Goal: Task Accomplishment & Management: Manage account settings

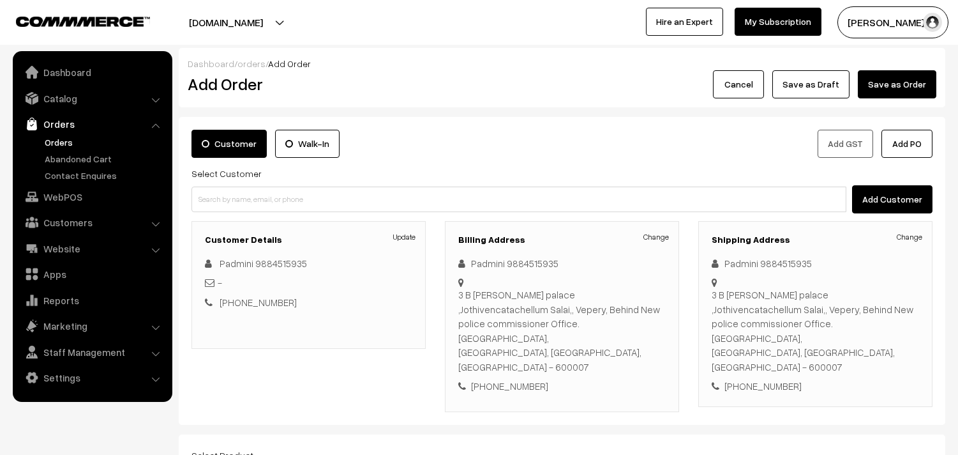
scroll to position [188, 0]
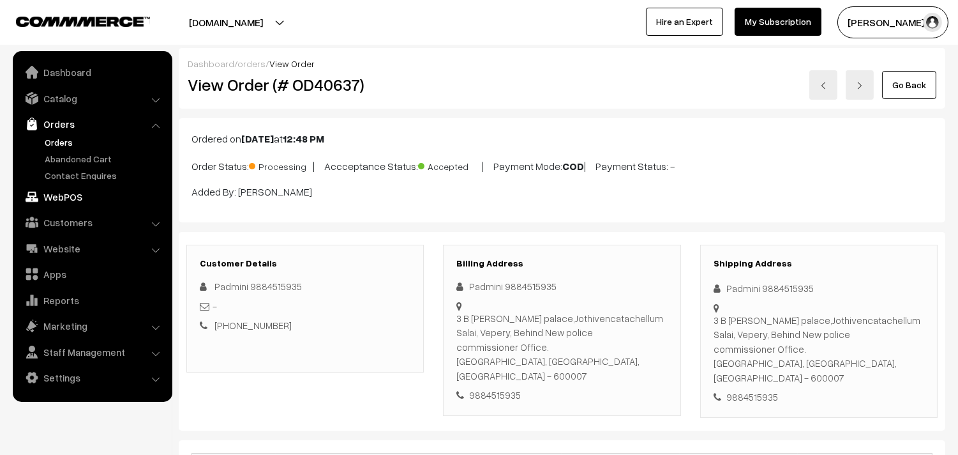
click at [87, 200] on link "WebPOS" at bounding box center [92, 196] width 152 height 23
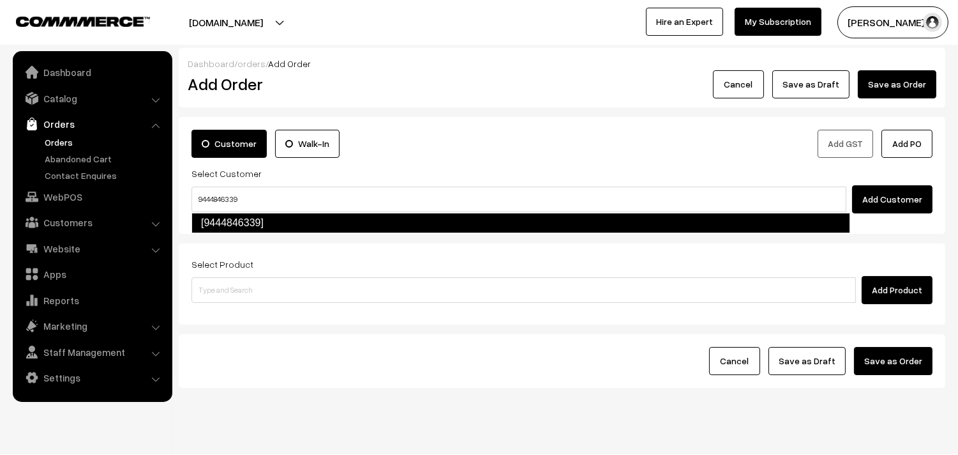
click at [230, 218] on link "[9444846339]" at bounding box center [521, 223] width 659 height 20
type input "9444846339"
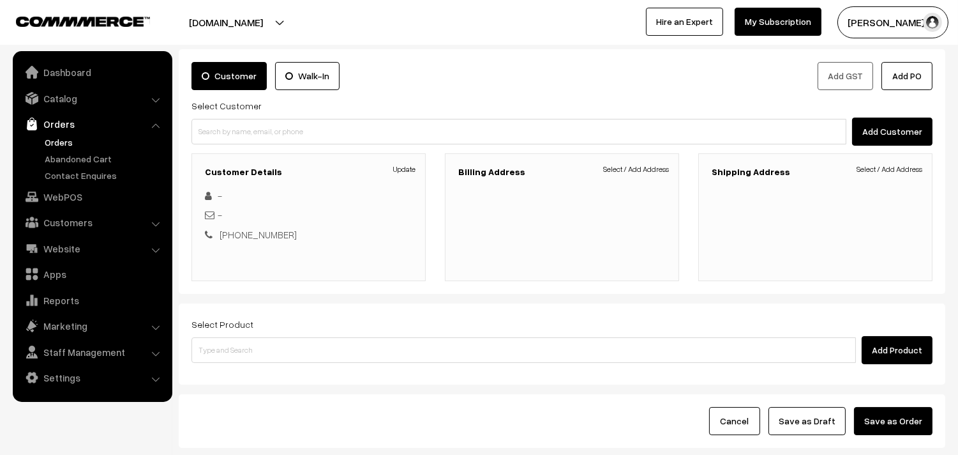
scroll to position [83, 0]
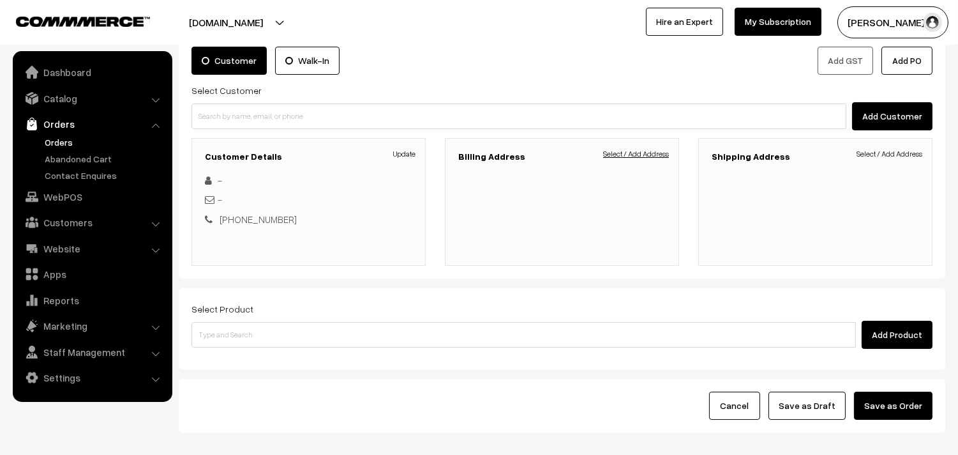
click at [642, 150] on link "Select / Add Address" at bounding box center [636, 153] width 66 height 11
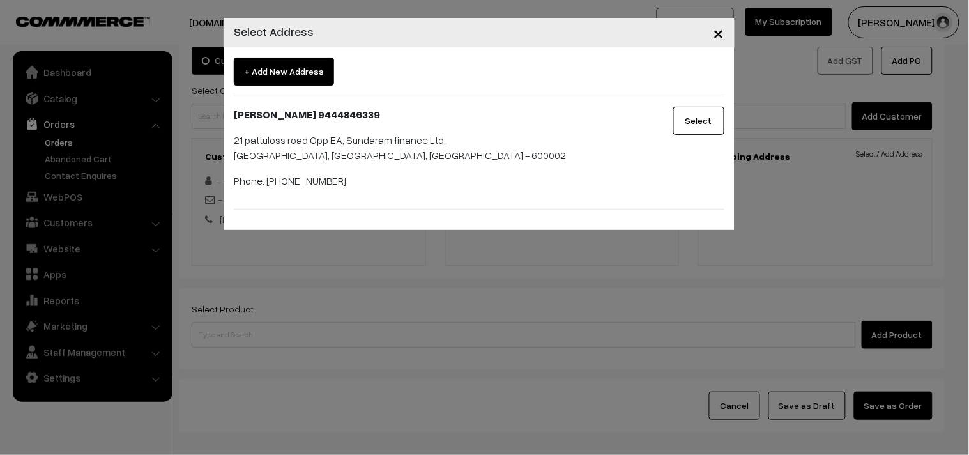
click at [697, 105] on div "+ Add New Address Rangarajan 9444846339 21 pattuloss road Opp EA, Sundaram fina…" at bounding box center [479, 133] width 490 height 152
click at [701, 118] on button "Select" at bounding box center [698, 121] width 51 height 28
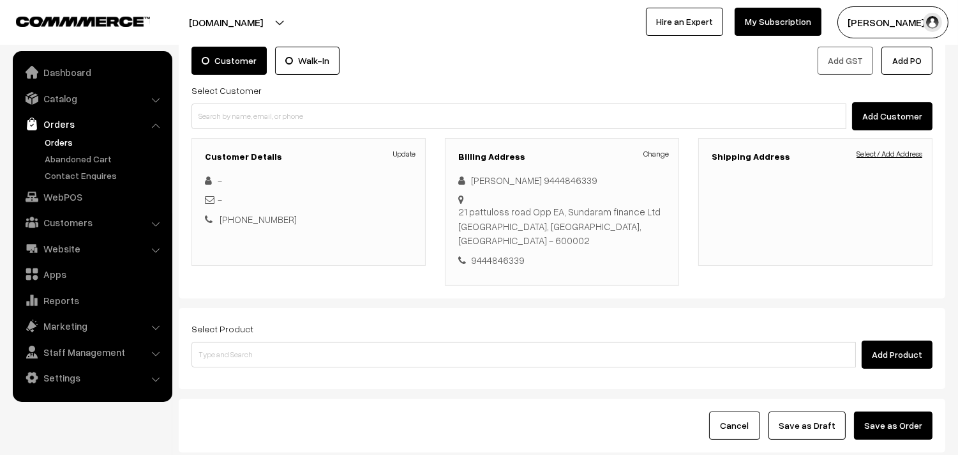
click at [914, 155] on link "Select / Add Address" at bounding box center [890, 153] width 66 height 11
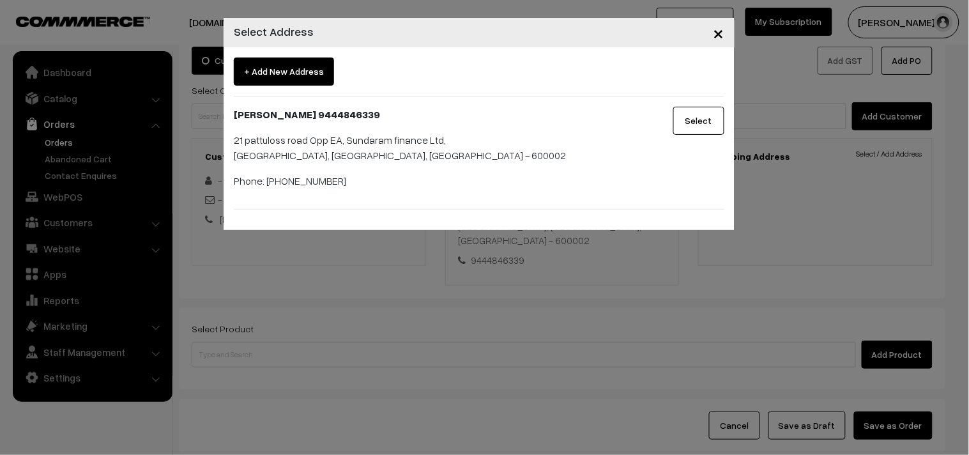
click at [685, 125] on button "Select" at bounding box center [698, 121] width 51 height 28
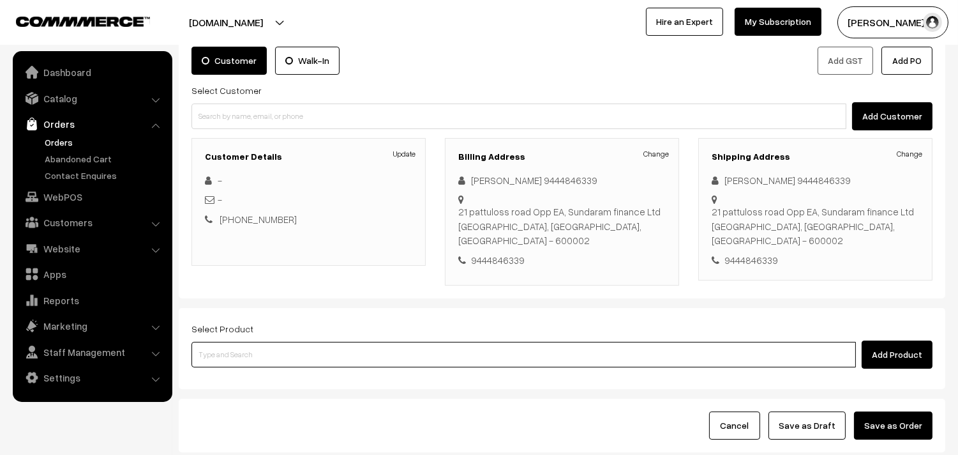
drag, startPoint x: 324, startPoint y: 328, endPoint x: 291, endPoint y: 313, distance: 36.3
click at [321, 342] on input at bounding box center [524, 355] width 665 height 26
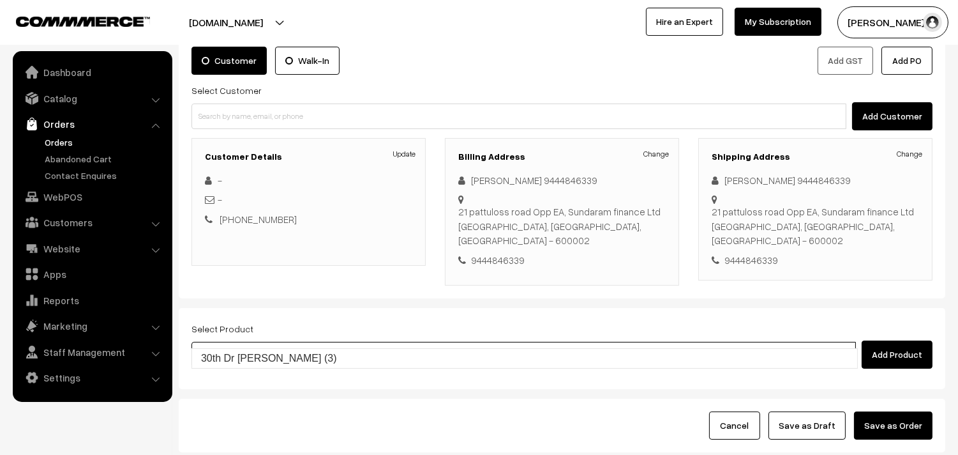
type input "30th Dr Chapathi (3)"
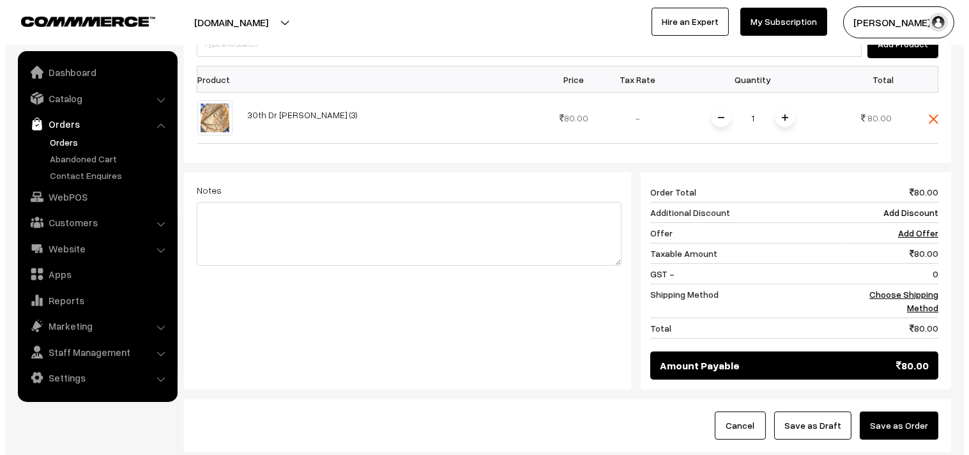
scroll to position [465, 0]
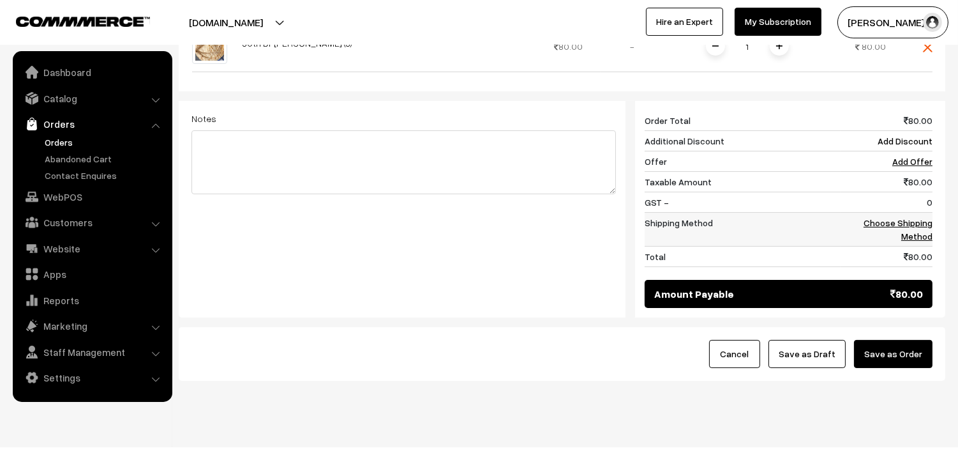
click at [916, 217] on link "Choose Shipping Method" at bounding box center [898, 229] width 69 height 24
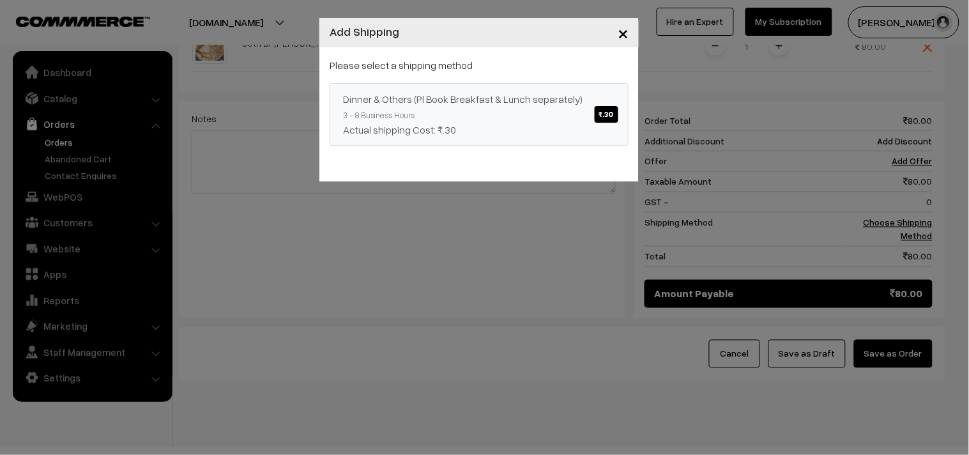
click at [535, 123] on div "Actual shipping Cost: ₹.30" at bounding box center [479, 129] width 272 height 15
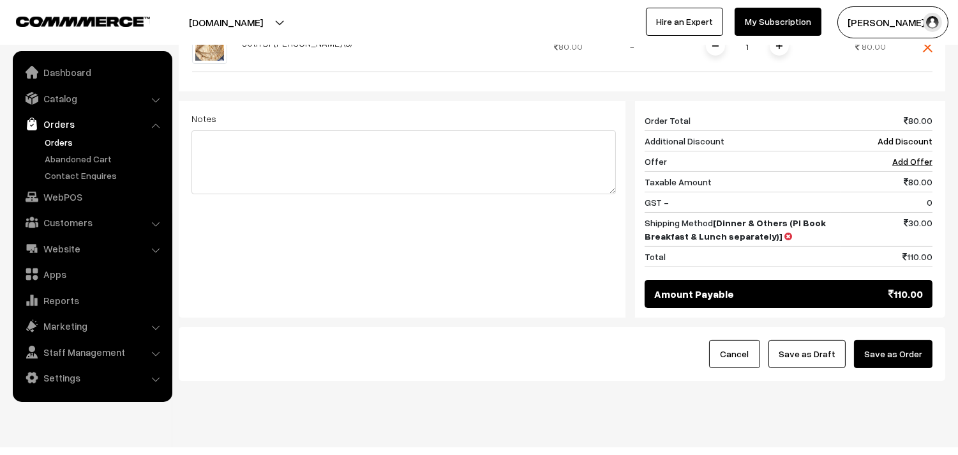
click at [882, 340] on button "Save as Order" at bounding box center [893, 354] width 79 height 28
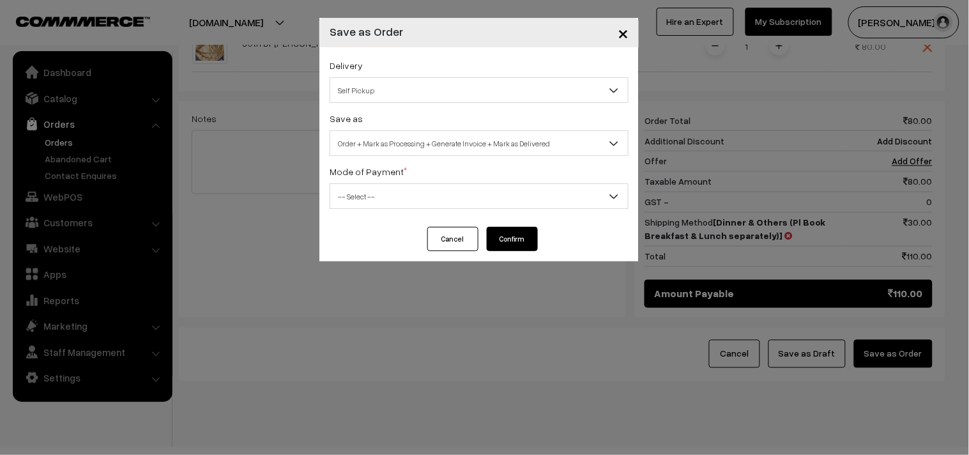
click at [498, 120] on div "Save as Order Order + Mark as Processing Order + Mark as Processing + Generate …" at bounding box center [478, 132] width 299 height 45
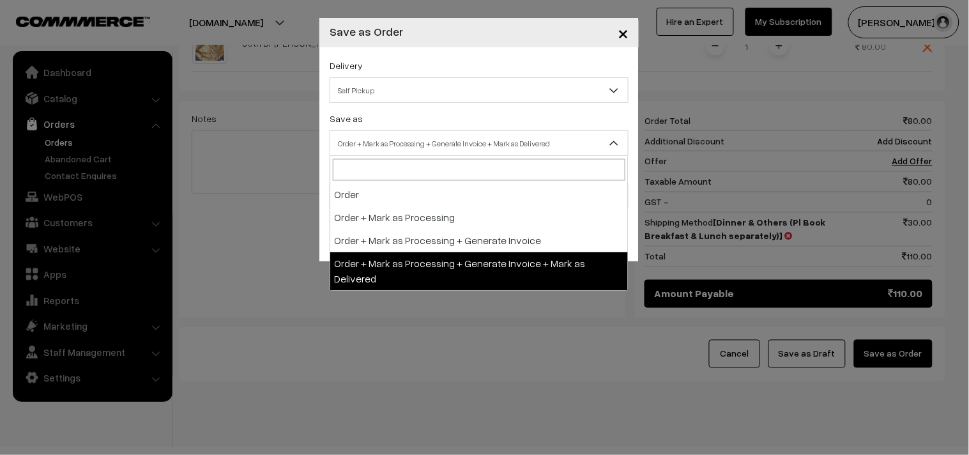
click at [480, 155] on span "Order + Mark as Processing + Generate Invoice + Mark as Delivered" at bounding box center [479, 143] width 298 height 22
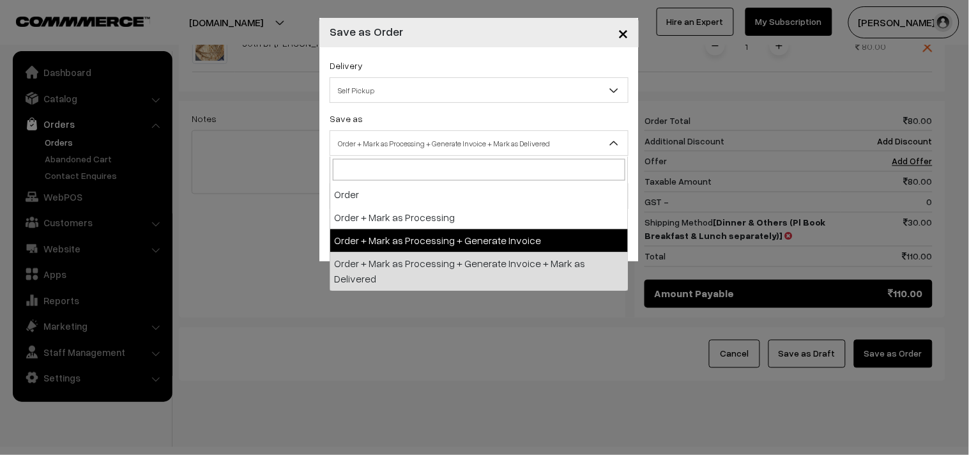
select select "3"
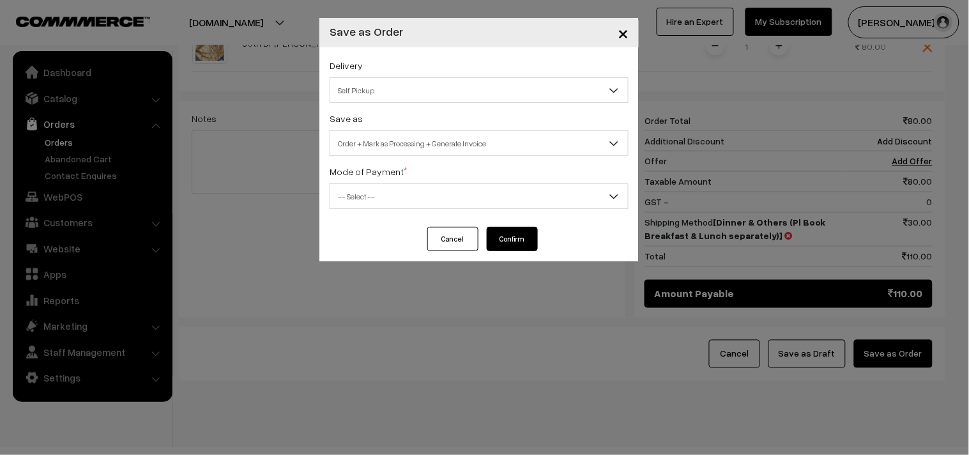
click at [388, 211] on div "Delivery Self Pickup Dinner & Others (Pl Book Breakfast & Lunch separately) (₹3…" at bounding box center [478, 136] width 319 height 179
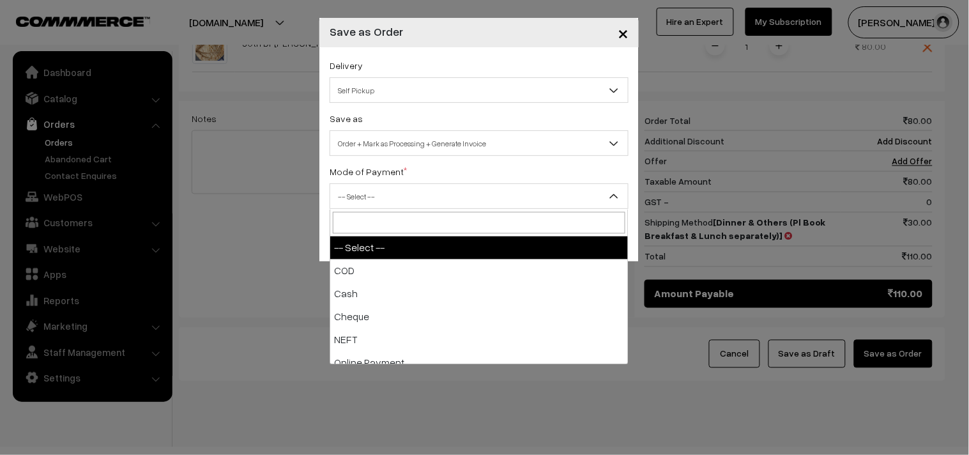
click at [372, 197] on span "-- Select --" at bounding box center [479, 196] width 298 height 22
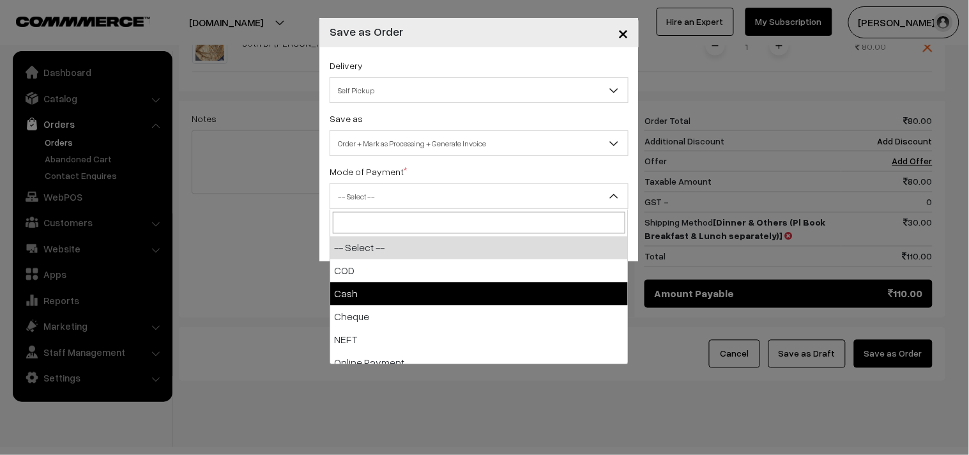
select select "2"
checkbox input "true"
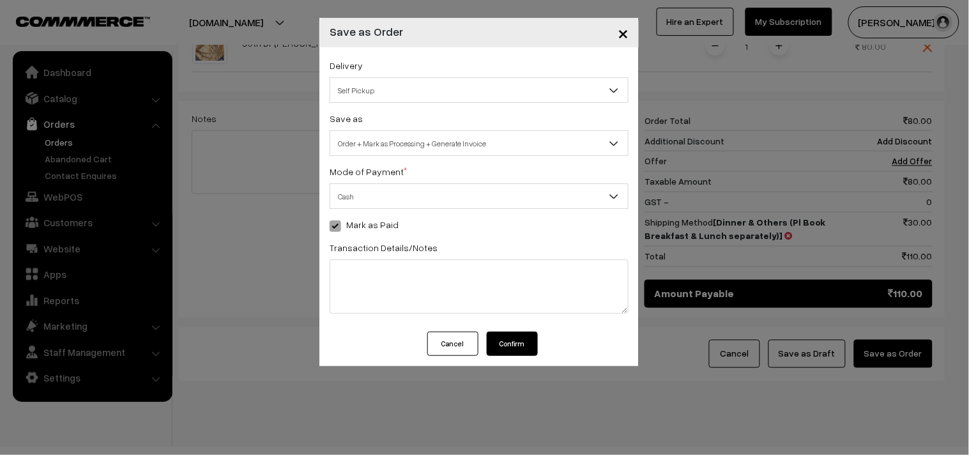
click at [524, 340] on button "Confirm" at bounding box center [512, 343] width 51 height 24
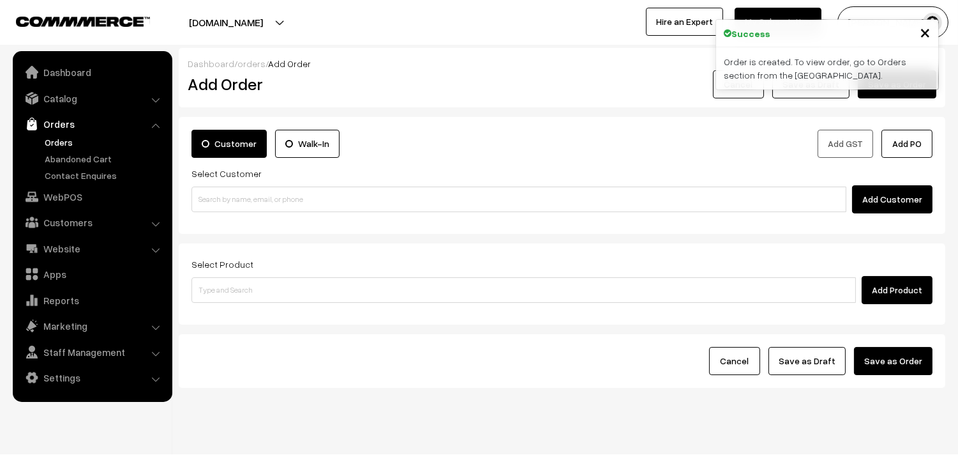
click at [85, 144] on link "Orders" at bounding box center [105, 141] width 126 height 13
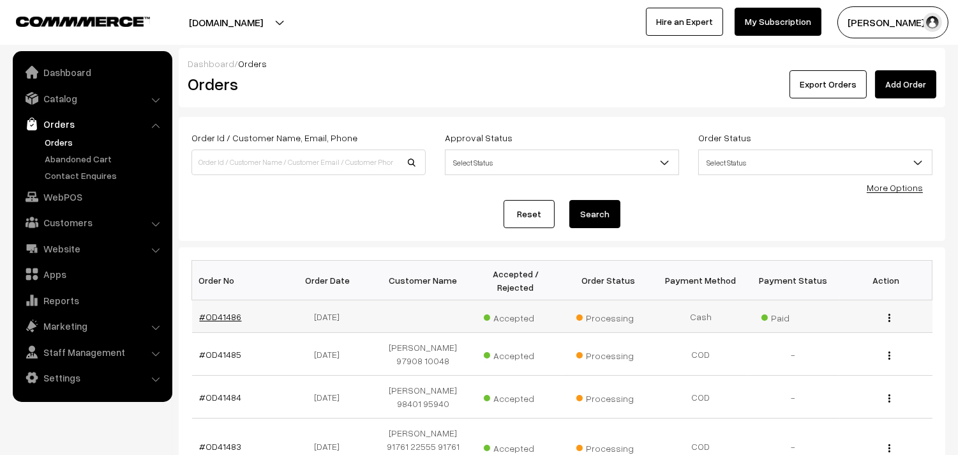
click at [232, 316] on link "#OD41486" at bounding box center [221, 316] width 42 height 11
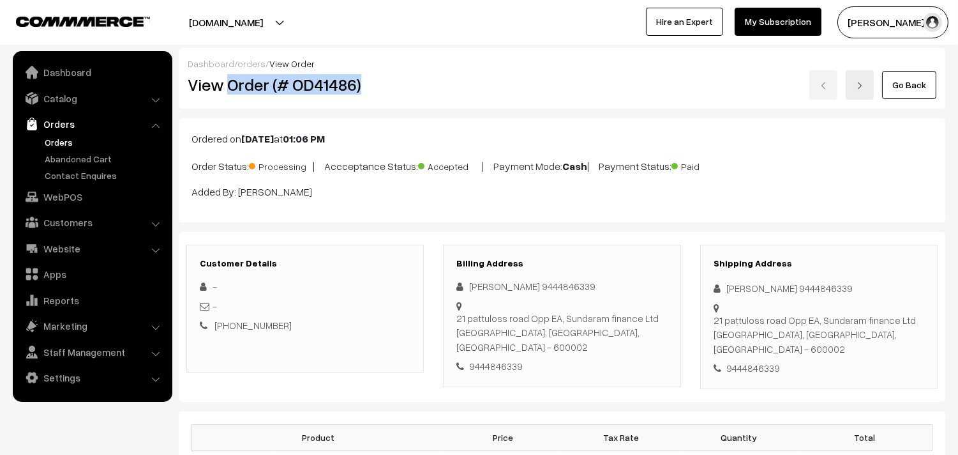
drag, startPoint x: 0, startPoint y: 0, endPoint x: 390, endPoint y: 103, distance: 403.6
click at [390, 103] on div "Dashboard / orders / View Order View Order (# OD41486) Go Back" at bounding box center [562, 78] width 767 height 61
copy h2 "Order (# OD41486)"
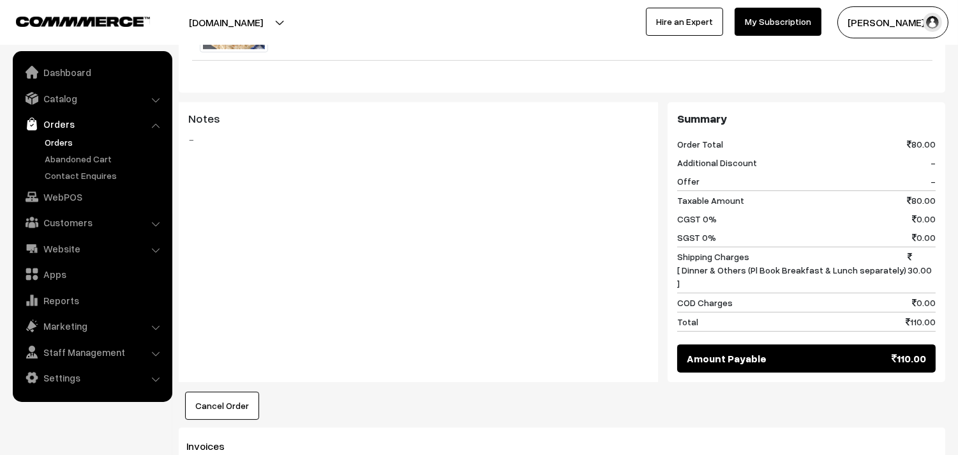
scroll to position [496, 0]
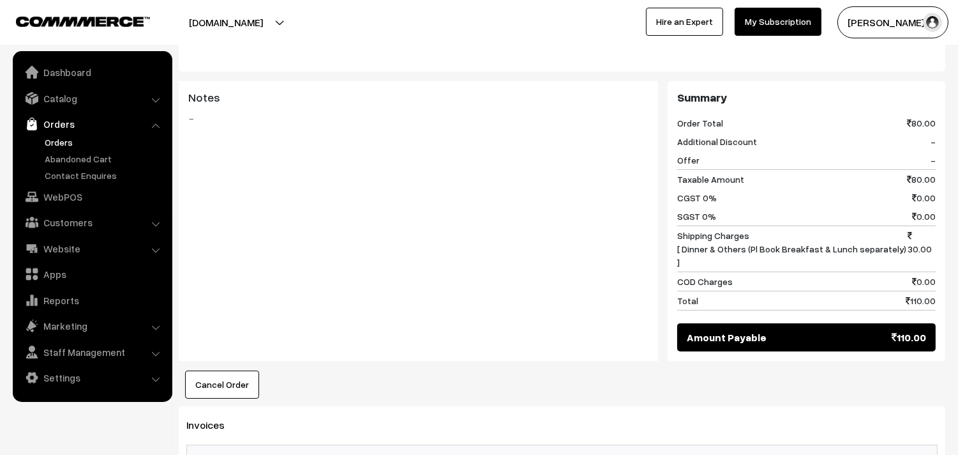
click at [57, 138] on link "Orders" at bounding box center [105, 141] width 126 height 13
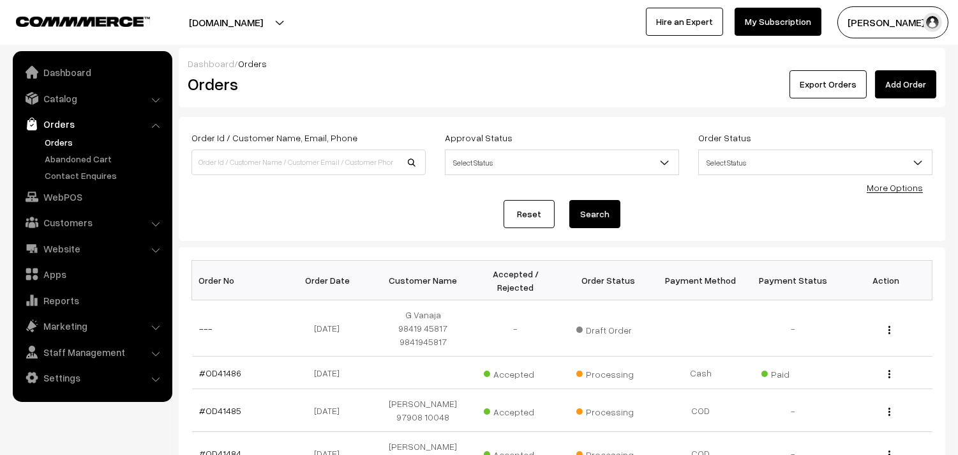
click at [65, 136] on link "Orders" at bounding box center [105, 141] width 126 height 13
click at [223, 328] on link "#OD41487" at bounding box center [221, 327] width 42 height 11
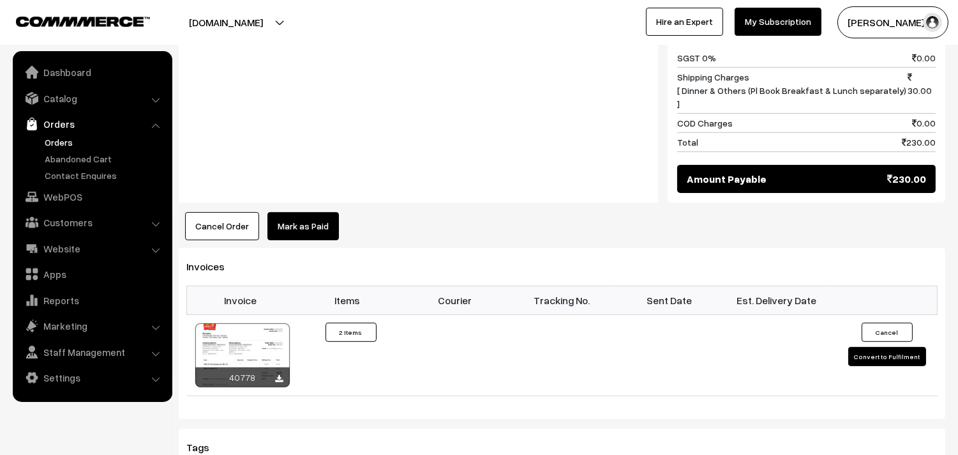
scroll to position [780, 0]
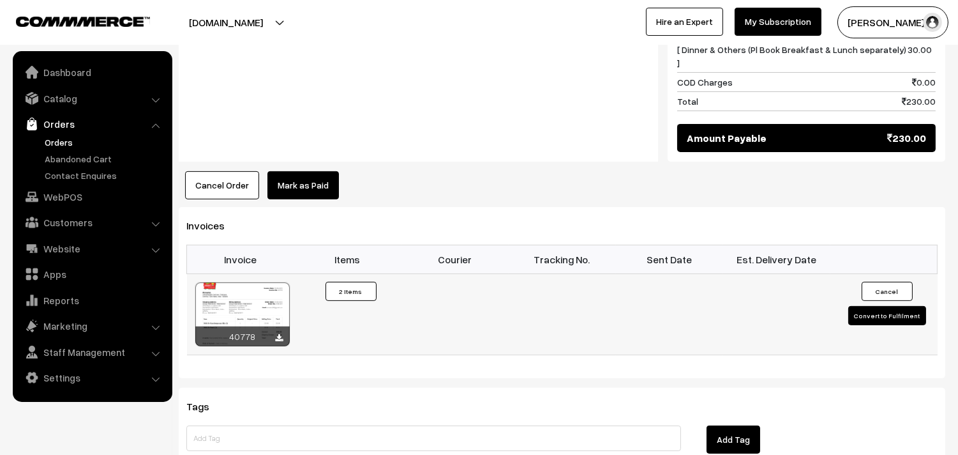
click at [258, 282] on div at bounding box center [242, 314] width 94 height 64
click at [60, 135] on link "Orders" at bounding box center [105, 141] width 126 height 13
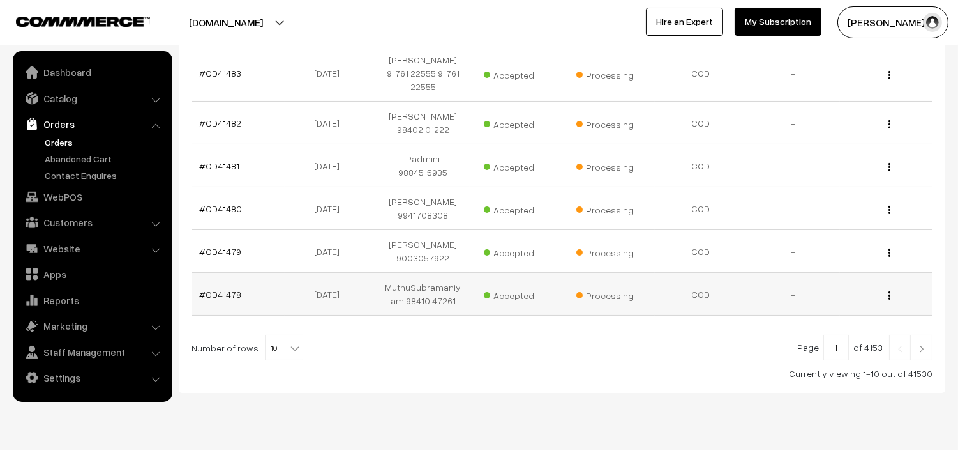
scroll to position [430, 0]
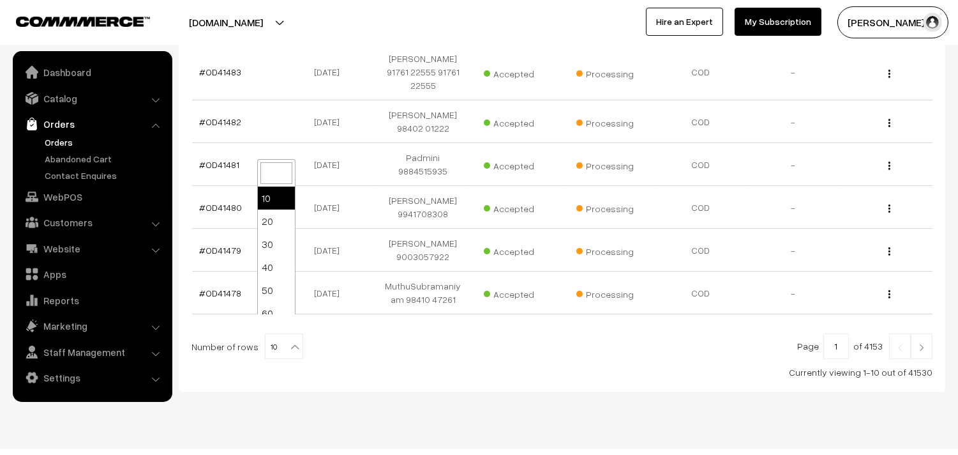
click at [289, 334] on span "10" at bounding box center [284, 347] width 37 height 26
select select "100"
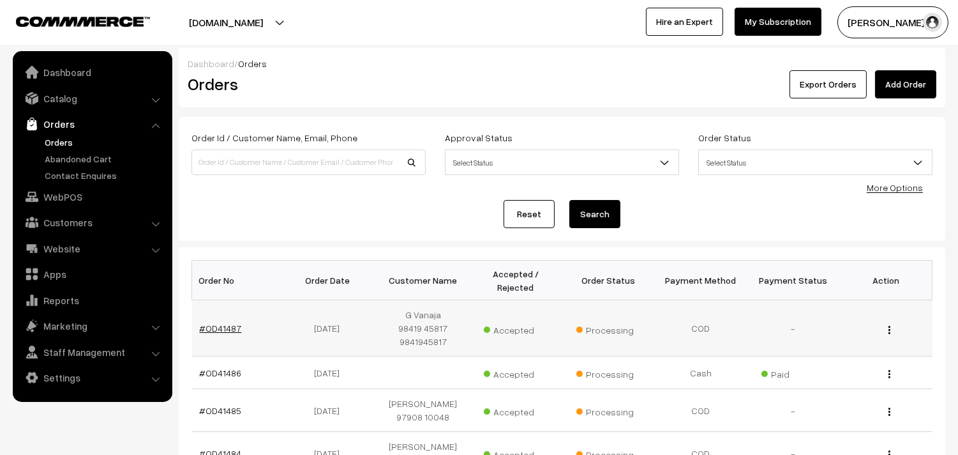
click at [222, 330] on link "#OD41487" at bounding box center [221, 327] width 42 height 11
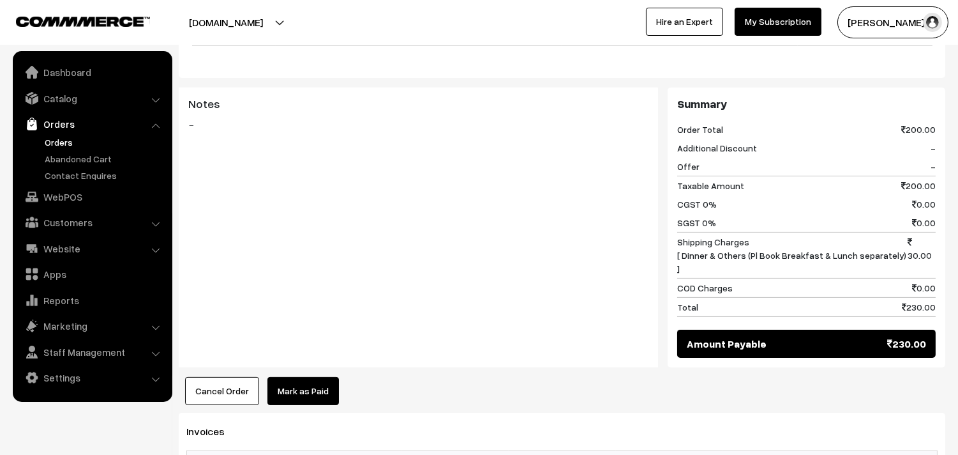
scroll to position [709, 0]
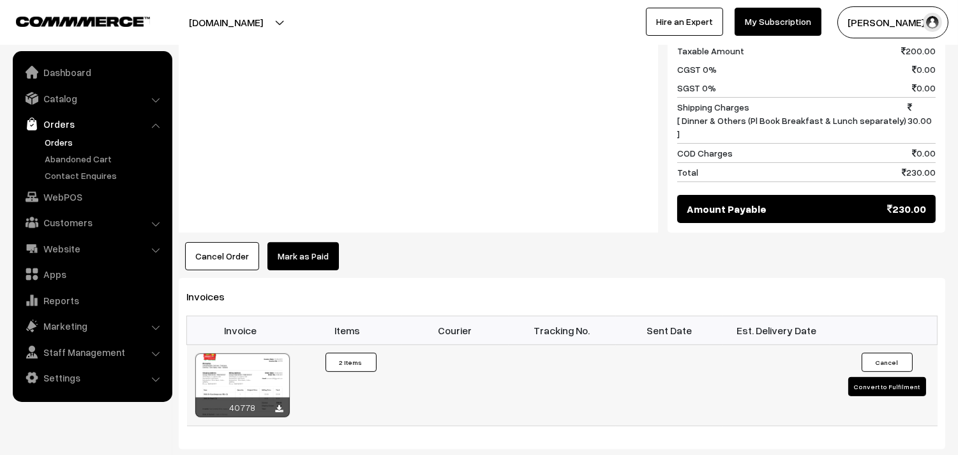
click at [249, 353] on div at bounding box center [242, 385] width 94 height 64
click at [60, 138] on link "Orders" at bounding box center [105, 141] width 126 height 13
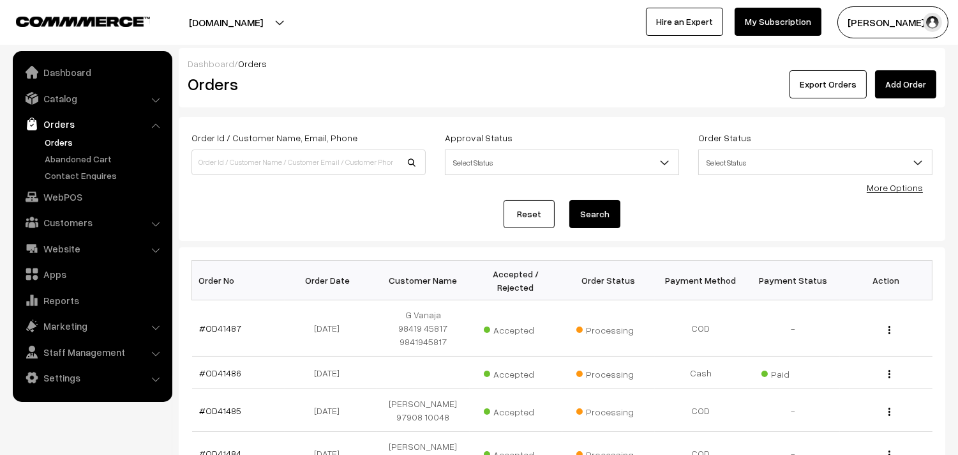
scroll to position [71, 0]
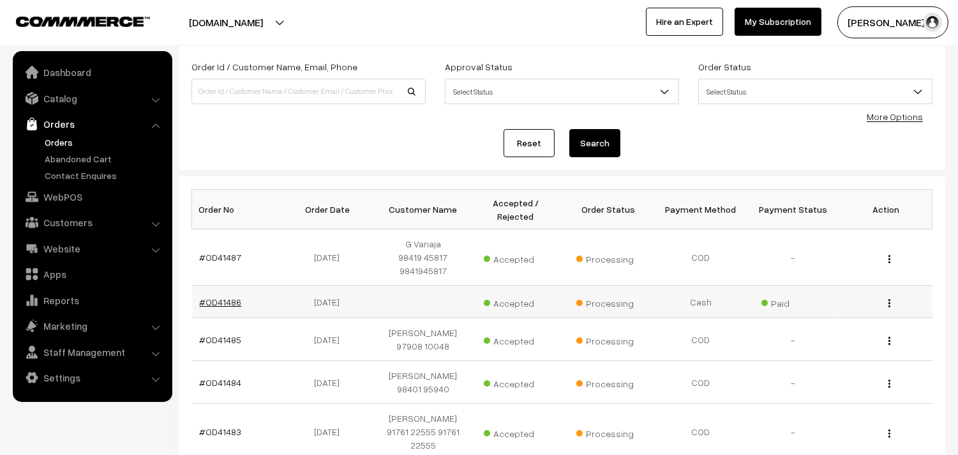
click at [219, 297] on link "#OD41486" at bounding box center [221, 301] width 42 height 11
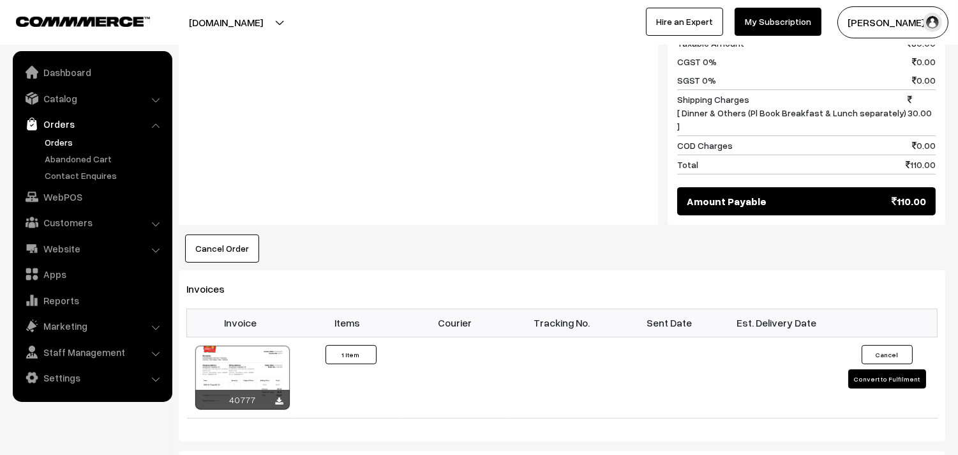
scroll to position [639, 0]
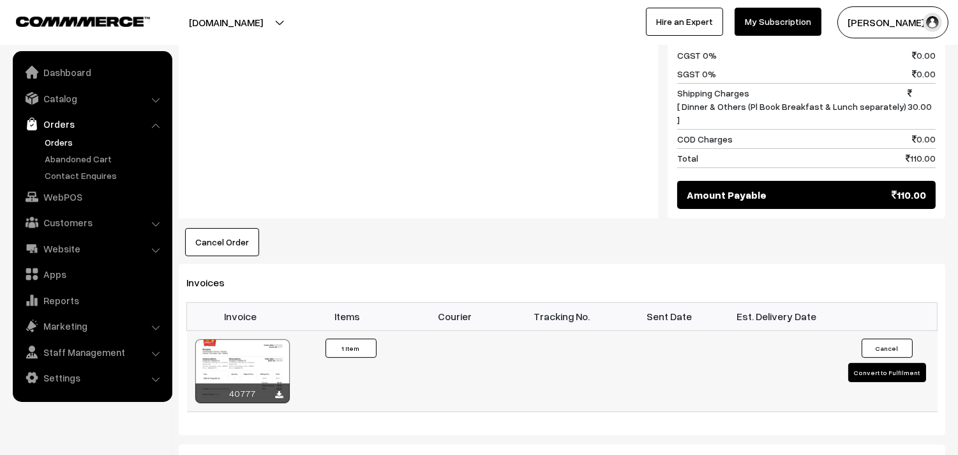
click at [252, 330] on td "40777" at bounding box center [240, 370] width 107 height 81
click at [256, 339] on div at bounding box center [242, 371] width 94 height 64
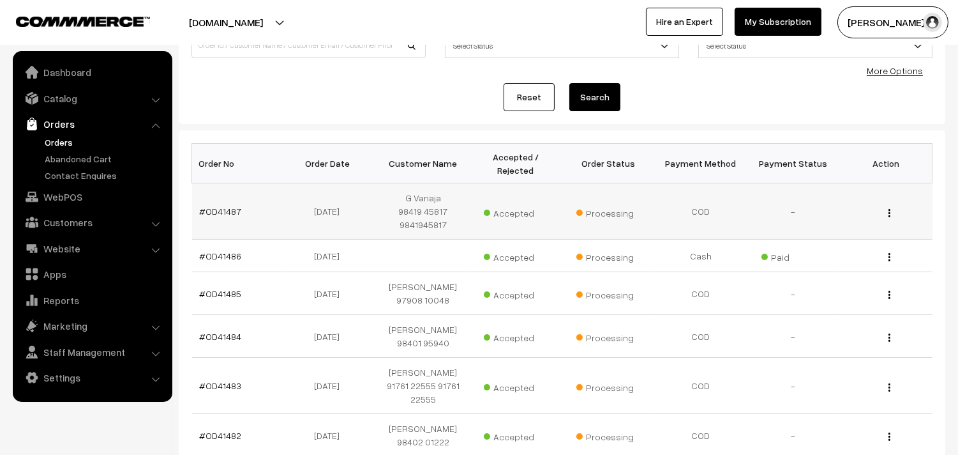
scroll to position [142, 0]
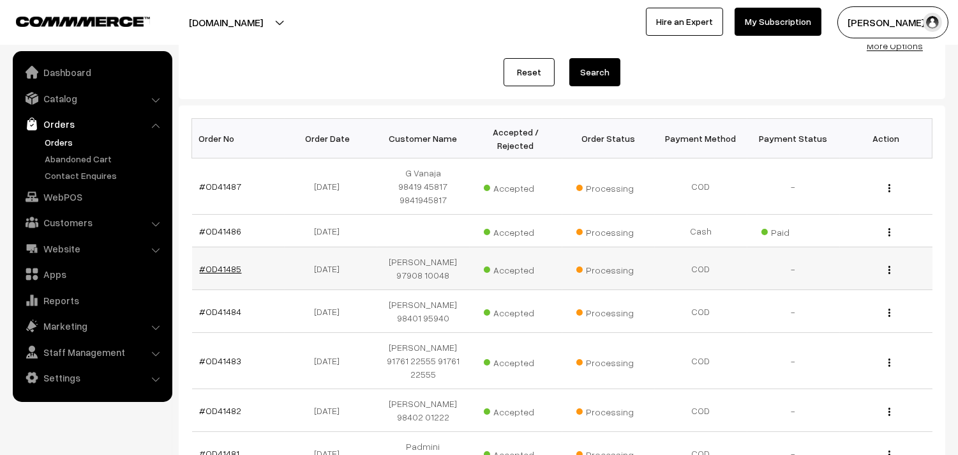
click at [218, 271] on link "#OD41485" at bounding box center [221, 268] width 42 height 11
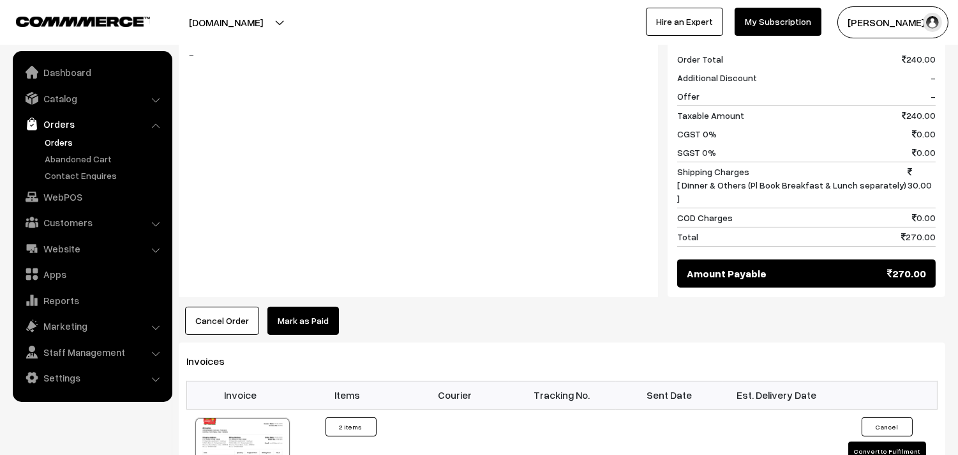
scroll to position [567, 0]
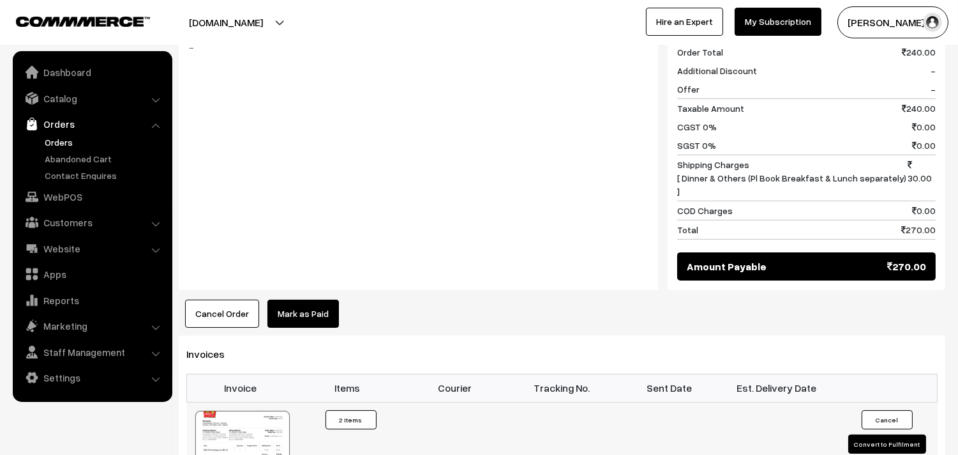
click at [246, 424] on div at bounding box center [242, 443] width 94 height 64
click at [65, 140] on link "Orders" at bounding box center [105, 141] width 126 height 13
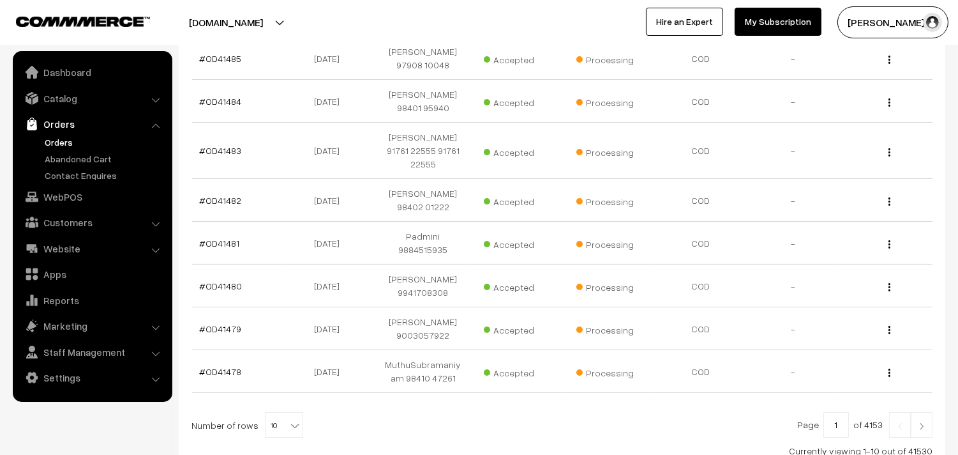
scroll to position [354, 0]
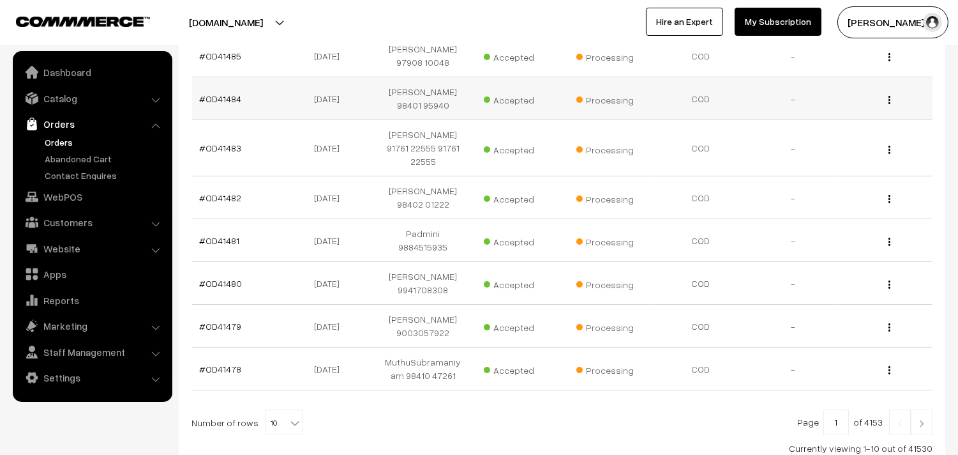
click at [221, 89] on td "#OD41484" at bounding box center [238, 98] width 93 height 43
click at [222, 96] on link "#OD41484" at bounding box center [221, 98] width 42 height 11
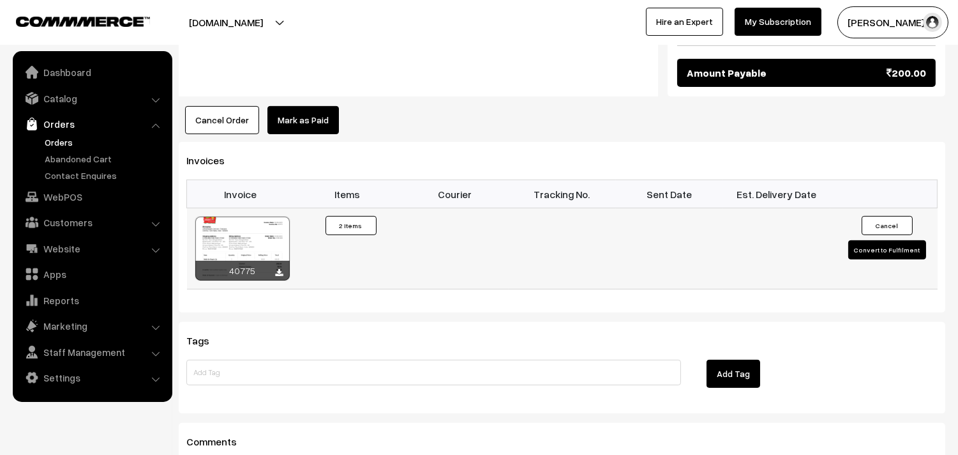
scroll to position [780, 0]
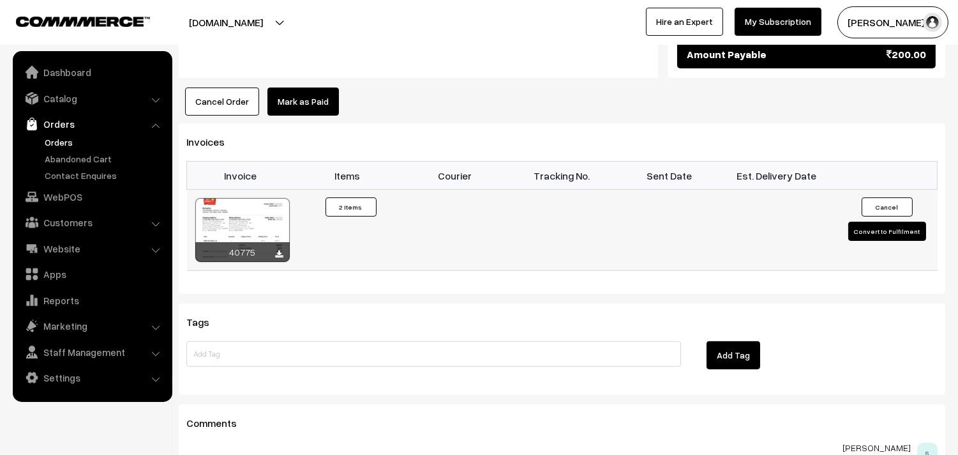
click at [245, 234] on div at bounding box center [242, 230] width 94 height 64
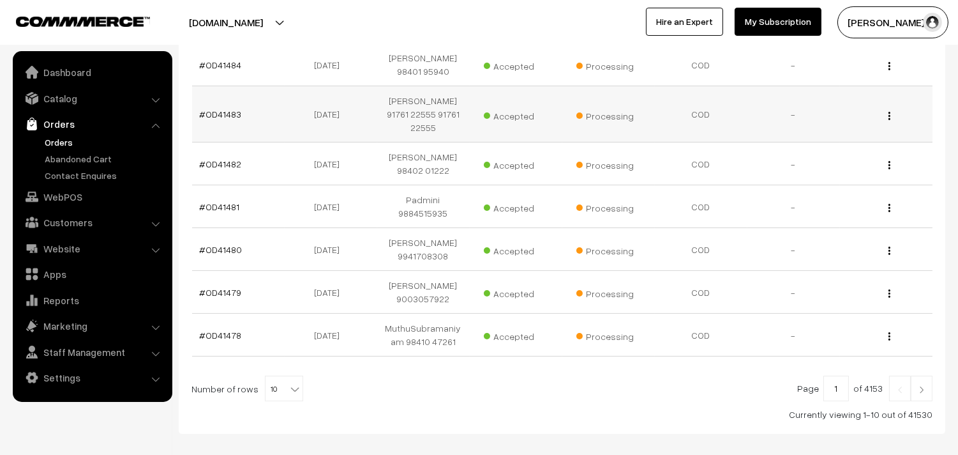
scroll to position [354, 0]
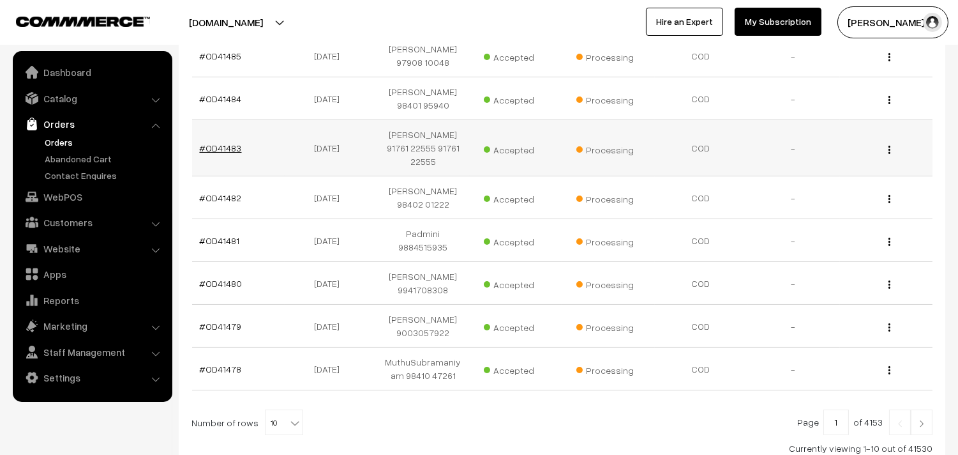
click at [213, 145] on link "#OD41483" at bounding box center [221, 147] width 42 height 11
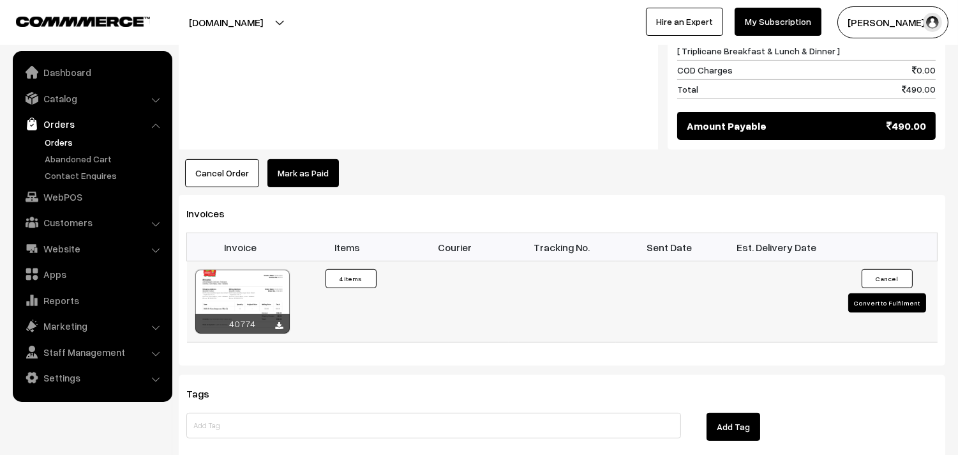
scroll to position [709, 0]
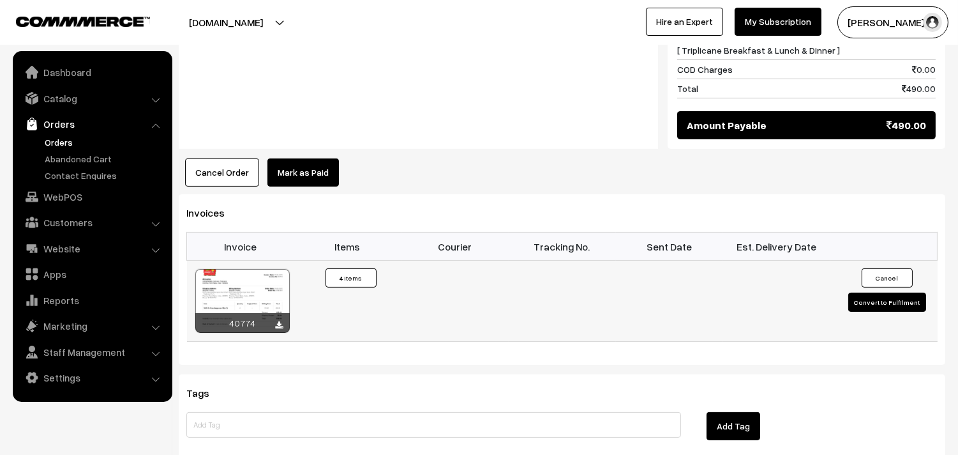
click at [256, 269] on div at bounding box center [242, 301] width 94 height 64
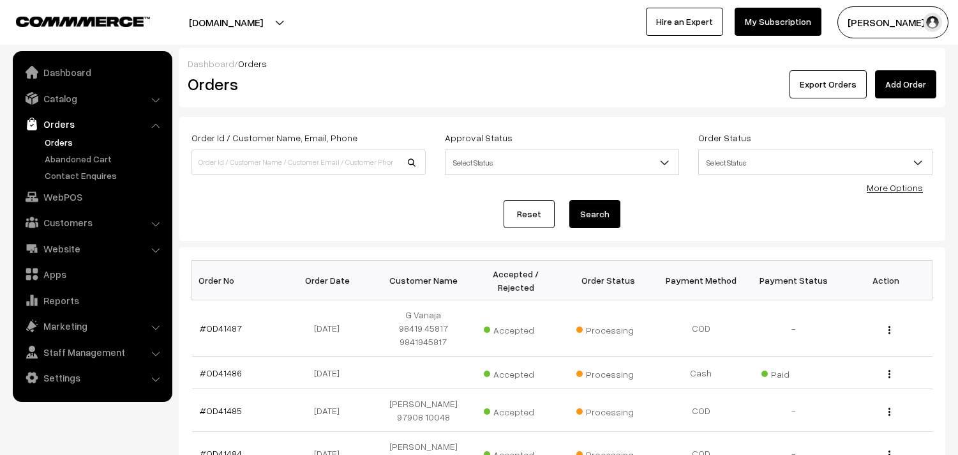
scroll to position [354, 0]
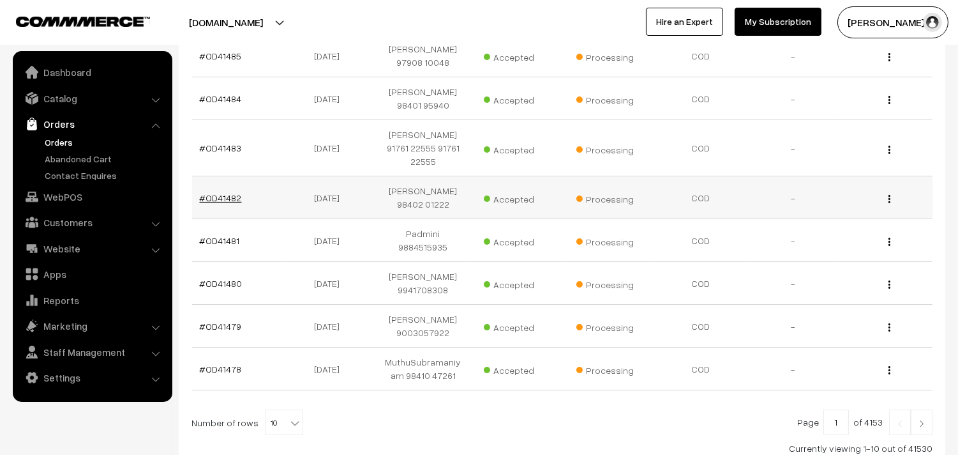
click at [222, 192] on link "#OD41482" at bounding box center [221, 197] width 42 height 11
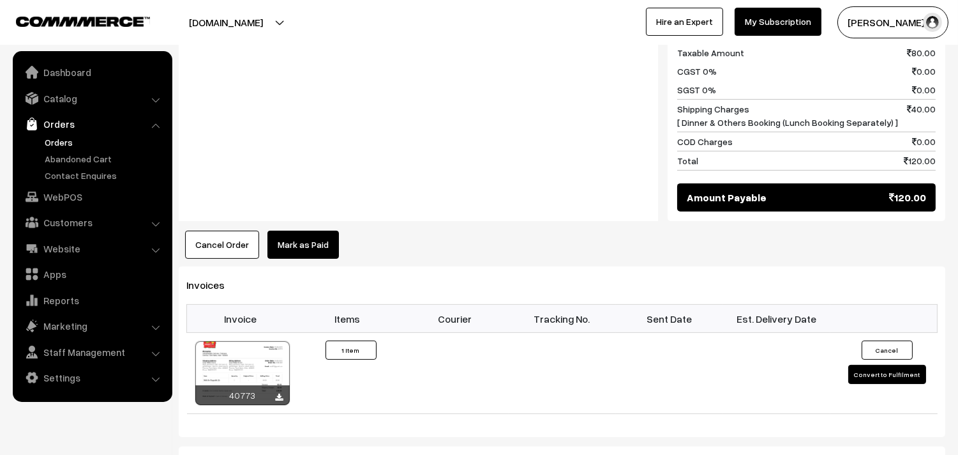
scroll to position [639, 0]
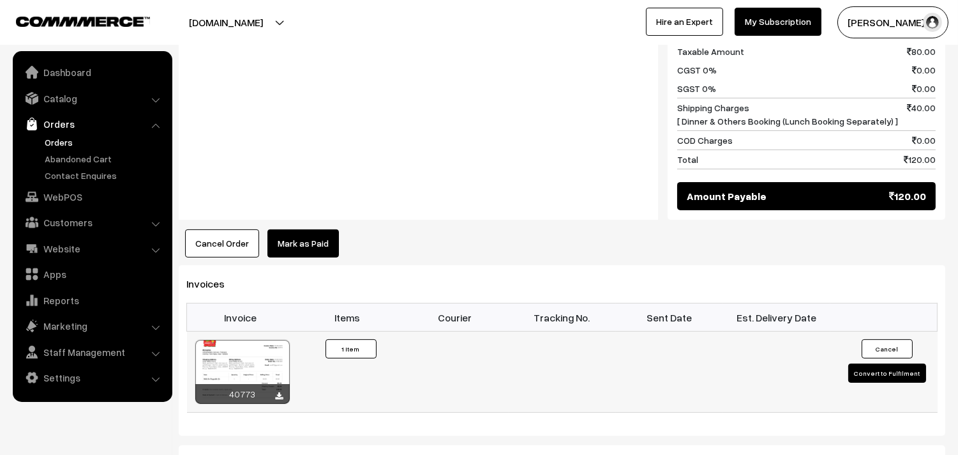
click at [263, 347] on div at bounding box center [242, 372] width 94 height 64
click at [74, 141] on link "Orders" at bounding box center [105, 141] width 126 height 13
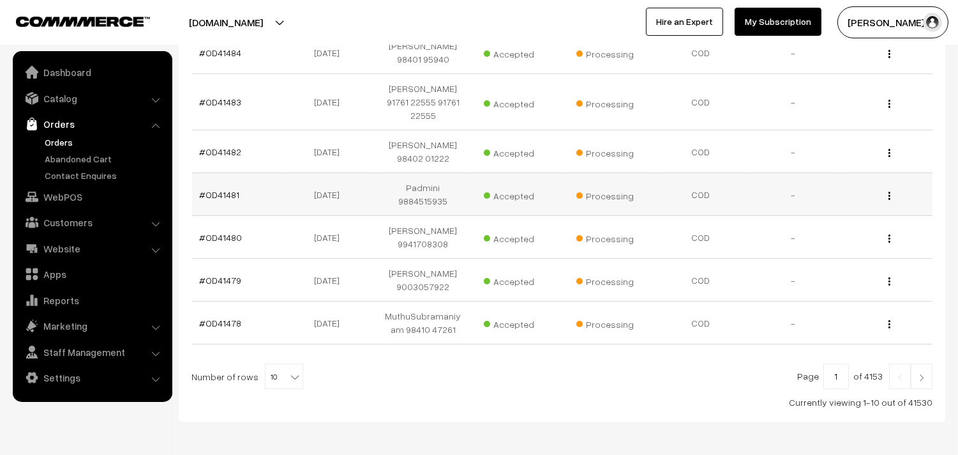
scroll to position [425, 0]
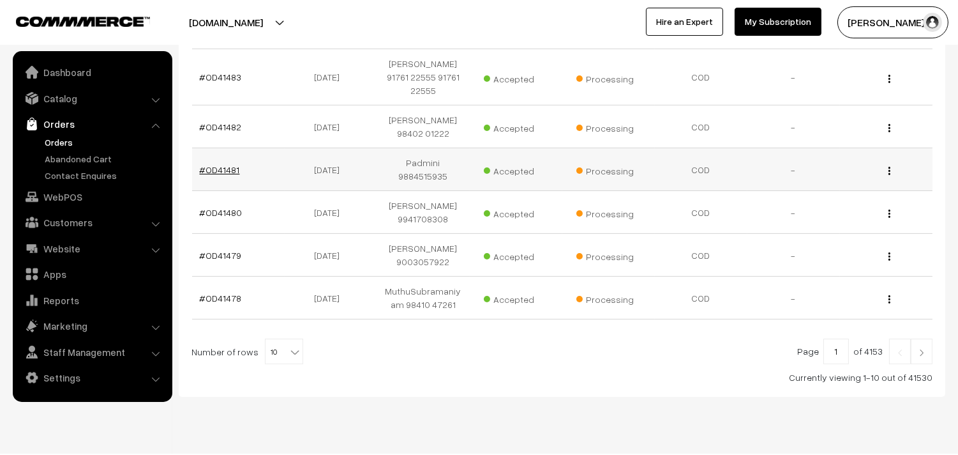
click at [217, 164] on link "#OD41481" at bounding box center [220, 169] width 40 height 11
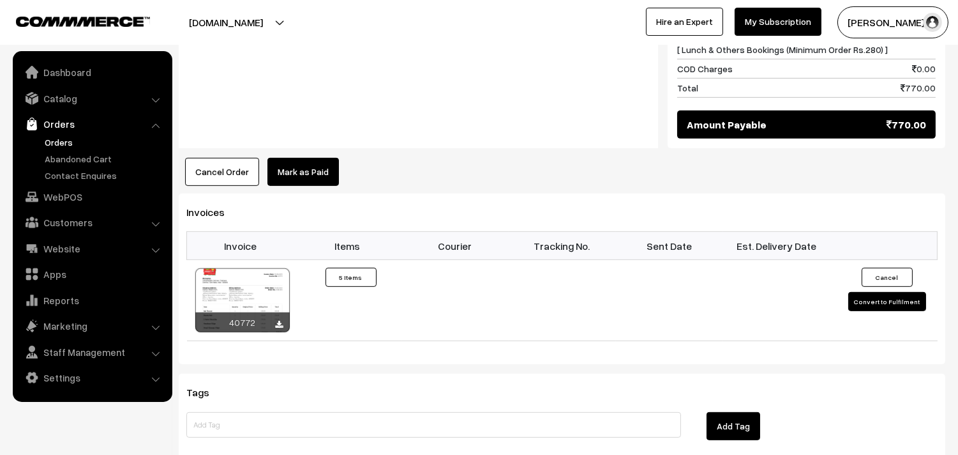
scroll to position [1205, 0]
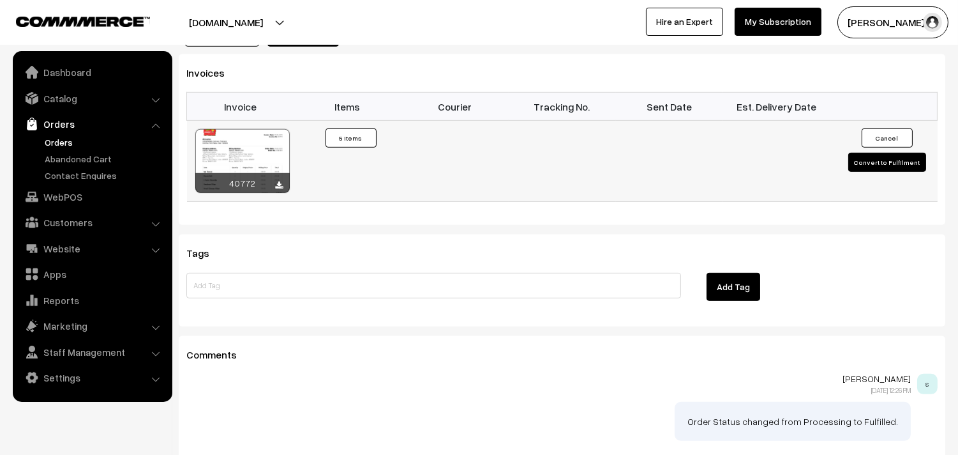
click at [236, 173] on div "40772" at bounding box center [242, 183] width 94 height 20
click at [238, 156] on div at bounding box center [242, 161] width 94 height 64
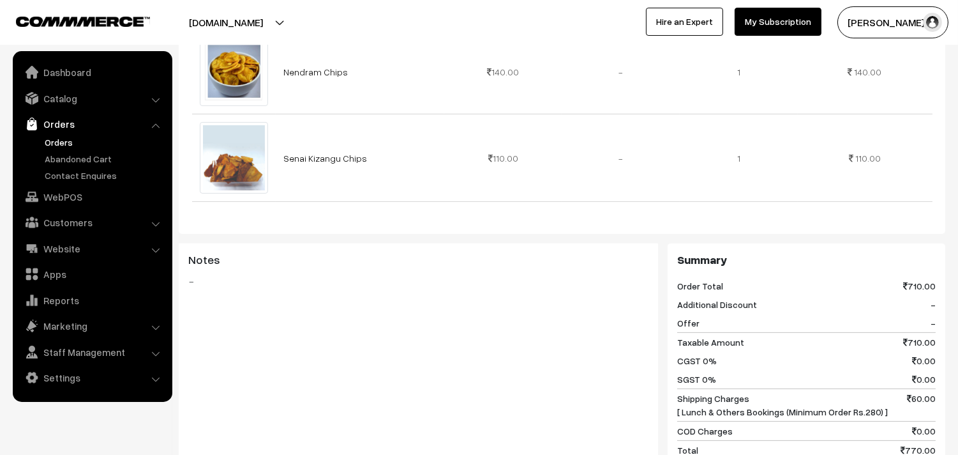
scroll to position [567, 0]
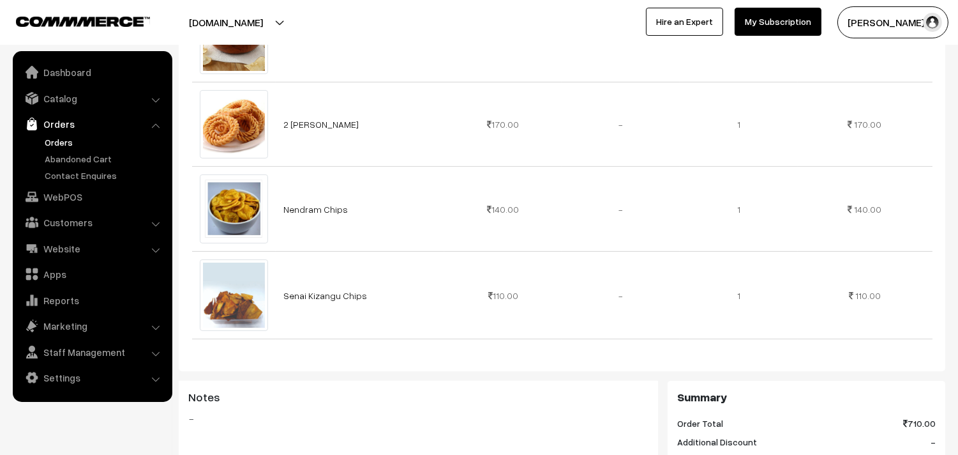
click at [64, 131] on link "Orders" at bounding box center [92, 123] width 152 height 23
click at [60, 138] on link "Orders" at bounding box center [105, 141] width 126 height 13
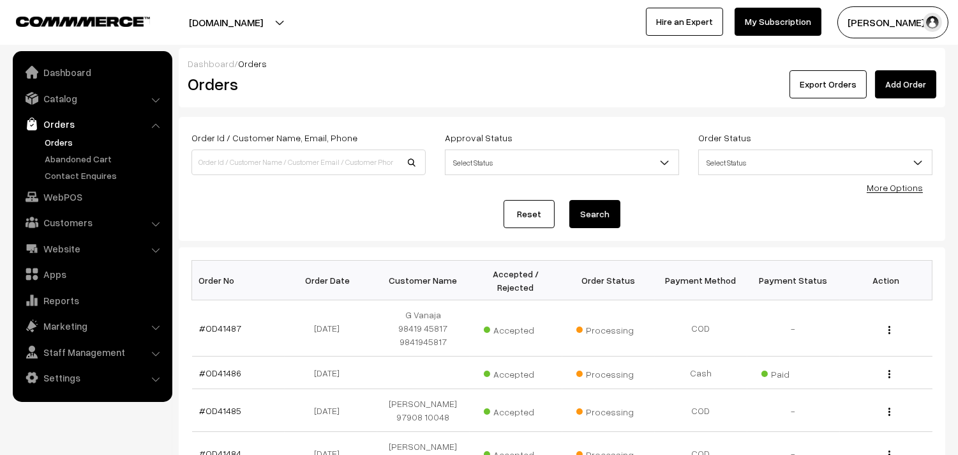
click at [61, 142] on link "Orders" at bounding box center [105, 141] width 126 height 13
click at [59, 143] on link "Orders" at bounding box center [105, 141] width 126 height 13
click at [227, 163] on input at bounding box center [309, 162] width 234 height 26
paste input "OD41472"
type input "OD41472"
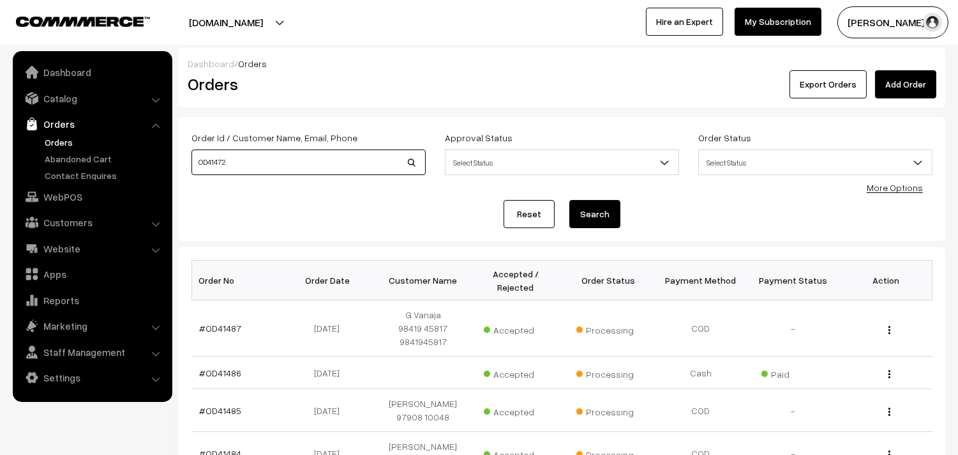
click at [570, 200] on button "Search" at bounding box center [595, 214] width 51 height 28
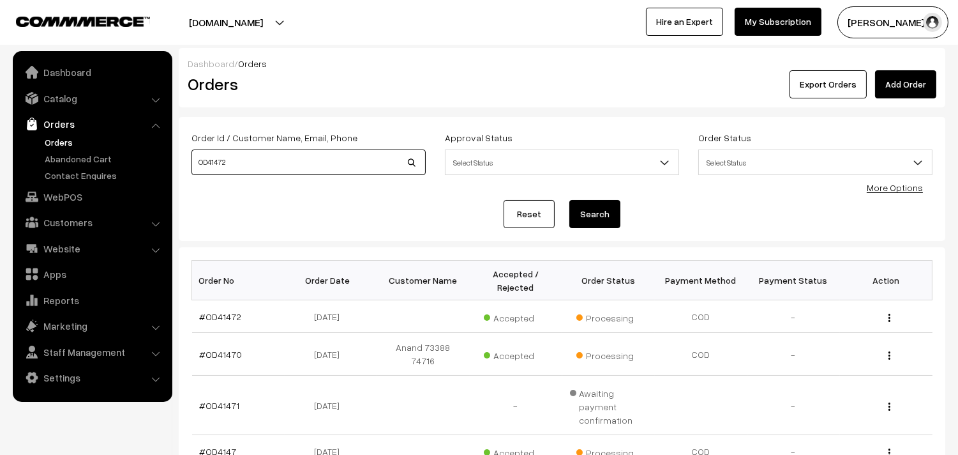
click at [244, 157] on input "OD41472" at bounding box center [309, 162] width 234 height 26
click at [570, 200] on button "Search" at bounding box center [595, 214] width 51 height 28
click at [227, 320] on link "#OD41472" at bounding box center [221, 316] width 42 height 11
click at [214, 317] on link "#OD41472" at bounding box center [221, 316] width 42 height 11
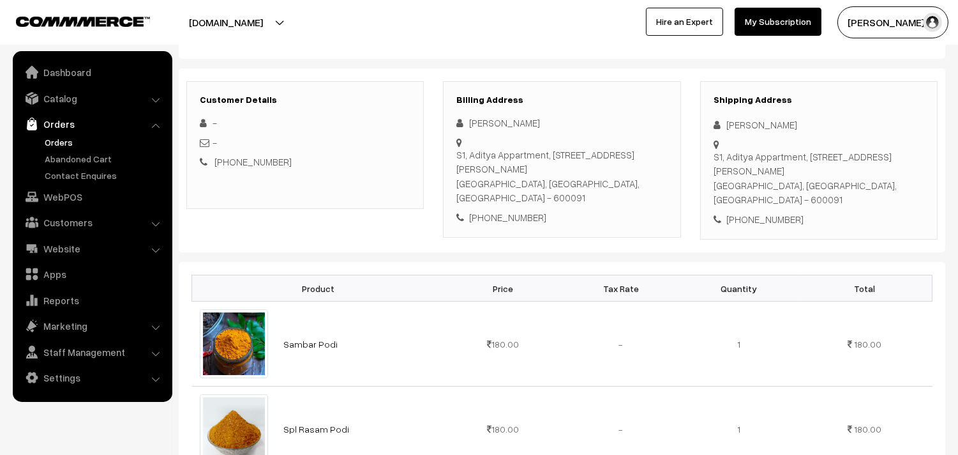
scroll to position [71, 0]
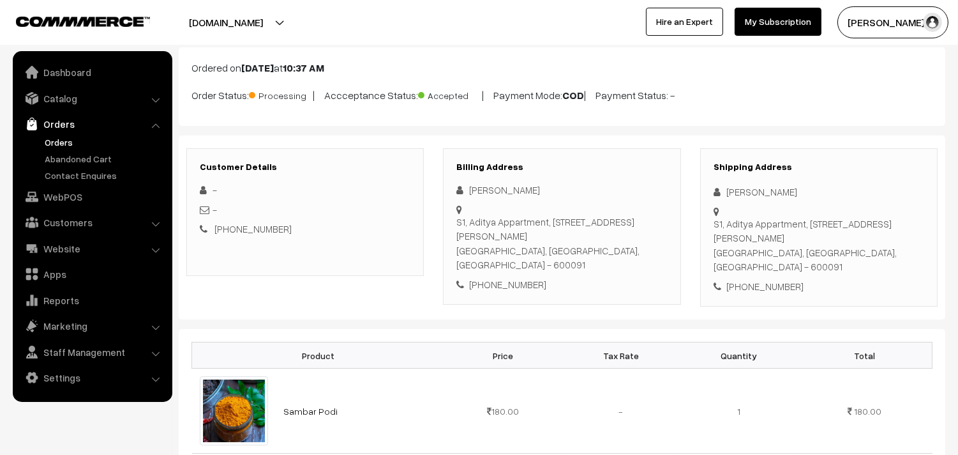
click at [505, 277] on div "+91 9500099398" at bounding box center [562, 284] width 211 height 15
click at [514, 277] on div "+91 9500099398" at bounding box center [562, 284] width 211 height 15
copy div "9500099398"
click at [556, 277] on div "+91 9500099398" at bounding box center [562, 284] width 211 height 15
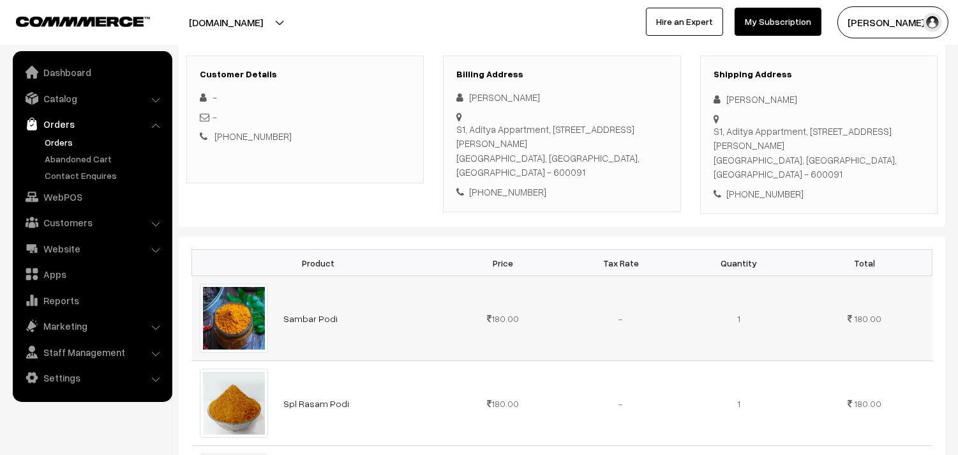
scroll to position [142, 0]
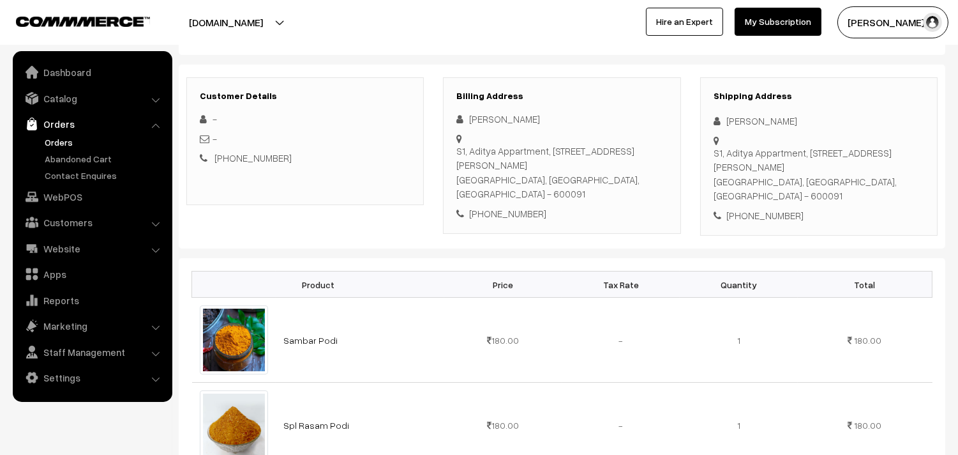
click at [62, 144] on link "Orders" at bounding box center [105, 141] width 126 height 13
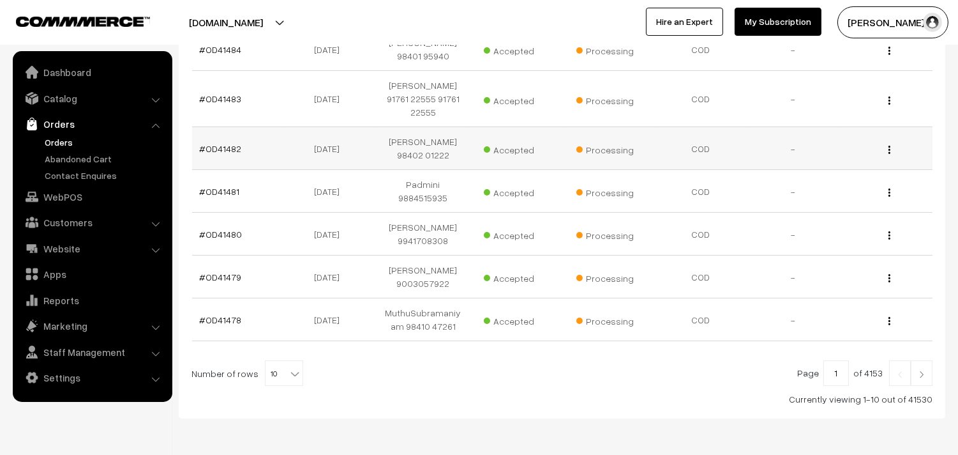
scroll to position [430, 0]
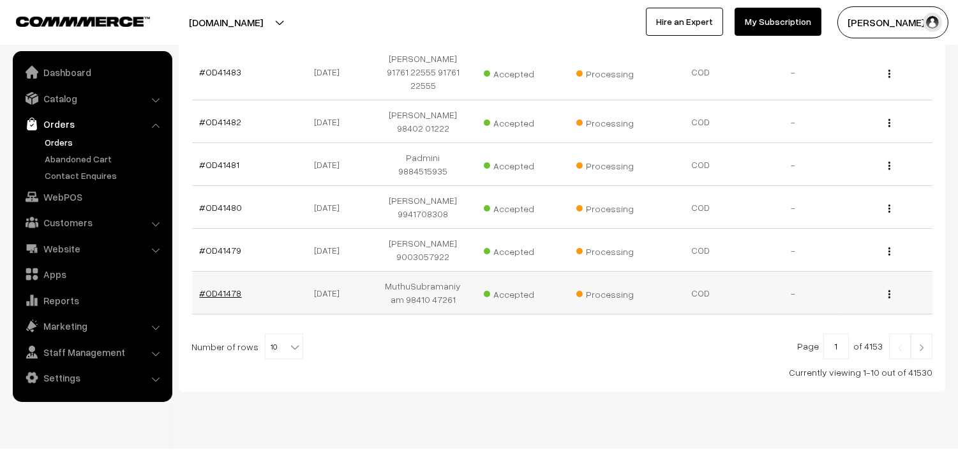
click at [229, 287] on link "#OD41478" at bounding box center [221, 292] width 42 height 11
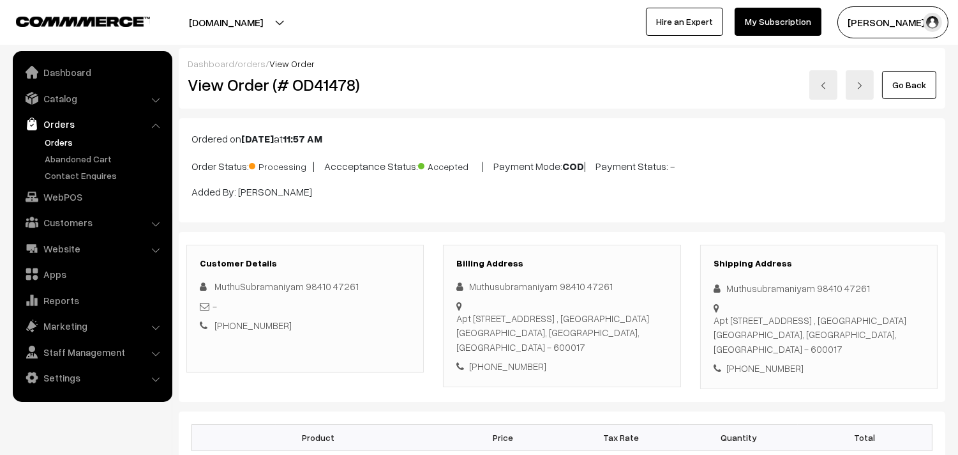
drag, startPoint x: 185, startPoint y: 83, endPoint x: 178, endPoint y: 112, distance: 30.4
drag, startPoint x: 178, startPoint y: 112, endPoint x: 584, endPoint y: 68, distance: 409.1
click at [584, 68] on div "Dashboard / orders / View Order" at bounding box center [562, 63] width 749 height 13
click at [67, 140] on link "Orders" at bounding box center [105, 141] width 126 height 13
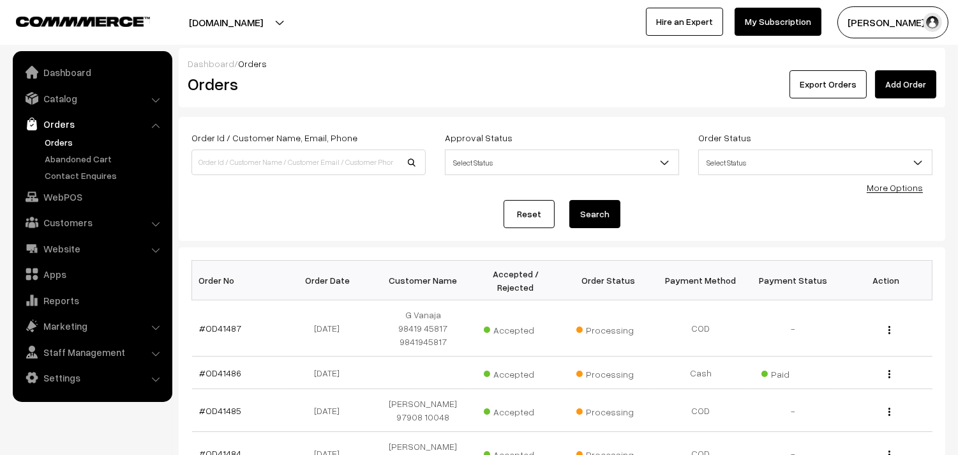
click at [66, 141] on link "Orders" at bounding box center [105, 141] width 126 height 13
click at [61, 138] on link "Orders" at bounding box center [105, 141] width 126 height 13
click at [66, 195] on link "WebPOS" at bounding box center [92, 196] width 152 height 23
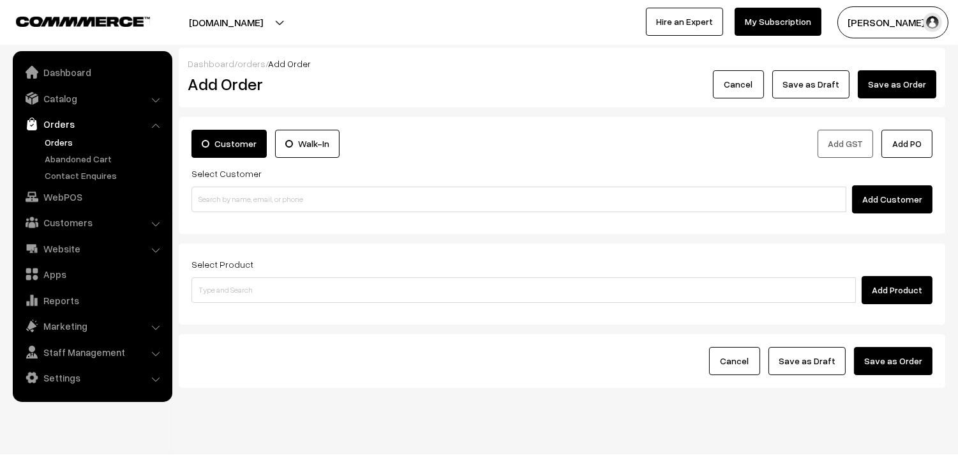
click at [282, 181] on div "Select Customer Add Customer" at bounding box center [562, 189] width 741 height 48
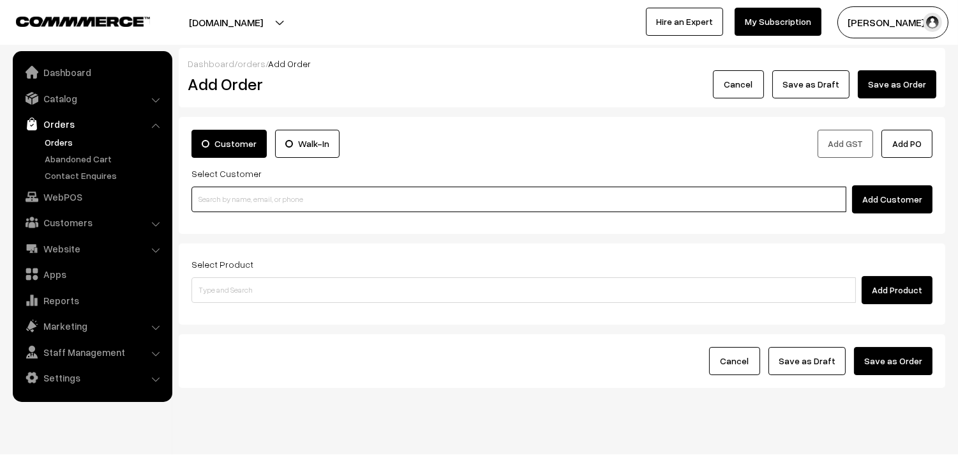
click at [286, 207] on input at bounding box center [519, 199] width 655 height 26
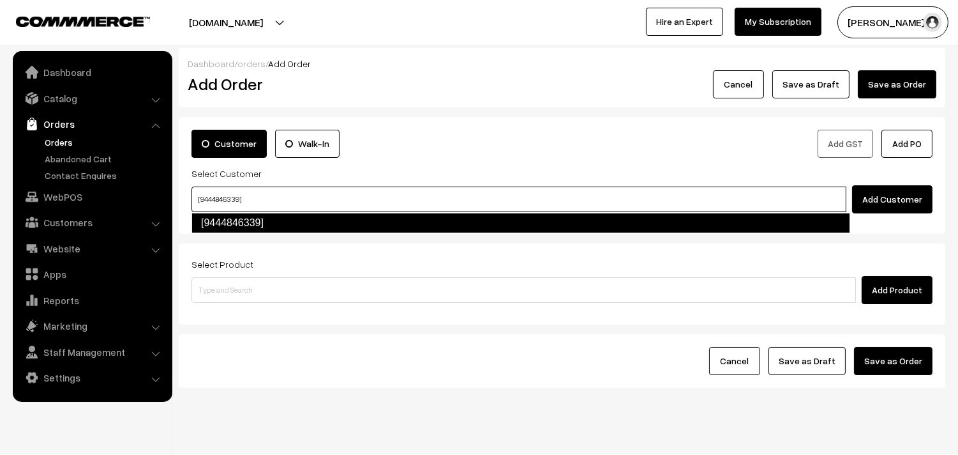
type input "[9444846339]"
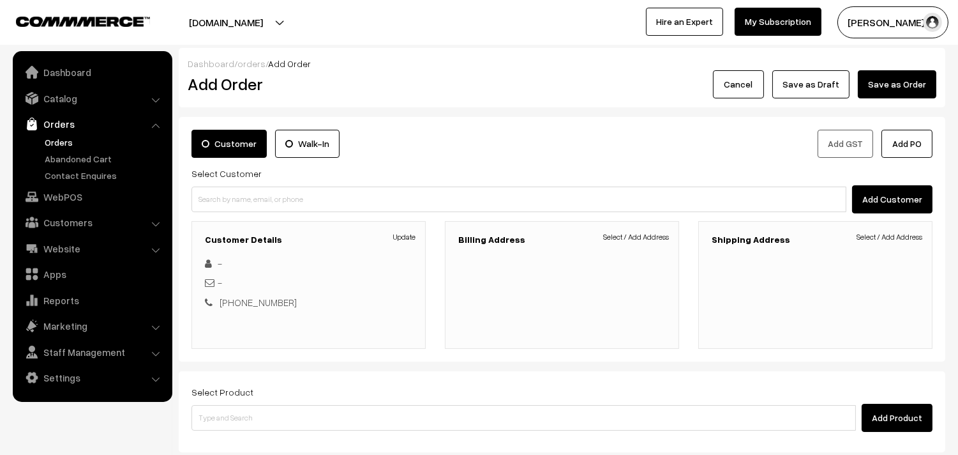
click at [642, 223] on div "Billing Address Select / Add Address" at bounding box center [562, 285] width 234 height 128
click at [642, 234] on link "Select / Add Address" at bounding box center [636, 236] width 66 height 11
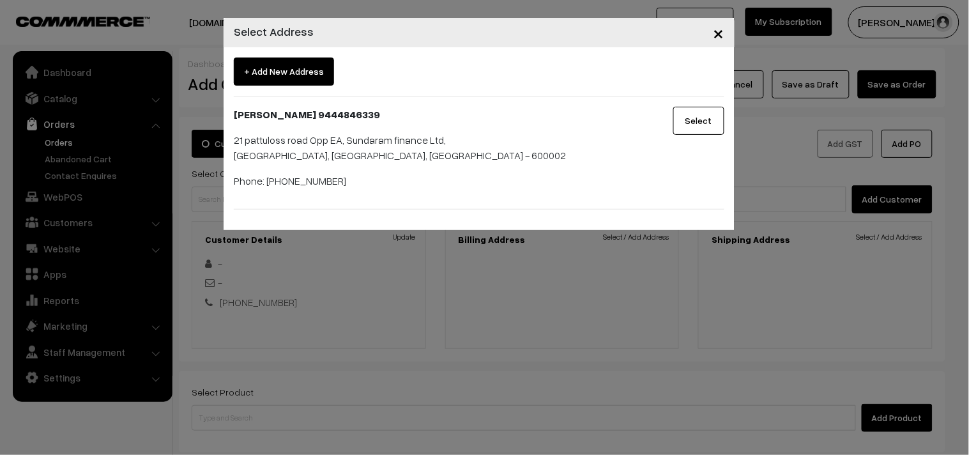
drag, startPoint x: 690, startPoint y: 141, endPoint x: 694, endPoint y: 130, distance: 11.7
click at [690, 141] on div "Select" at bounding box center [691, 153] width 85 height 92
click at [694, 122] on button "Select" at bounding box center [698, 121] width 51 height 28
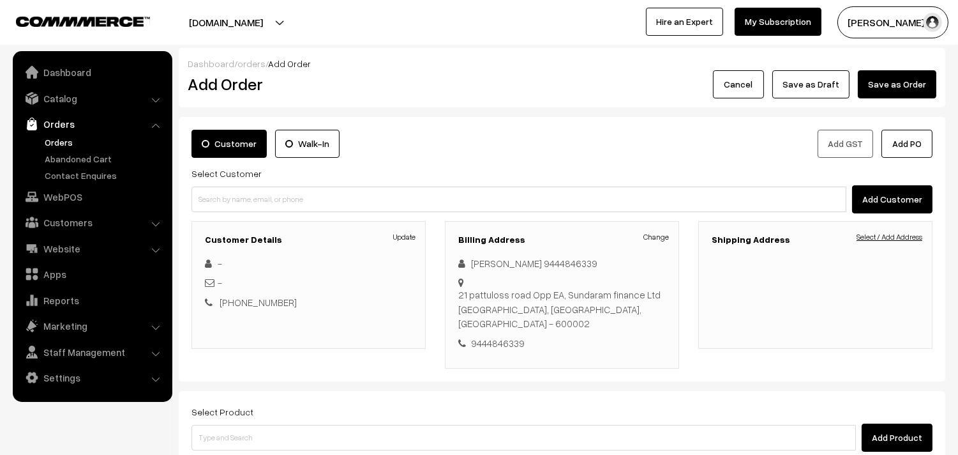
click at [905, 243] on link "Select / Add Address" at bounding box center [890, 236] width 66 height 11
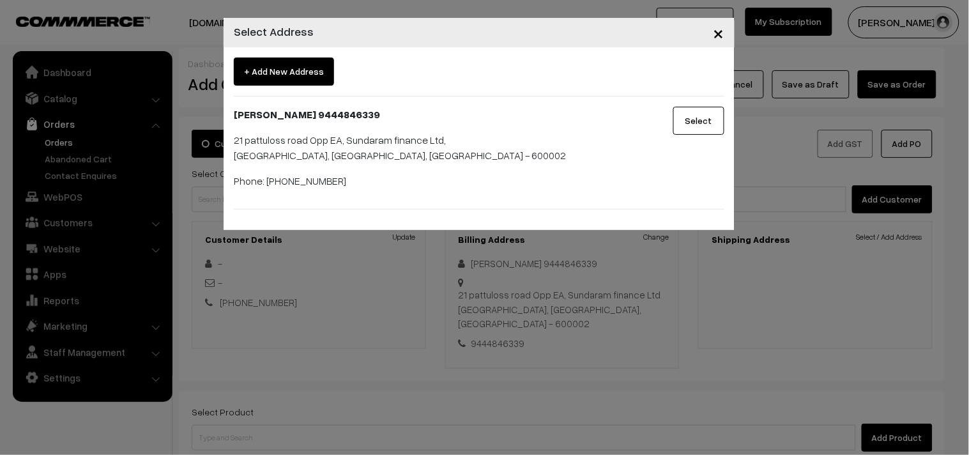
click at [697, 126] on button "Select" at bounding box center [698, 121] width 51 height 28
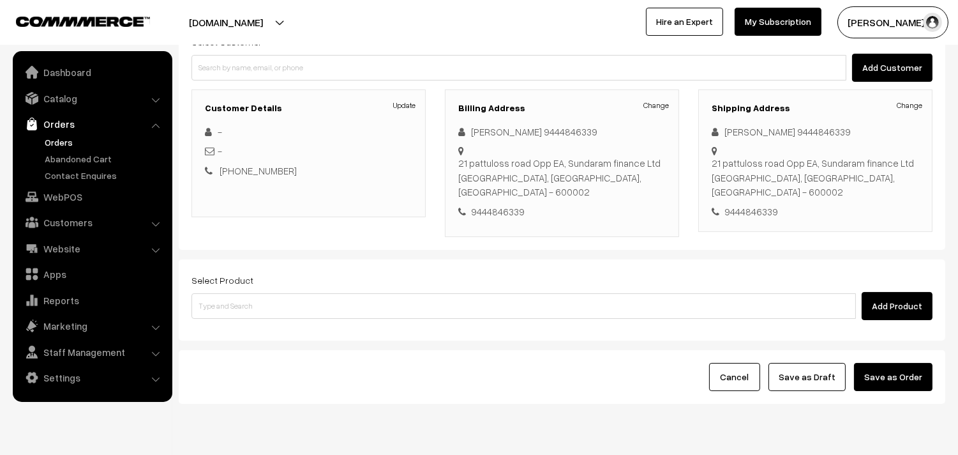
scroll to position [154, 0]
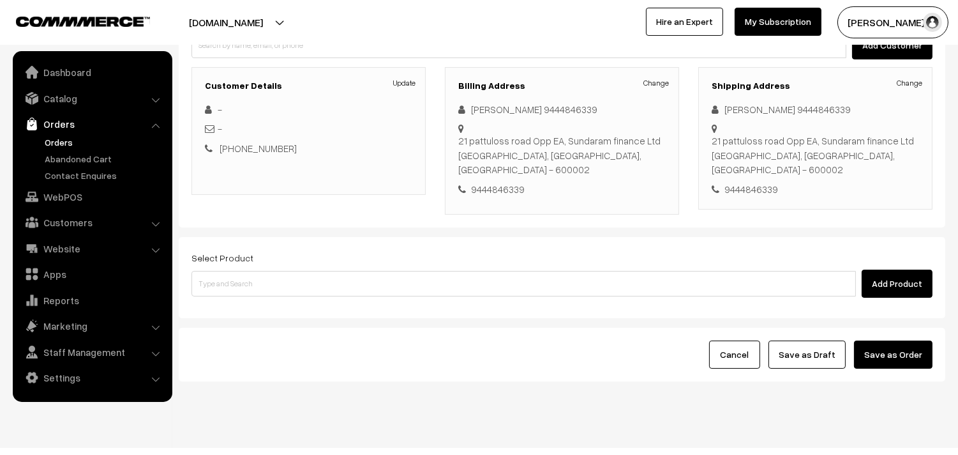
click at [577, 269] on div "Add Product" at bounding box center [562, 283] width 741 height 28
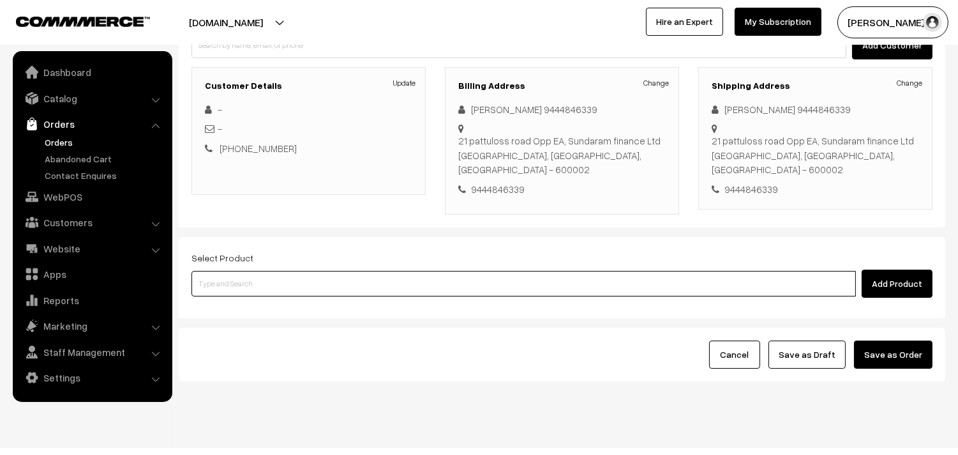
click at [577, 271] on input at bounding box center [524, 284] width 665 height 26
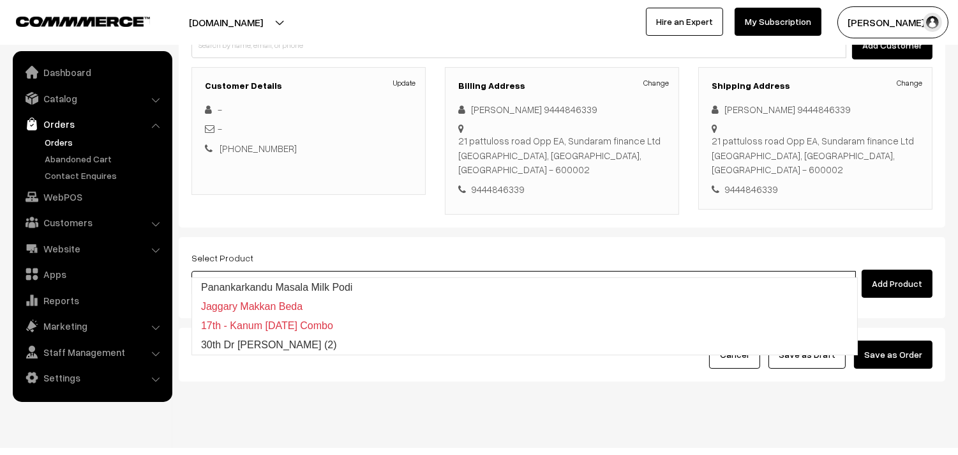
type input "30th Dr Kancheepuram Idly (2)"
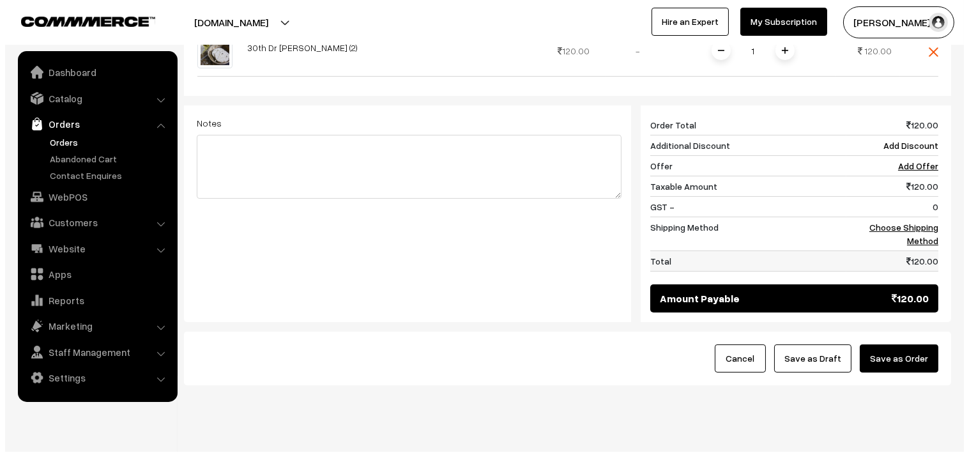
scroll to position [465, 0]
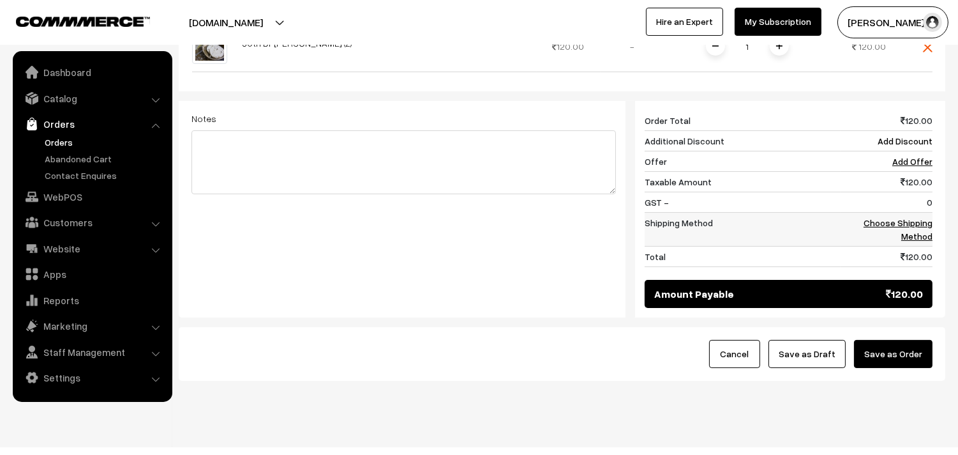
click at [898, 217] on link "Choose Shipping Method" at bounding box center [898, 229] width 69 height 24
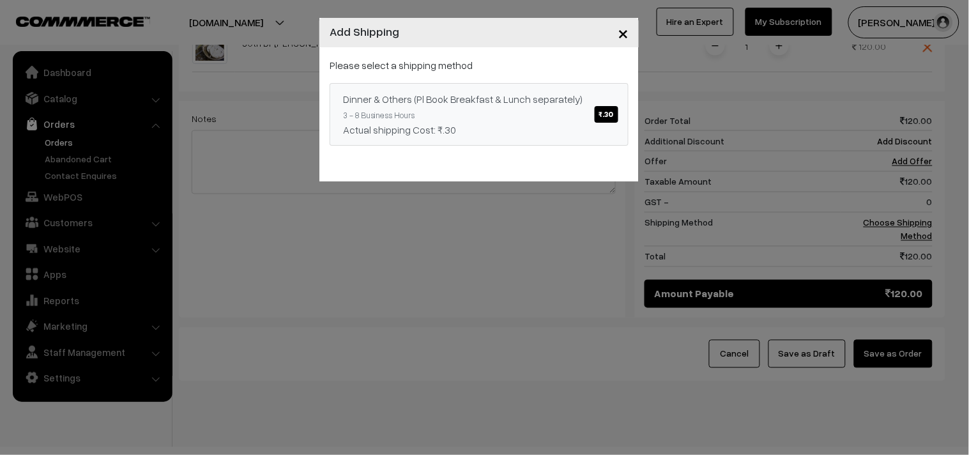
click at [586, 98] on div "Dinner & Others (Pl Book Breakfast & Lunch separately) ₹.30" at bounding box center [479, 98] width 272 height 15
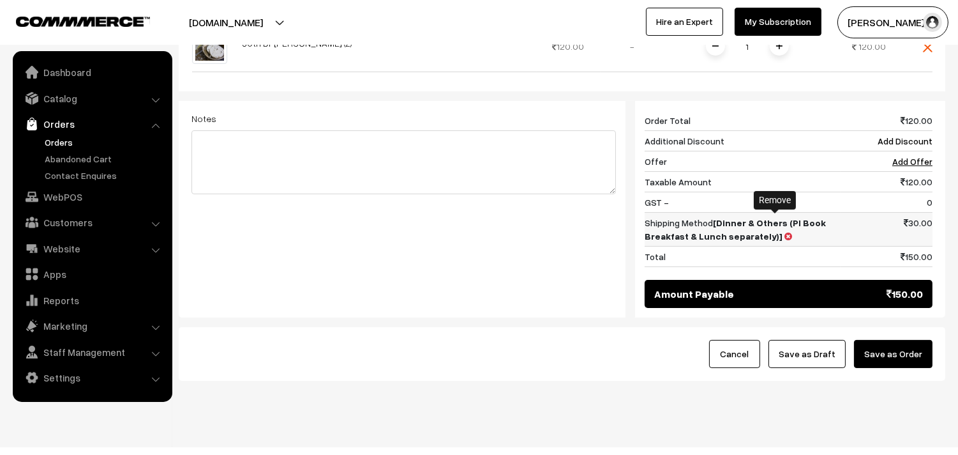
click at [785, 232] on icon at bounding box center [789, 236] width 8 height 9
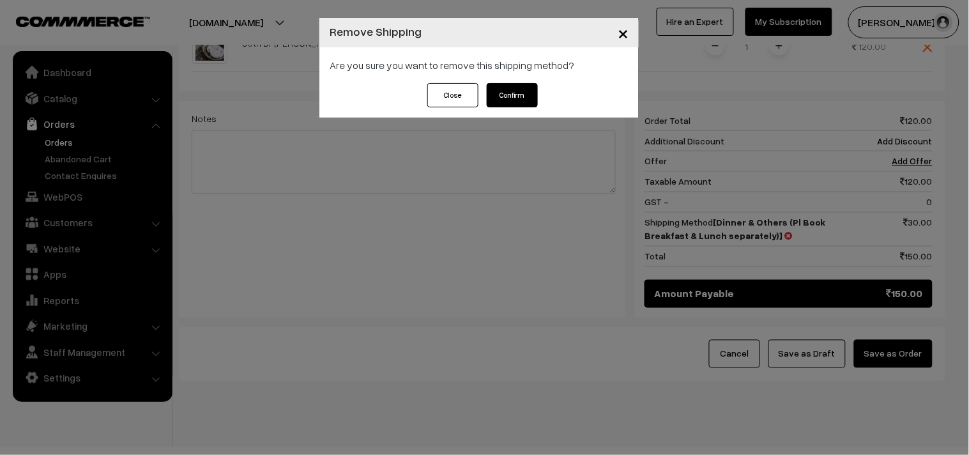
click at [520, 114] on div "Close Confirm" at bounding box center [478, 100] width 319 height 34
click at [522, 105] on button "Confirm" at bounding box center [512, 95] width 51 height 24
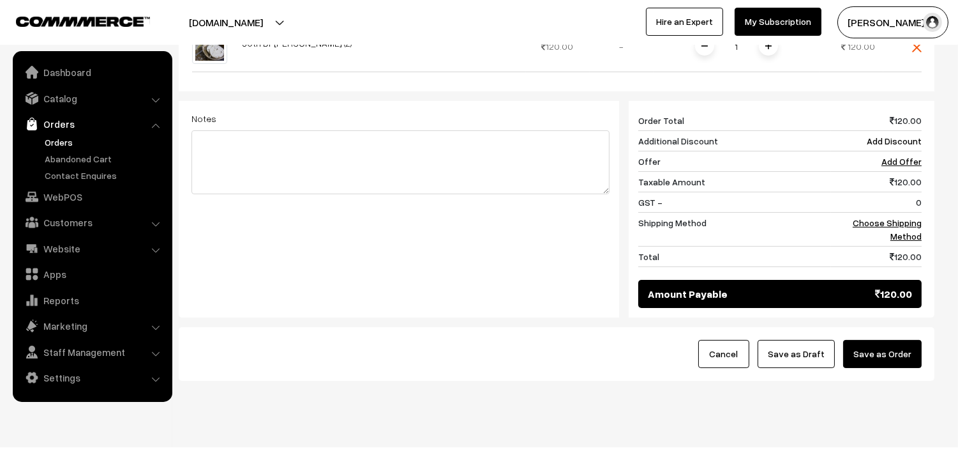
click at [909, 352] on div "Cancel Save as Draft Save as Order" at bounding box center [557, 354] width 756 height 54
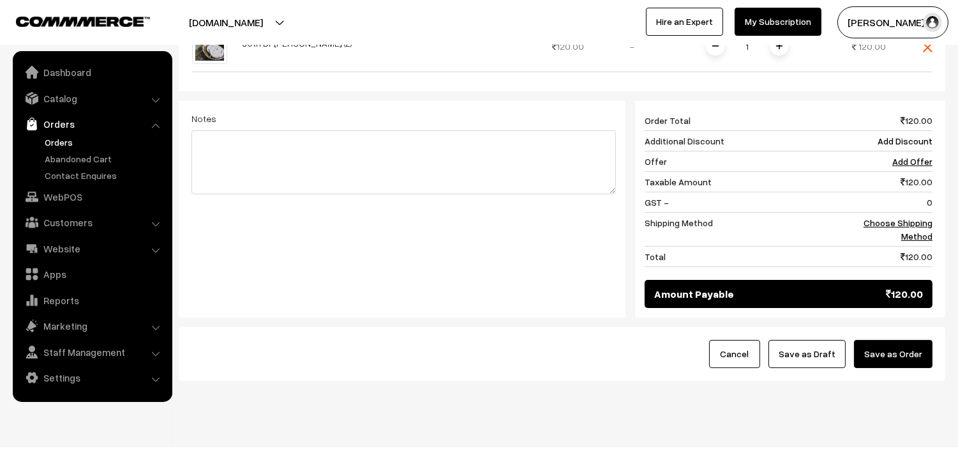
click at [902, 340] on button "Save as Order" at bounding box center [893, 354] width 79 height 28
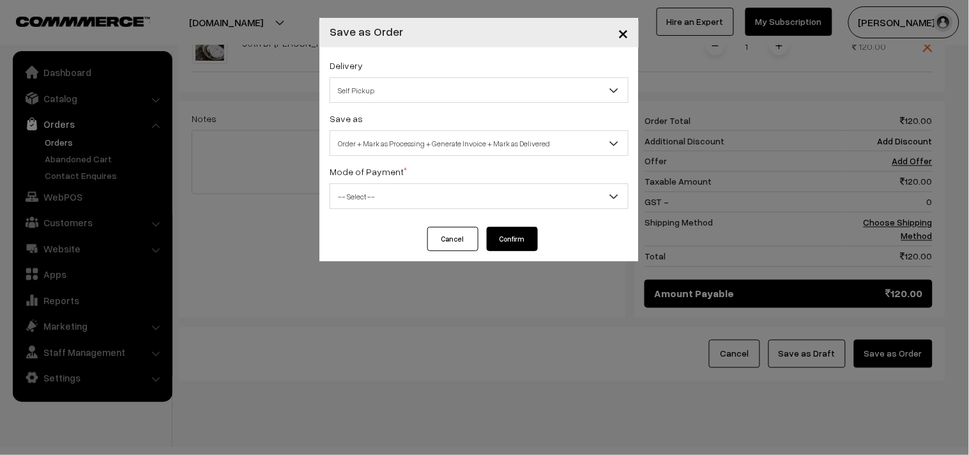
click at [439, 119] on div "Save as Order Order + Mark as Processing Order + Mark as Processing + Generate …" at bounding box center [478, 132] width 299 height 45
click at [439, 134] on span "Order + Mark as Processing + Generate Invoice + Mark as Delivered" at bounding box center [479, 143] width 298 height 22
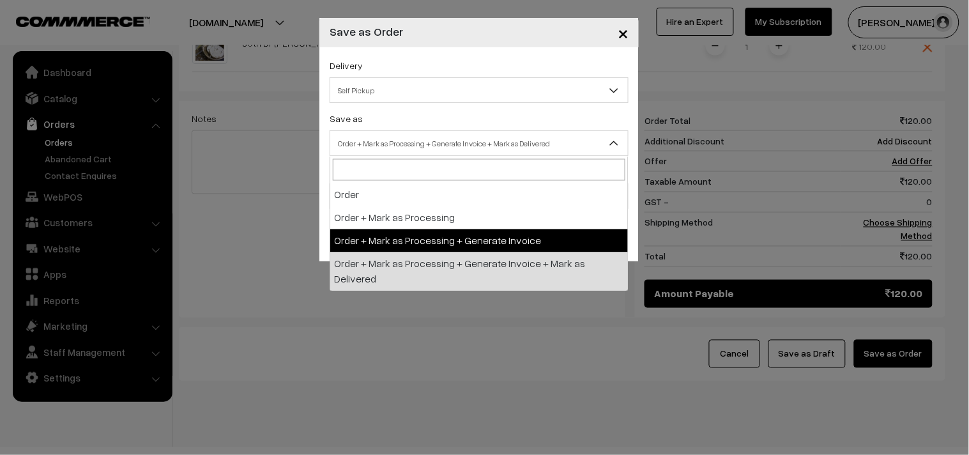
select select "3"
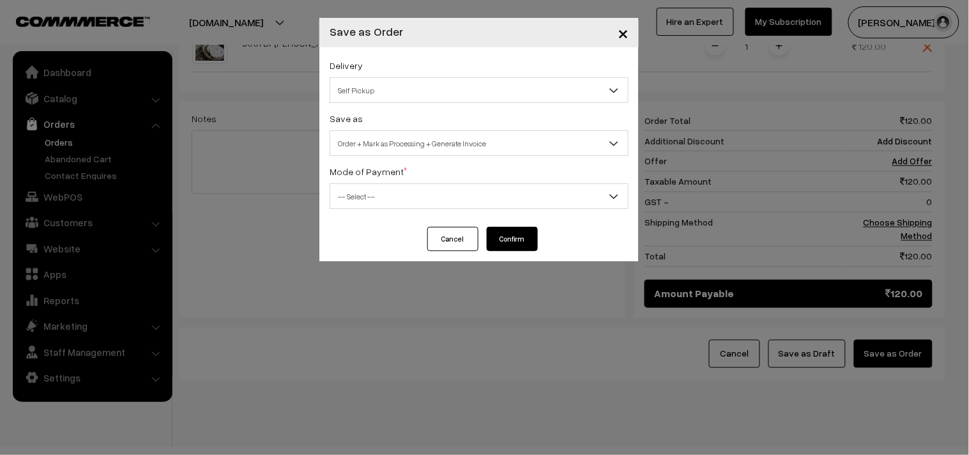
click at [428, 187] on span "-- Select --" at bounding box center [479, 196] width 298 height 22
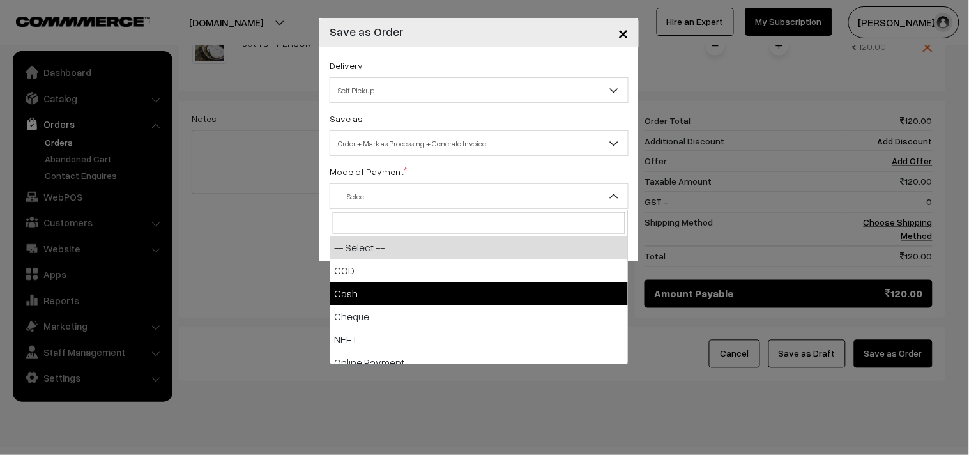
select select "2"
checkbox input "true"
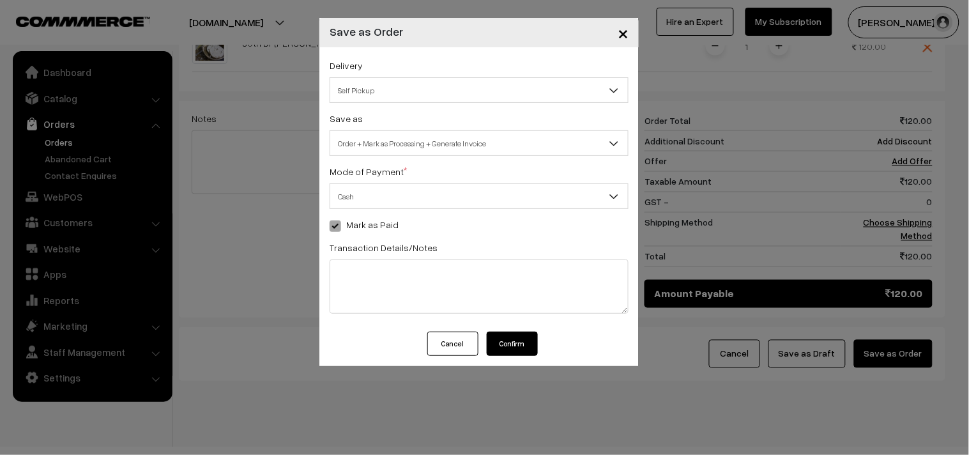
click at [503, 339] on button "Confirm" at bounding box center [512, 343] width 51 height 24
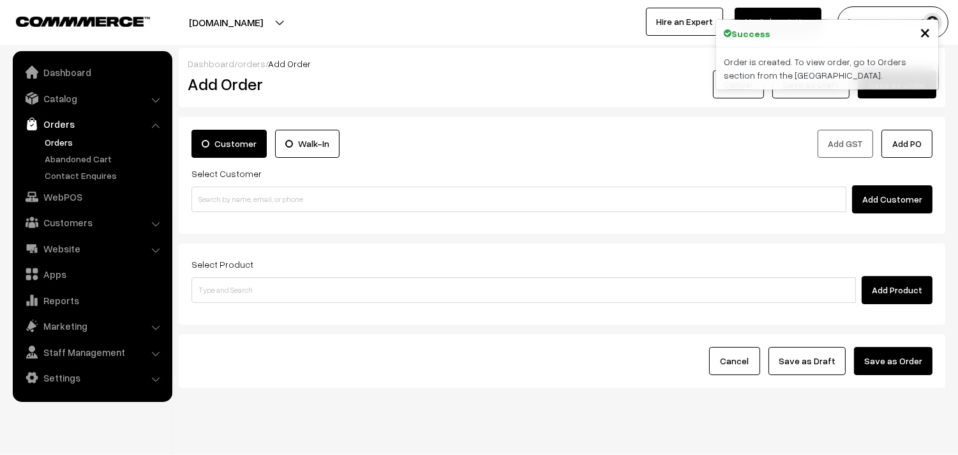
click at [56, 142] on link "Orders" at bounding box center [105, 141] width 126 height 13
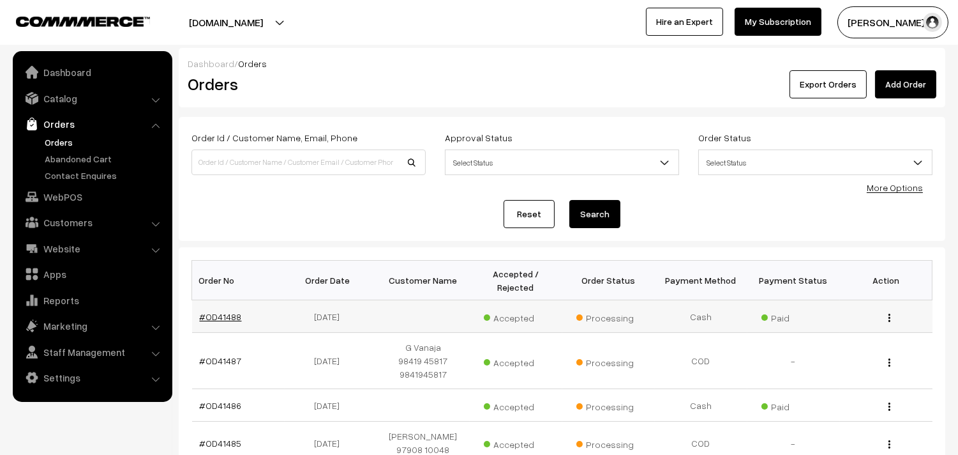
click at [212, 315] on link "#OD41488" at bounding box center [221, 316] width 42 height 11
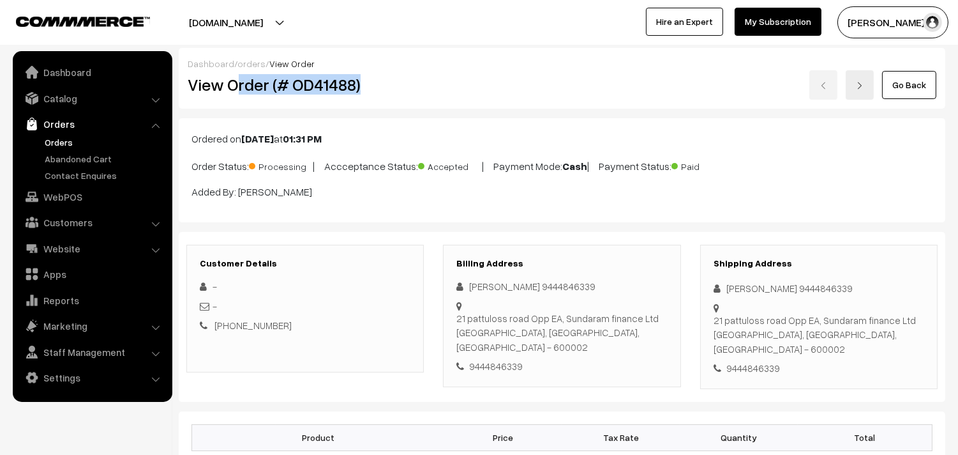
click at [381, 80] on h2 "View Order (# OD41488)" at bounding box center [306, 85] width 237 height 20
click at [515, 359] on div "9444846339" at bounding box center [562, 366] width 211 height 15
copy div "9444846339"
copy h2 "Order (# OD41488)"
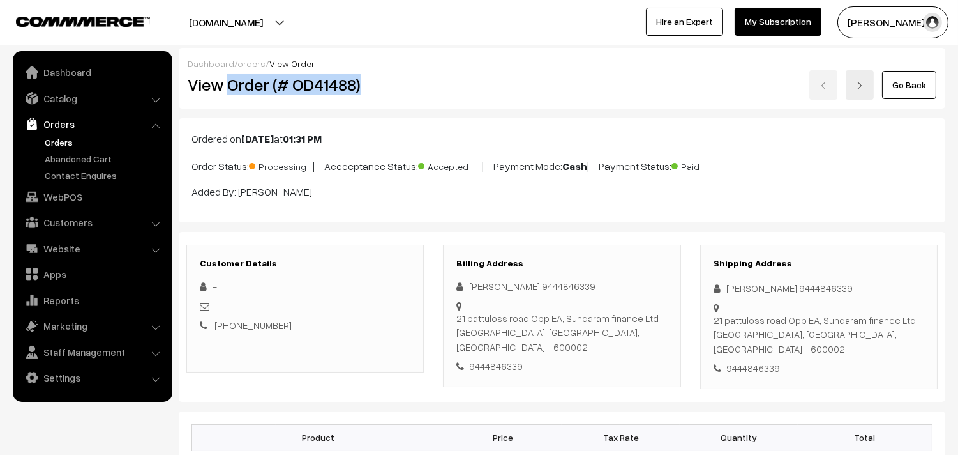
drag, startPoint x: 372, startPoint y: 84, endPoint x: 386, endPoint y: 84, distance: 14.0
click at [386, 84] on h2 "View Order (# OD41488)" at bounding box center [306, 85] width 237 height 20
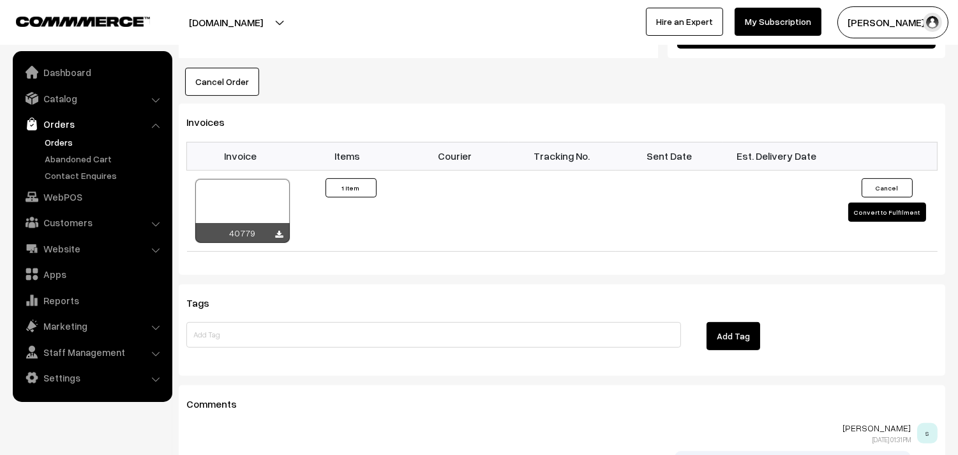
scroll to position [851, 0]
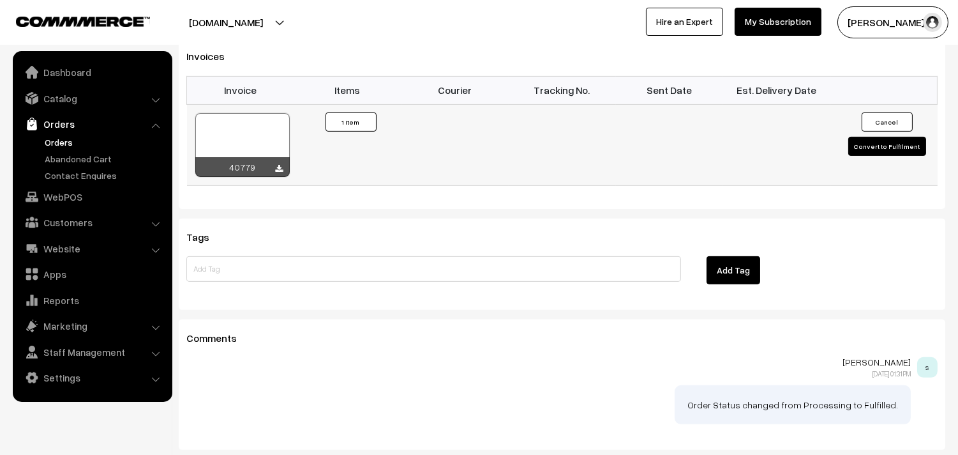
click at [247, 113] on div at bounding box center [242, 145] width 94 height 64
click at [57, 142] on link "Orders" at bounding box center [105, 141] width 126 height 13
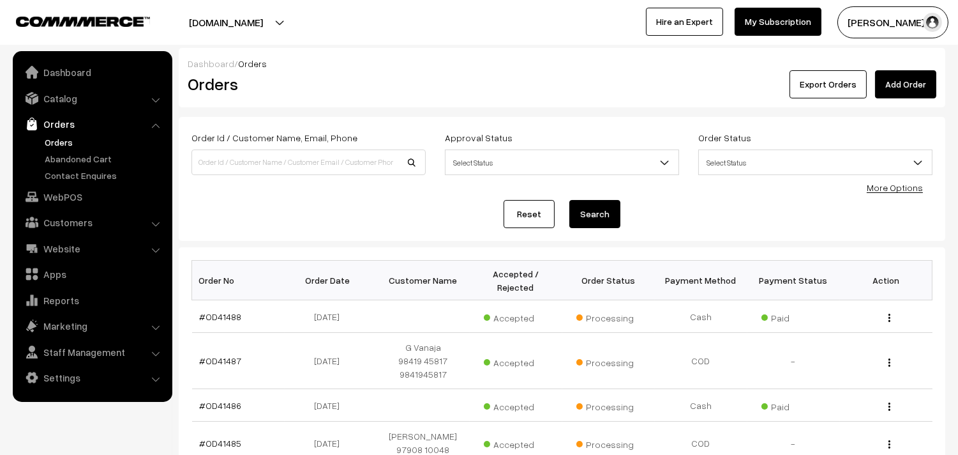
click at [67, 143] on link "Orders" at bounding box center [105, 141] width 126 height 13
click at [55, 142] on link "Orders" at bounding box center [105, 141] width 126 height 13
click at [70, 190] on link "WebPOS" at bounding box center [92, 196] width 152 height 23
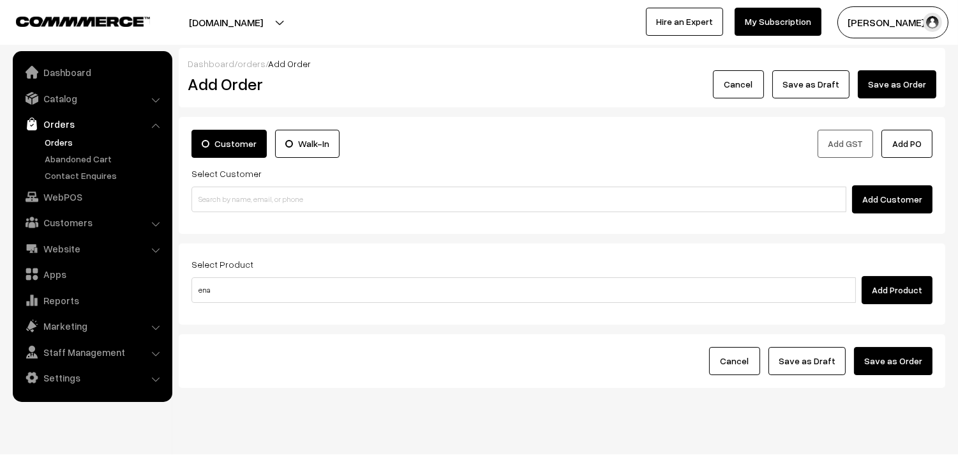
type input "enai"
type input "Senai Kizangu Chips"
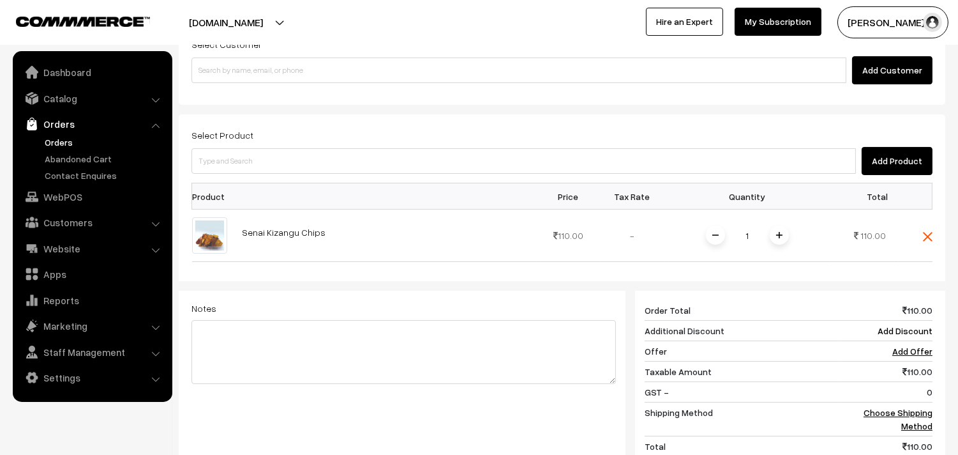
scroll to position [142, 0]
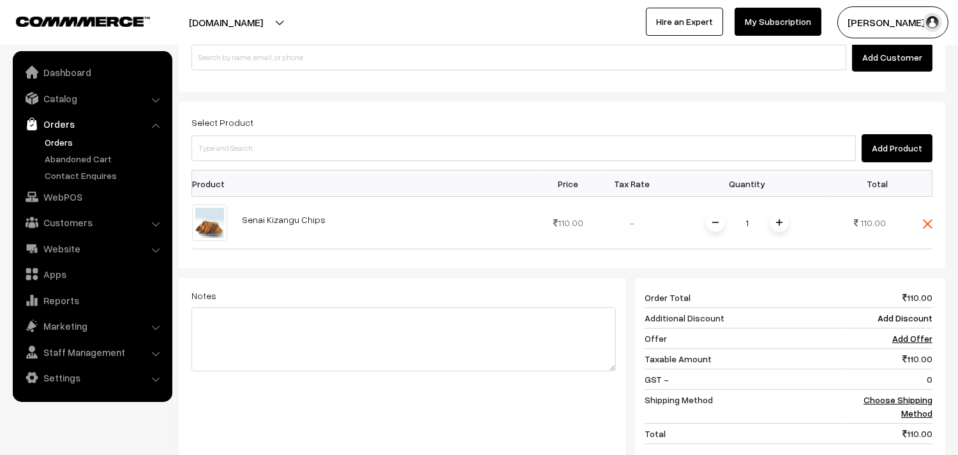
click at [61, 142] on link "Orders" at bounding box center [105, 141] width 126 height 13
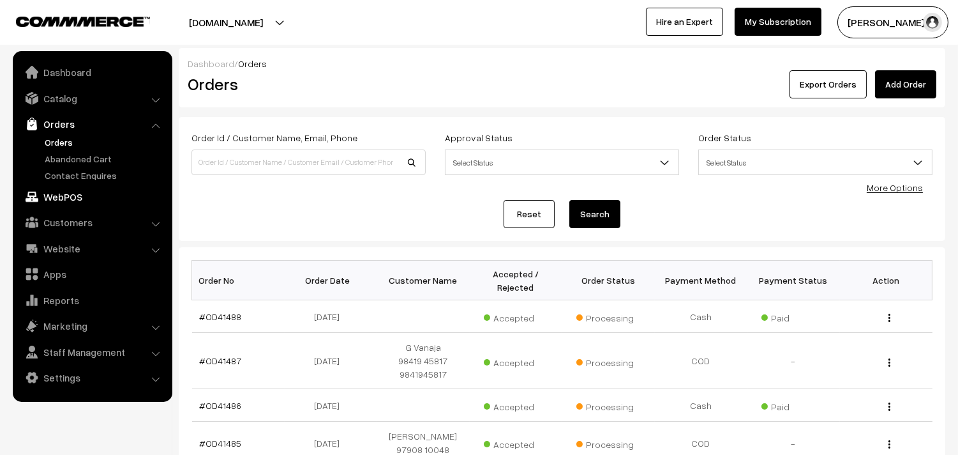
click at [79, 185] on link "WebPOS" at bounding box center [92, 196] width 152 height 23
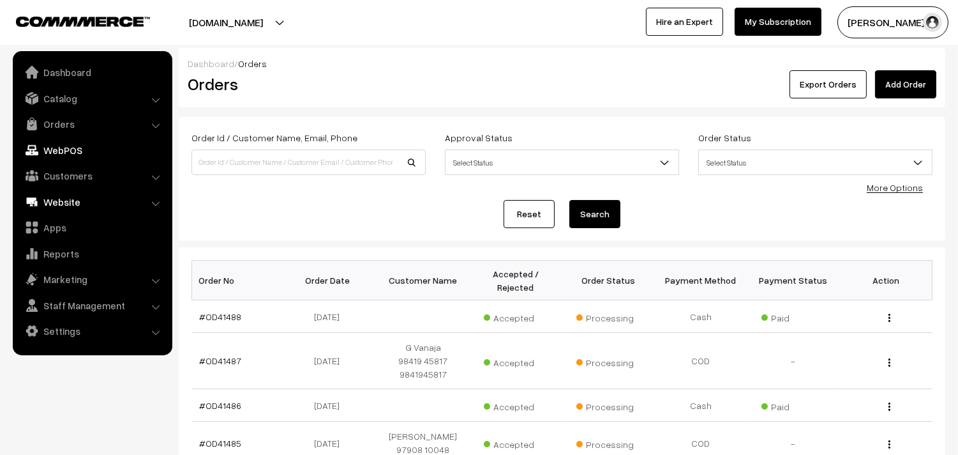
click at [73, 195] on link "Website" at bounding box center [92, 201] width 152 height 23
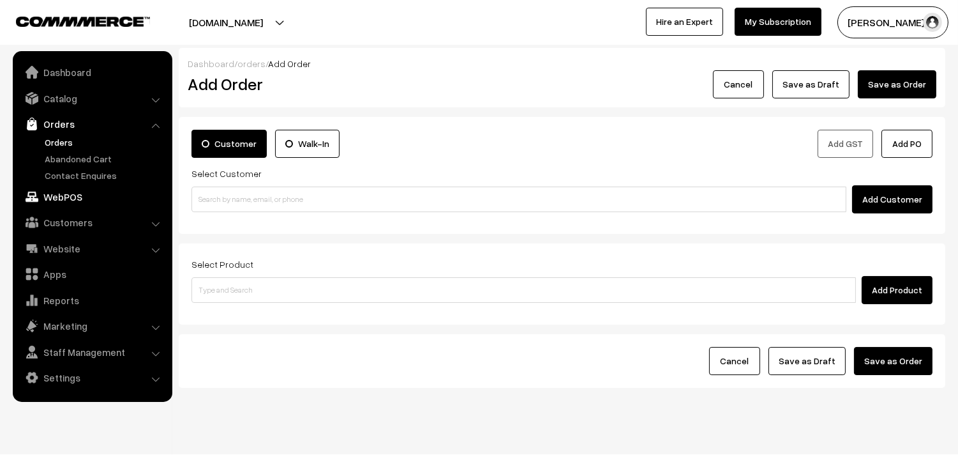
click at [66, 199] on link "WebPOS" at bounding box center [92, 196] width 152 height 23
click at [245, 176] on label "Select Customer" at bounding box center [227, 173] width 70 height 13
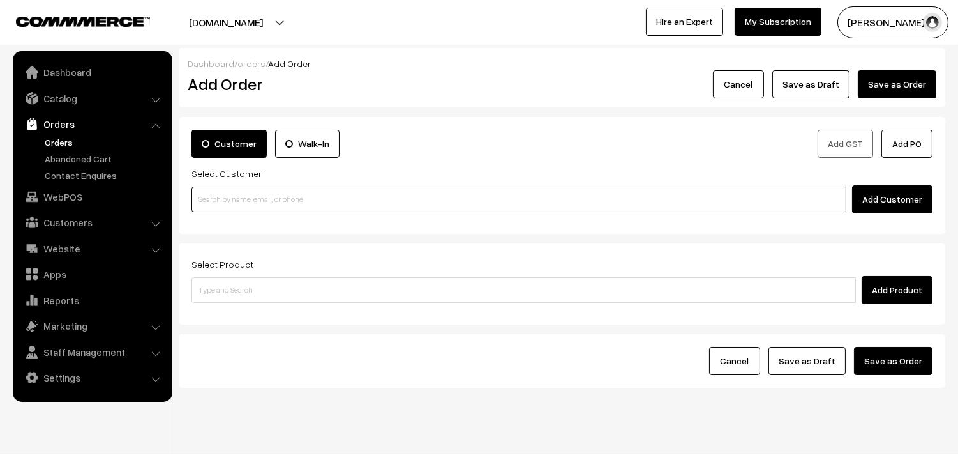
click at [230, 207] on input at bounding box center [519, 199] width 655 height 26
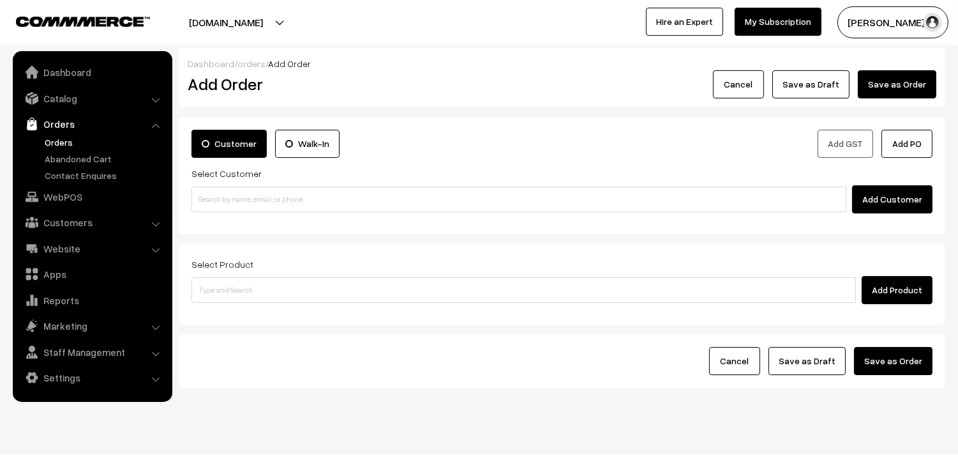
drag, startPoint x: 66, startPoint y: 140, endPoint x: 73, endPoint y: 141, distance: 7.1
click at [66, 139] on link "Orders" at bounding box center [105, 141] width 126 height 13
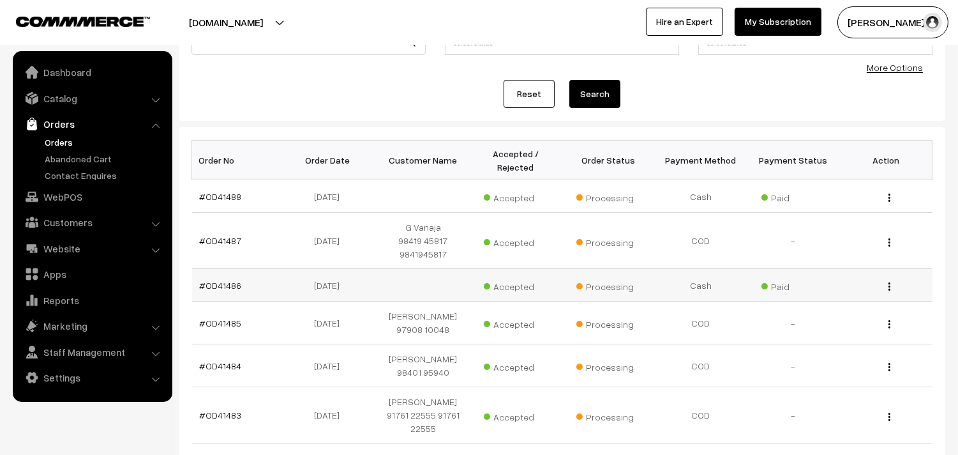
scroll to position [142, 0]
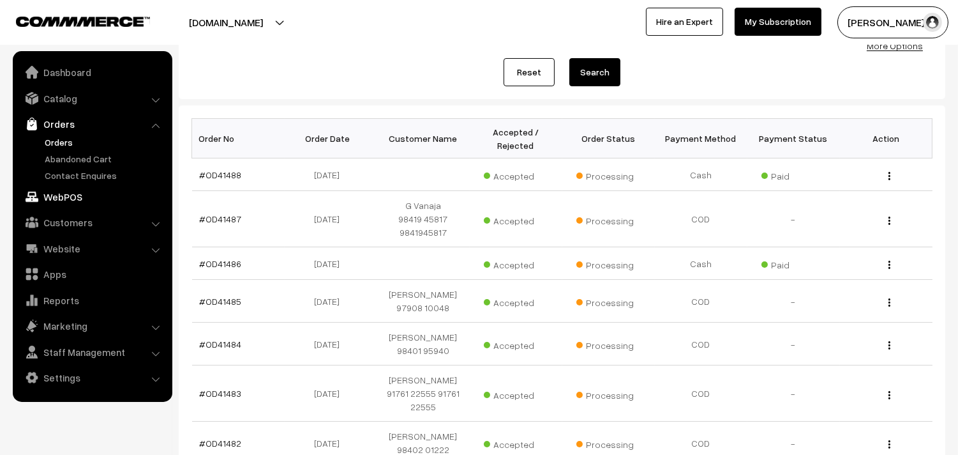
click at [75, 199] on link "WebPOS" at bounding box center [92, 196] width 152 height 23
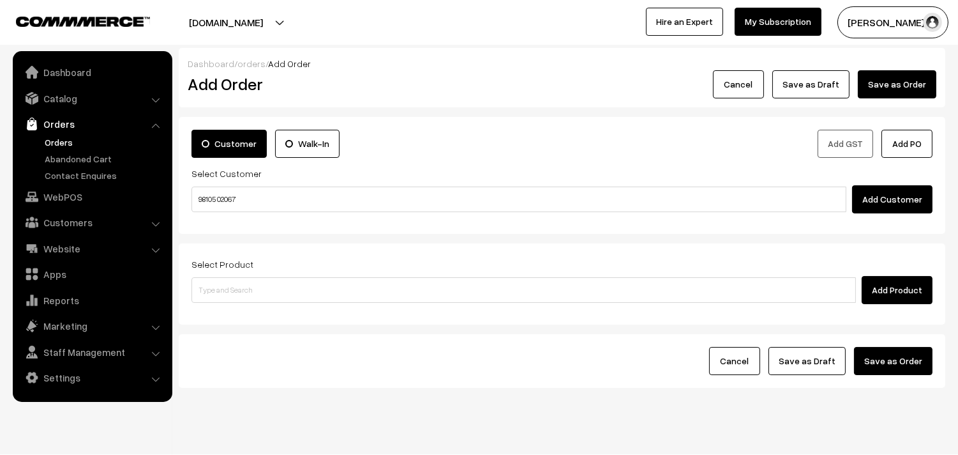
click at [224, 192] on input "98105 02067" at bounding box center [519, 199] width 655 height 26
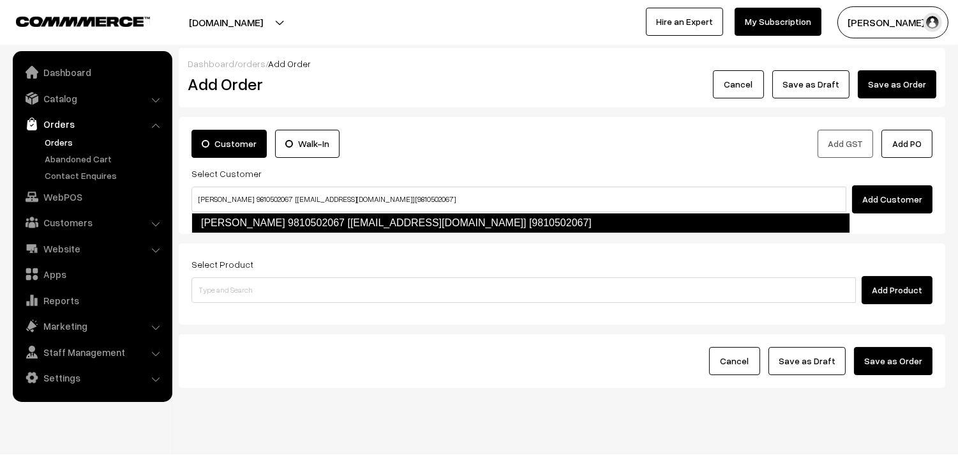
type input "[PERSON_NAME] 9810502067 [[EMAIL_ADDRESS][DOMAIN_NAME]] [9810502067]"
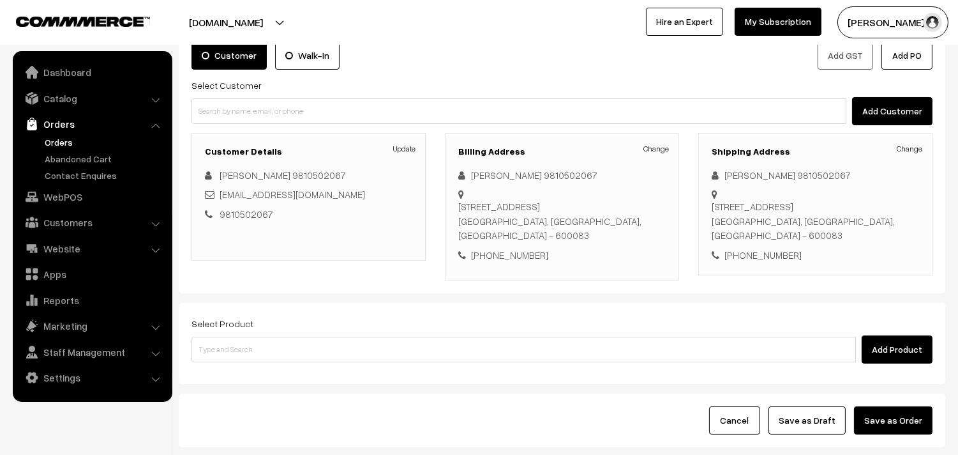
scroll to position [142, 0]
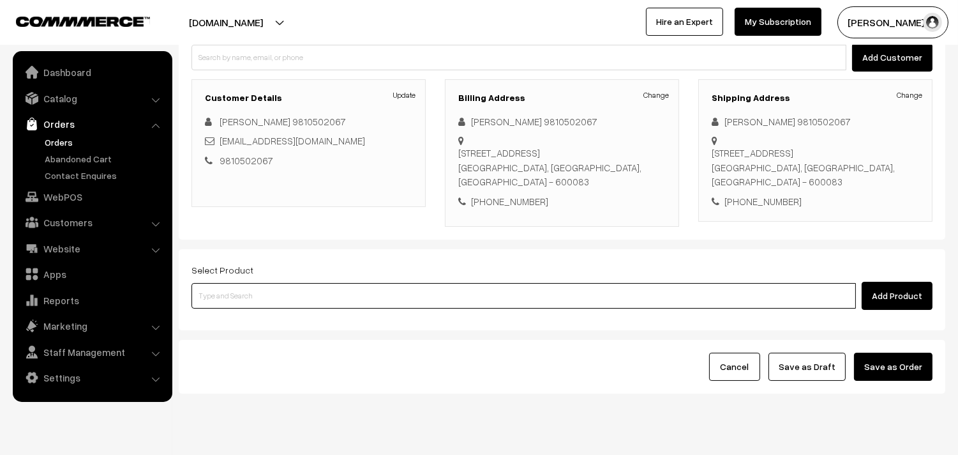
click at [468, 298] on input at bounding box center [524, 296] width 665 height 26
type input "30th Dr Chapathi (3)"
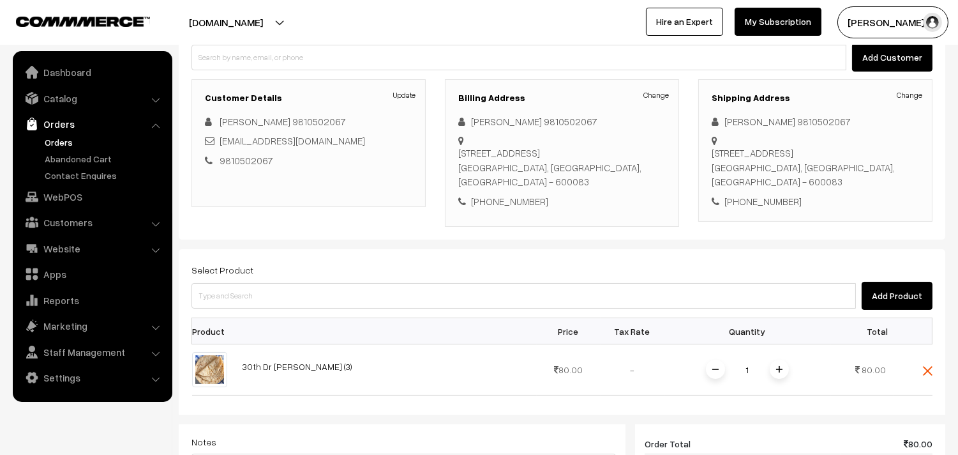
click at [775, 368] on span at bounding box center [779, 368] width 19 height 19
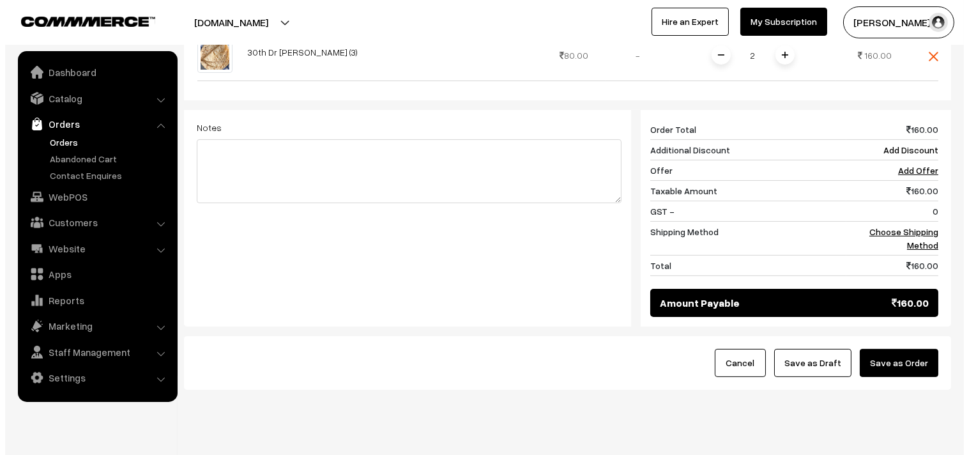
scroll to position [485, 0]
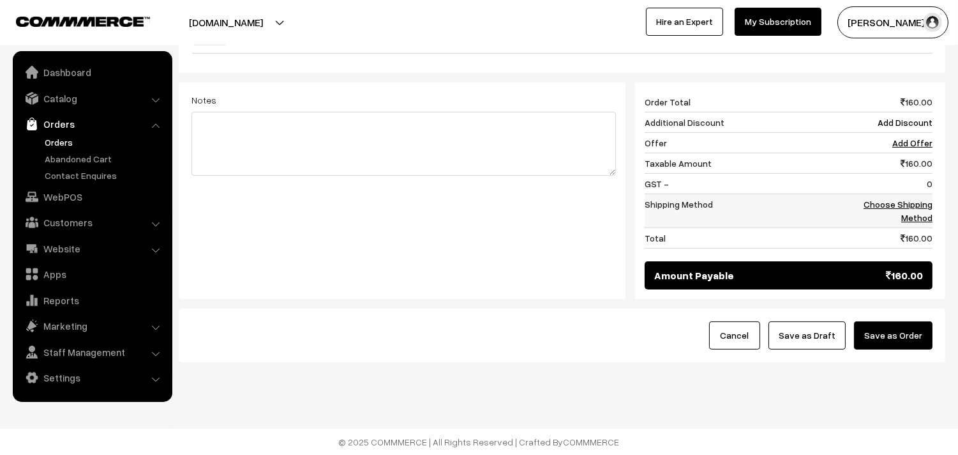
drag, startPoint x: 891, startPoint y: 215, endPoint x: 917, endPoint y: 208, distance: 26.9
click at [892, 215] on td "Choose Shipping Method" at bounding box center [887, 211] width 92 height 34
click at [918, 207] on link "Choose Shipping Method" at bounding box center [898, 211] width 69 height 24
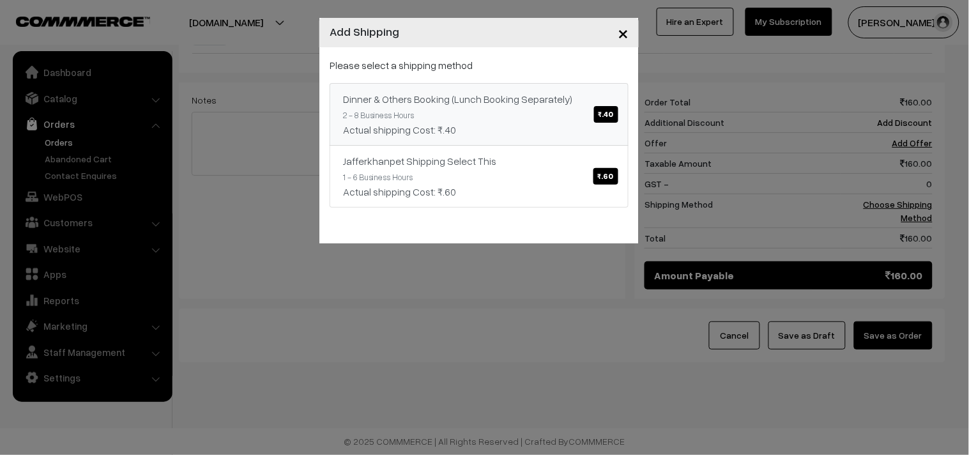
click at [473, 83] on link "Dinner & Others Booking (Lunch Booking Separately) ₹.40 2 - 8 Business Hours Ac…" at bounding box center [478, 114] width 299 height 63
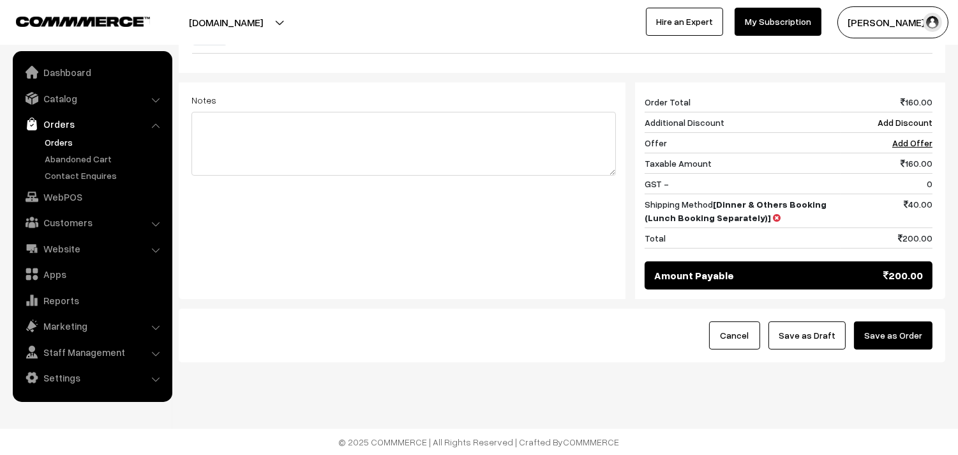
click at [902, 331] on button "Save as Order" at bounding box center [893, 335] width 79 height 28
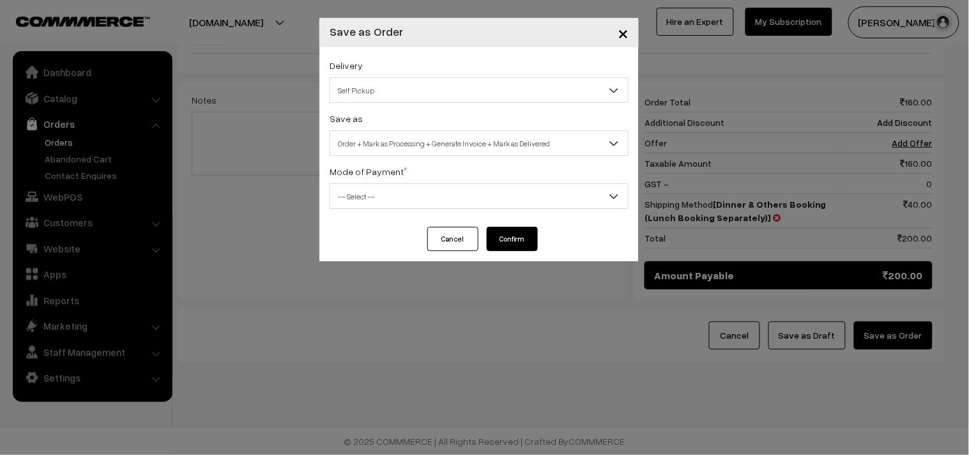
click at [416, 144] on span "Order + Mark as Processing + Generate Invoice + Mark as Delivered" at bounding box center [479, 143] width 298 height 22
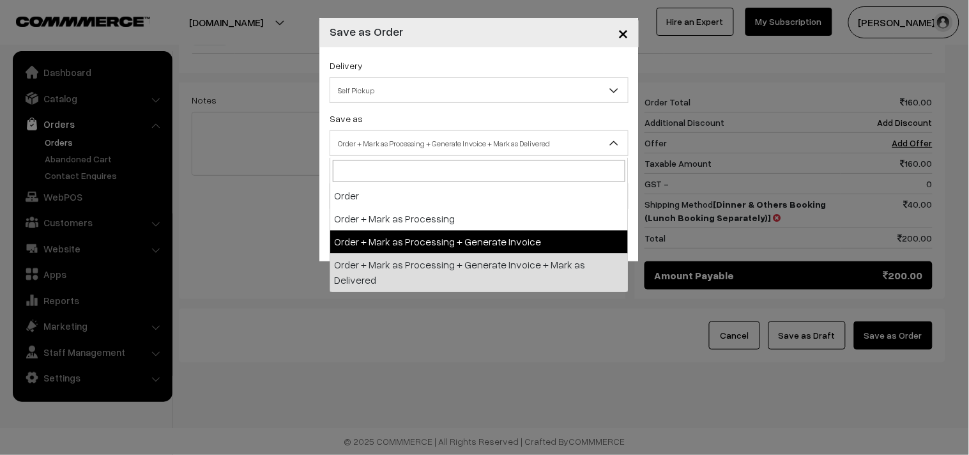
select select "3"
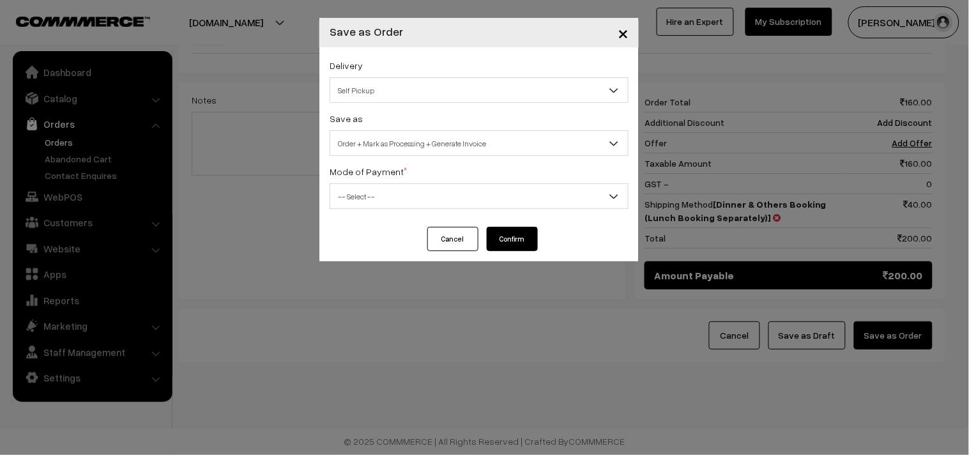
click at [405, 202] on span "-- Select --" at bounding box center [479, 196] width 298 height 22
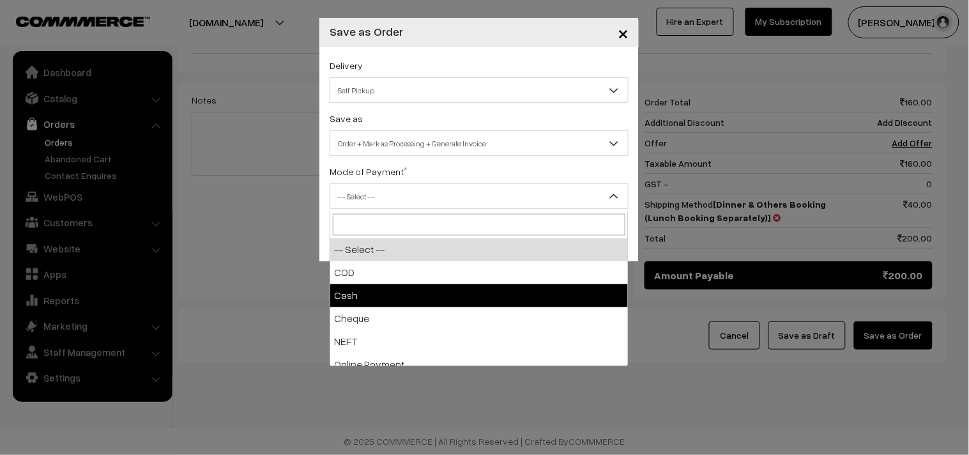
drag, startPoint x: 380, startPoint y: 294, endPoint x: 599, endPoint y: 398, distance: 242.8
select select "2"
checkbox input "true"
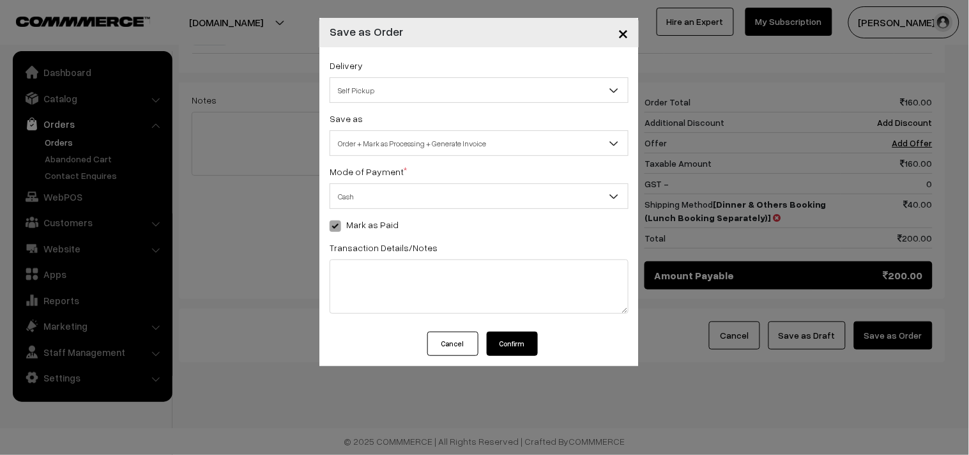
click at [522, 352] on button "Confirm" at bounding box center [512, 343] width 51 height 24
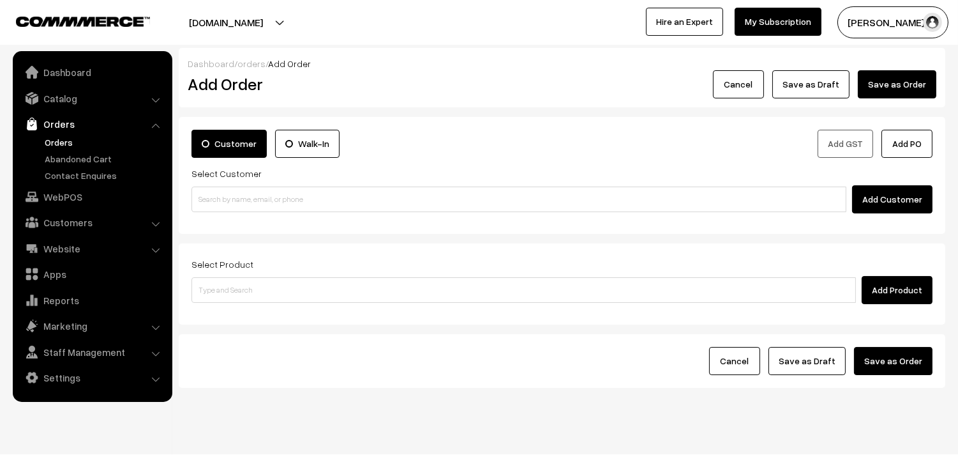
click at [73, 149] on ul "Orders" at bounding box center [92, 158] width 153 height 47
click at [73, 141] on link "Orders" at bounding box center [105, 141] width 126 height 13
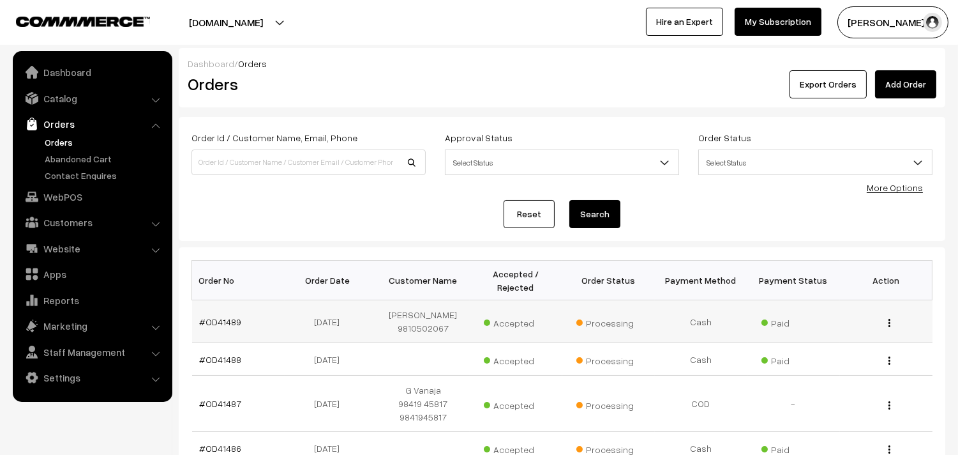
click at [225, 308] on td "#OD41489" at bounding box center [238, 321] width 93 height 43
click at [224, 317] on link "#OD41489" at bounding box center [221, 321] width 42 height 11
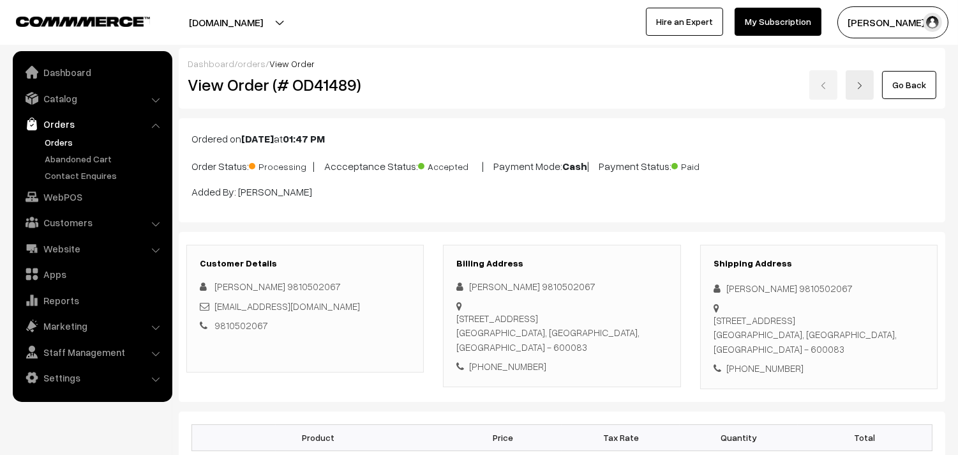
click at [235, 80] on h2 "View Order (# OD41489)" at bounding box center [306, 85] width 237 height 20
drag, startPoint x: 299, startPoint y: 89, endPoint x: 429, endPoint y: 96, distance: 130.4
click at [429, 96] on div "View Order (# OD41489)" at bounding box center [306, 84] width 256 height 29
copy h2 "Order (# OD41489)"
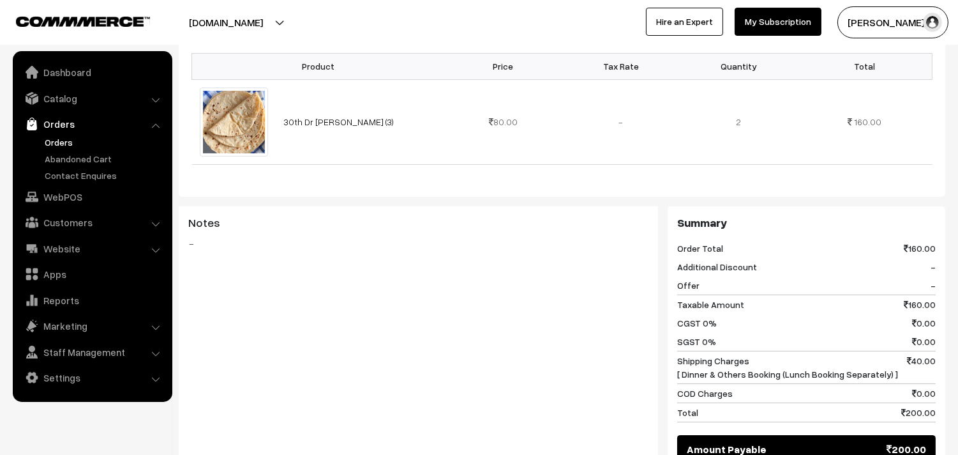
scroll to position [567, 0]
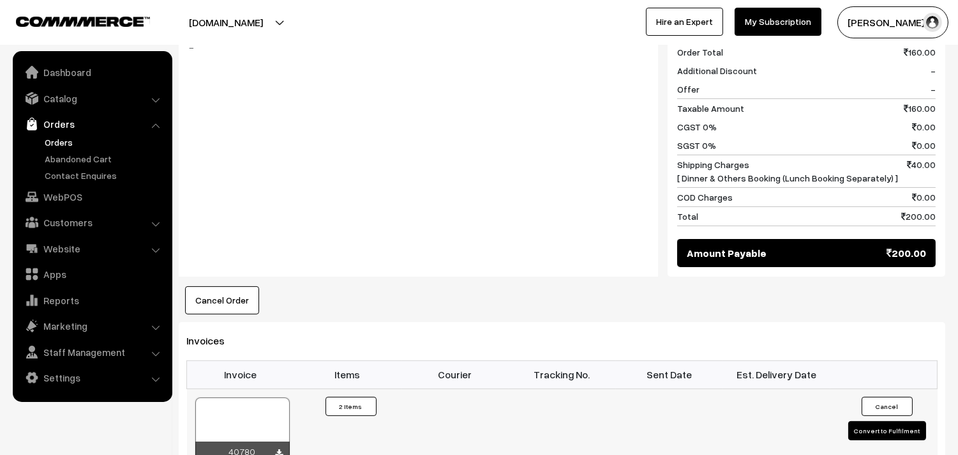
click at [257, 421] on div at bounding box center [242, 429] width 94 height 64
click at [63, 140] on link "Orders" at bounding box center [105, 141] width 126 height 13
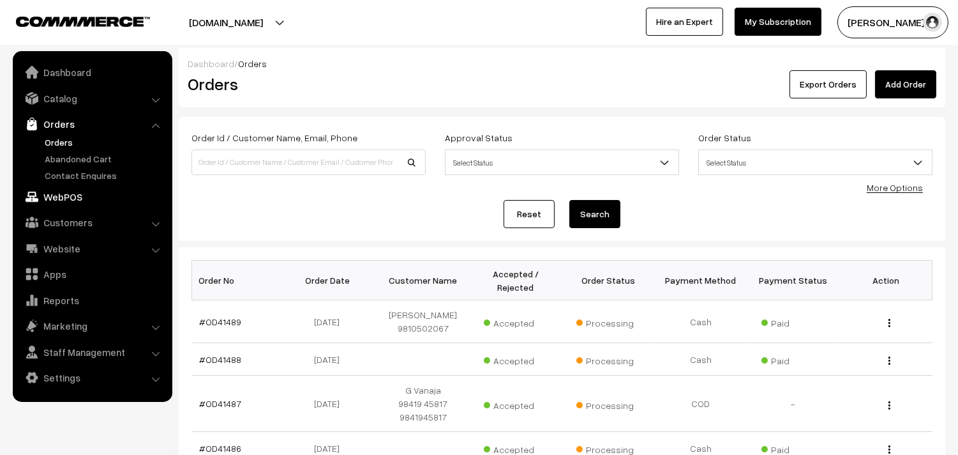
click at [64, 192] on link "WebPOS" at bounding box center [92, 196] width 152 height 23
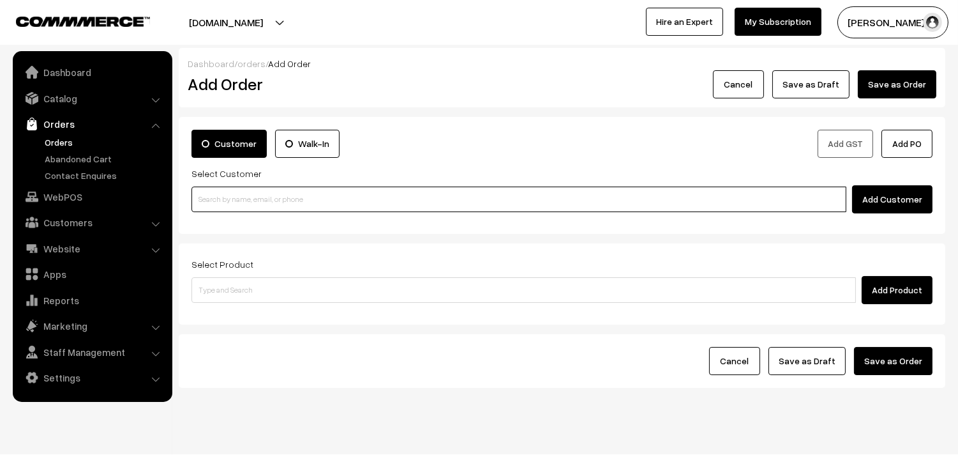
click at [251, 195] on input at bounding box center [519, 199] width 655 height 26
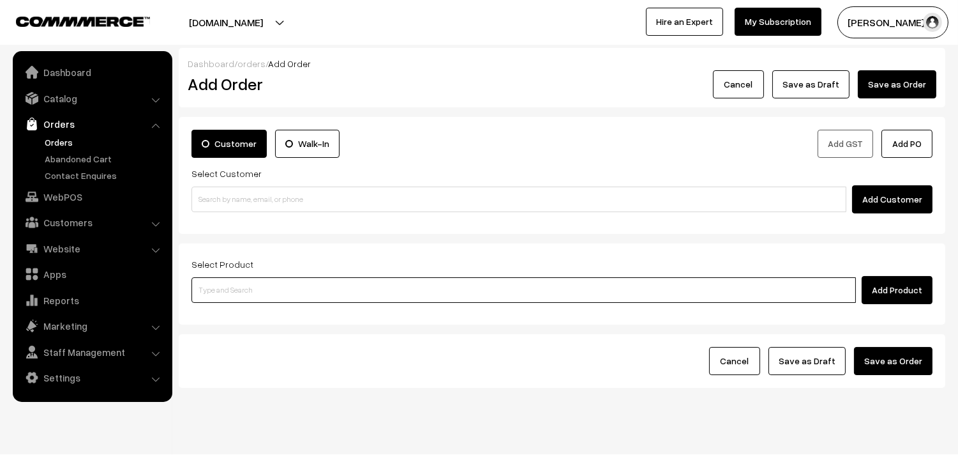
paste input "31st Without Rice..."
type input "31st Without Rice..."
click at [246, 291] on input "31st Without Rice..." at bounding box center [524, 290] width 665 height 26
click at [245, 315] on link "31st Without Rice..." at bounding box center [524, 313] width 665 height 19
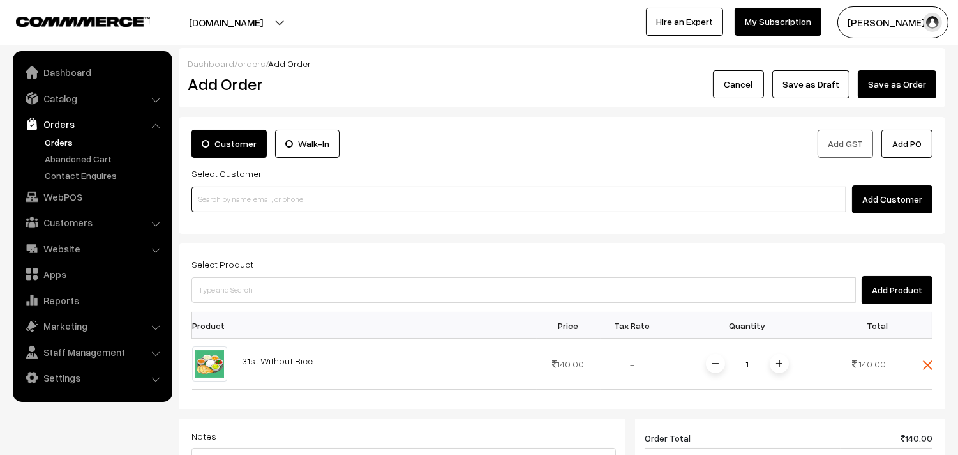
click at [258, 190] on input at bounding box center [519, 199] width 655 height 26
click at [314, 202] on input at bounding box center [519, 199] width 655 height 26
paste input "78455 97926"
click at [220, 199] on input "78455 97926" at bounding box center [519, 199] width 655 height 26
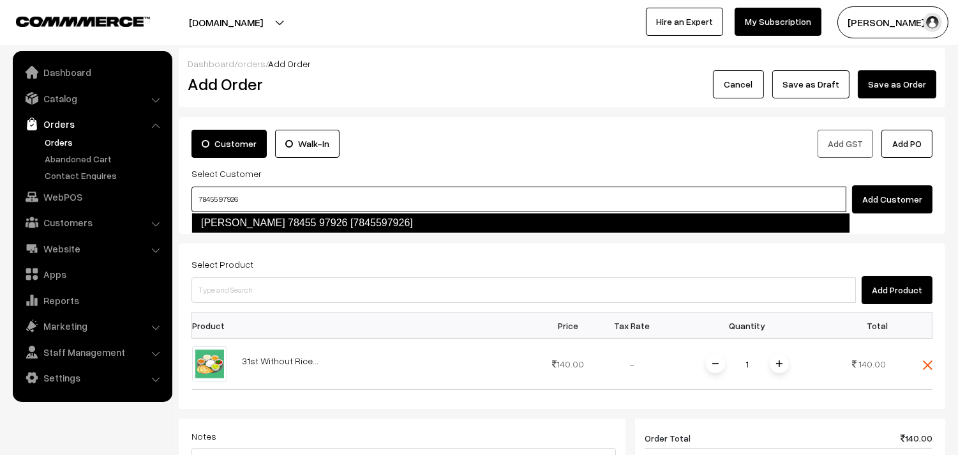
click at [225, 221] on link "G.Magesh 78455 97926 [7845597926]" at bounding box center [521, 223] width 659 height 20
type input "78455 97926"
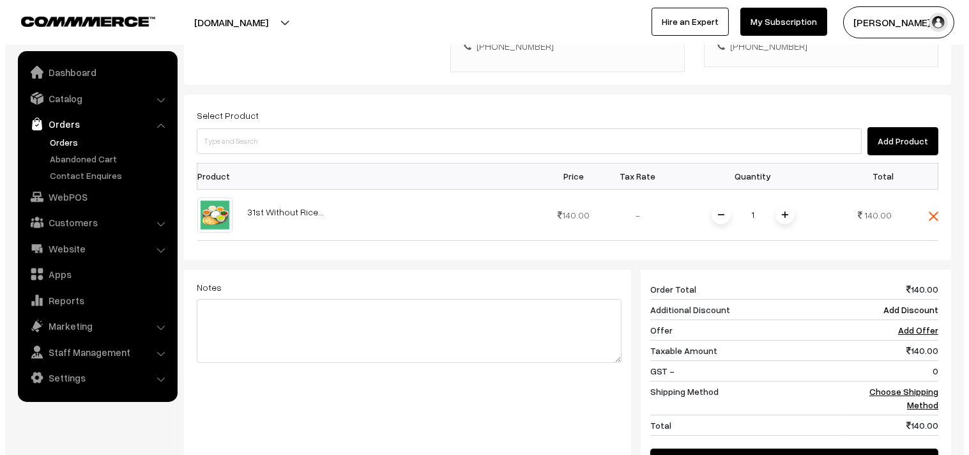
scroll to position [485, 0]
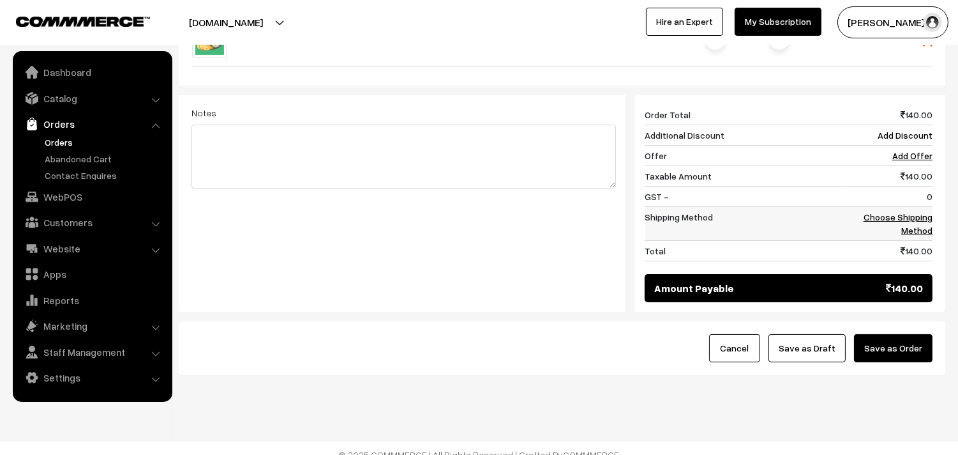
click at [921, 211] on link "Choose Shipping Method" at bounding box center [898, 223] width 69 height 24
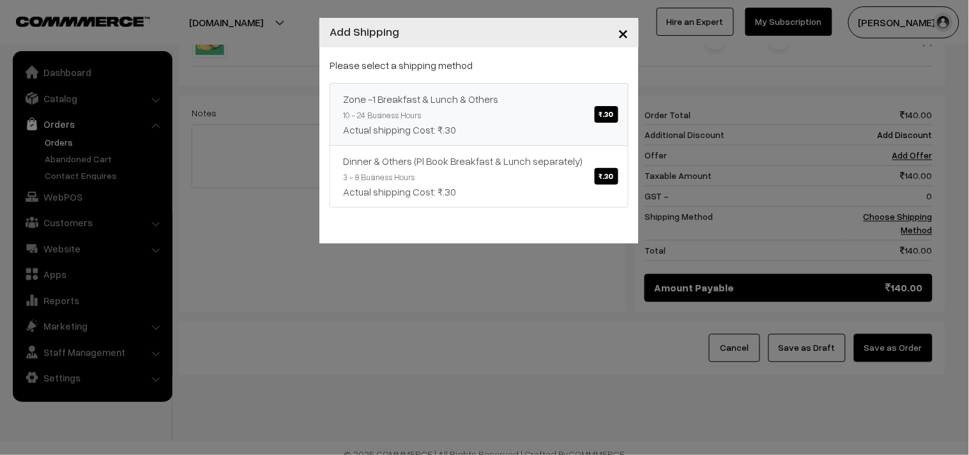
click at [566, 128] on div "Actual shipping Cost: ₹.30" at bounding box center [479, 129] width 272 height 15
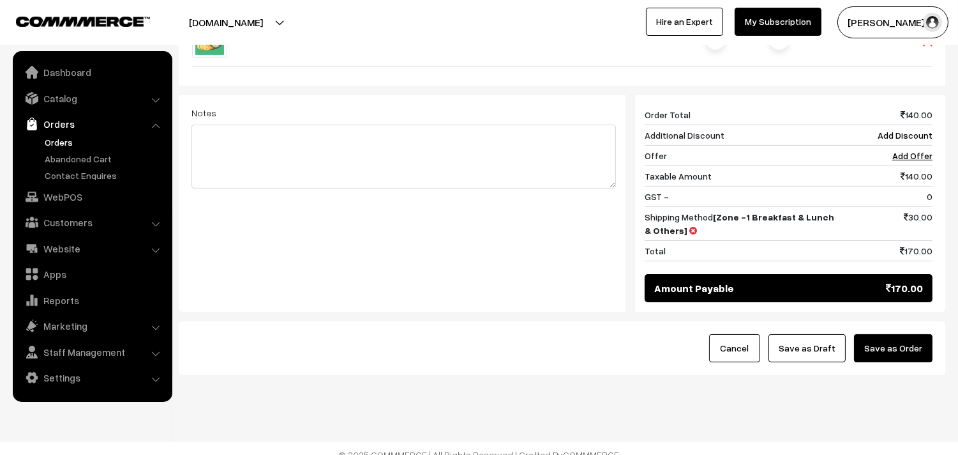
click at [897, 342] on button "Save as Order" at bounding box center [893, 348] width 79 height 28
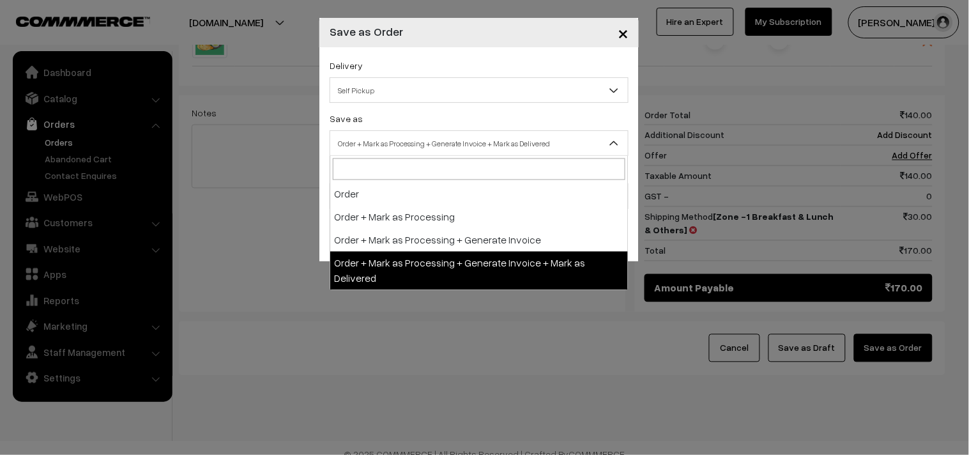
click at [359, 136] on span "Order + Mark as Processing + Generate Invoice + Mark as Delivered" at bounding box center [479, 143] width 298 height 22
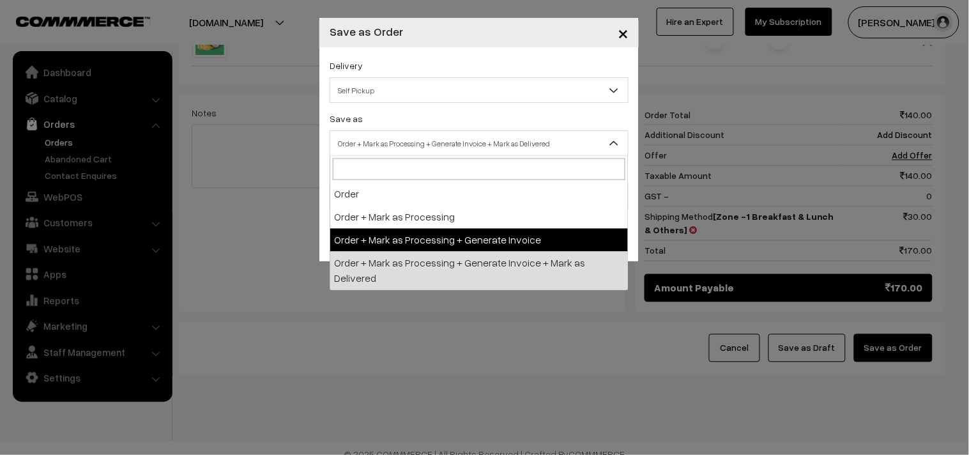
select select "3"
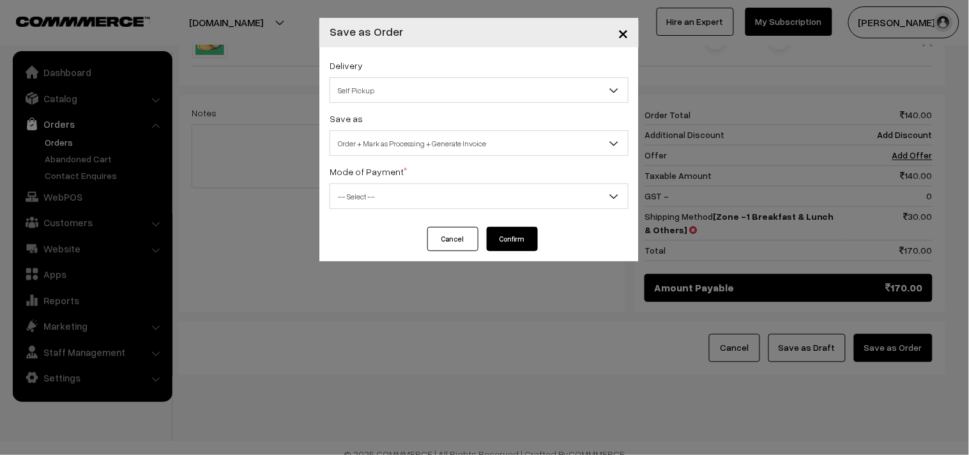
click at [366, 194] on span "-- Select --" at bounding box center [479, 196] width 298 height 22
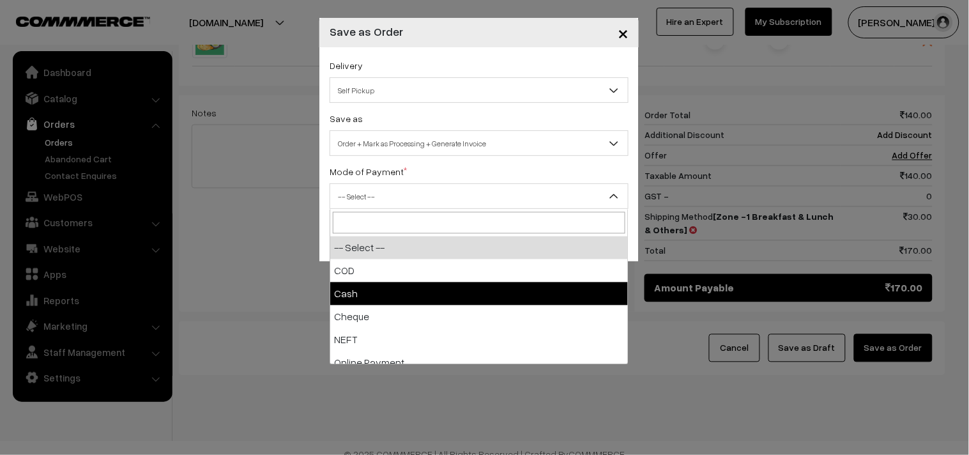
drag, startPoint x: 351, startPoint y: 291, endPoint x: 367, endPoint y: 288, distance: 15.5
select select "2"
checkbox input "true"
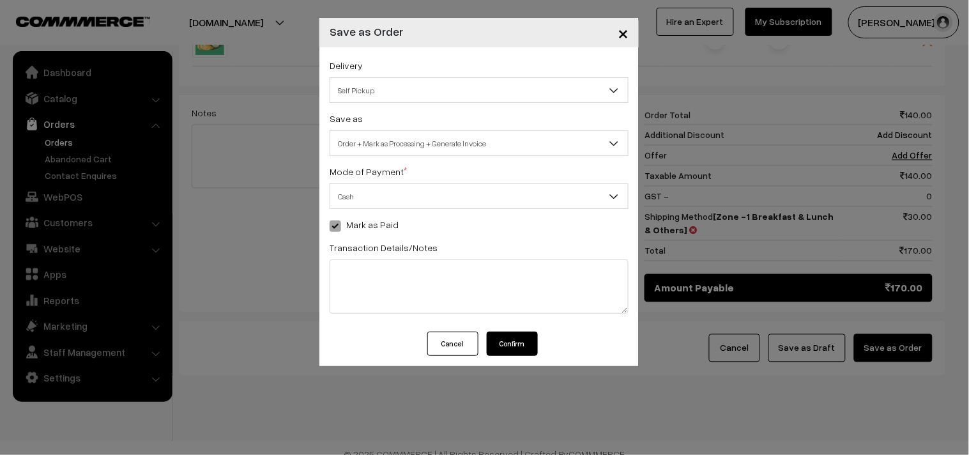
click at [514, 334] on button "Confirm" at bounding box center [512, 343] width 51 height 24
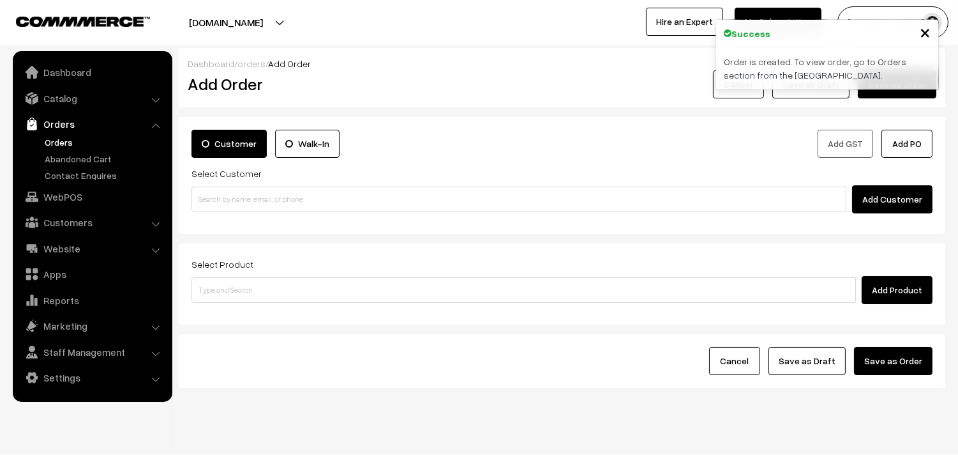
click at [64, 139] on link "Orders" at bounding box center [105, 141] width 126 height 13
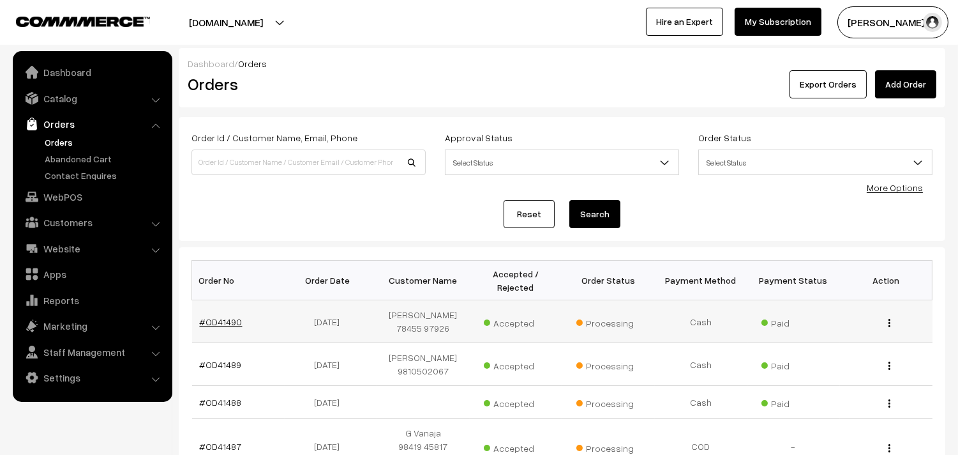
click at [212, 317] on link "#OD41490" at bounding box center [221, 321] width 43 height 11
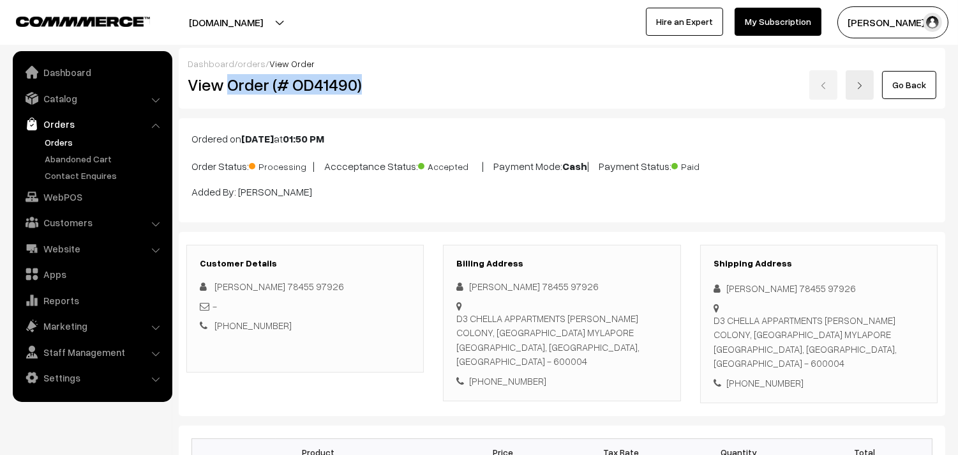
drag, startPoint x: 0, startPoint y: 0, endPoint x: 397, endPoint y: 80, distance: 404.5
click at [397, 80] on h2 "View Order (# OD41490)" at bounding box center [306, 85] width 237 height 20
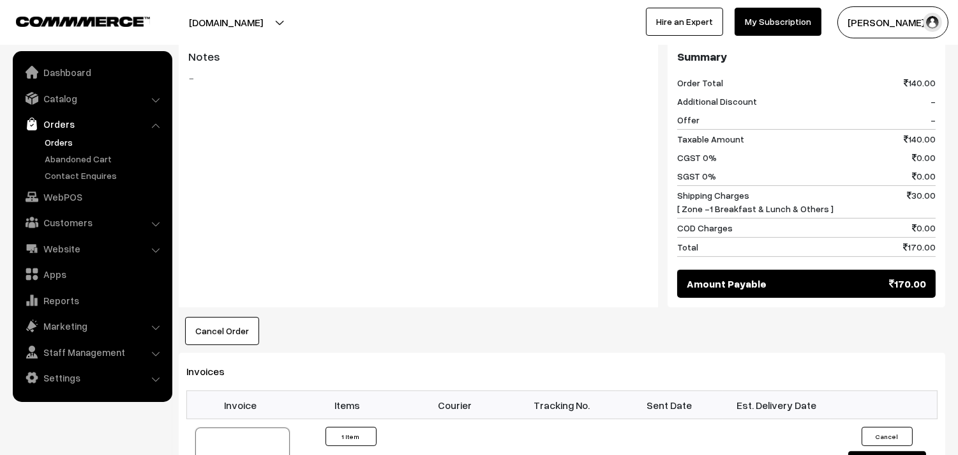
scroll to position [639, 0]
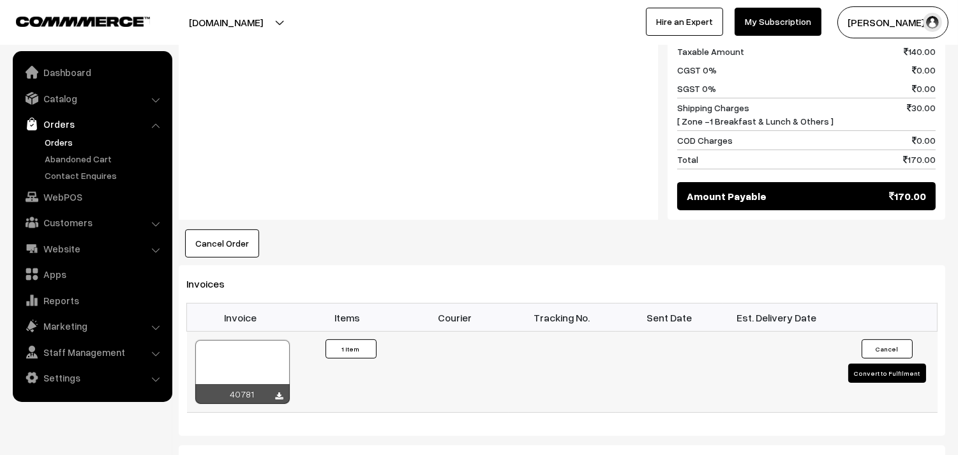
click at [256, 340] on div at bounding box center [242, 372] width 94 height 64
click at [64, 137] on link "Orders" at bounding box center [105, 141] width 126 height 13
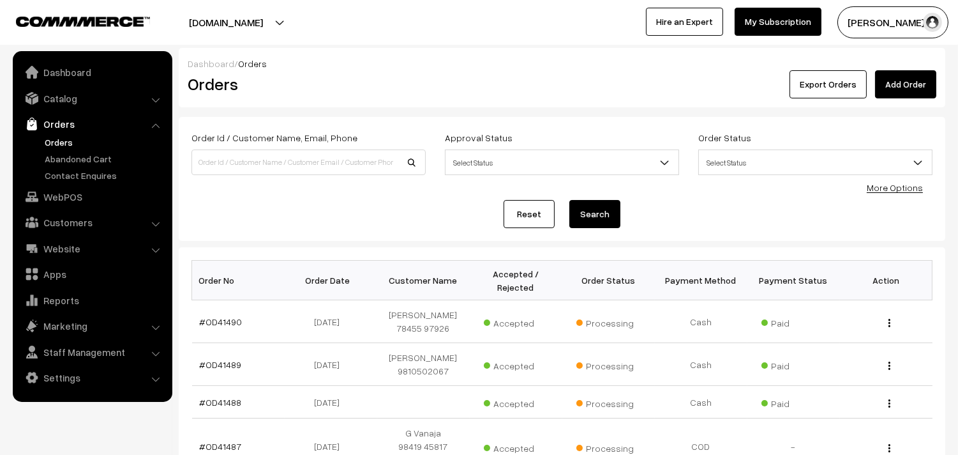
click at [65, 136] on link "Orders" at bounding box center [105, 141] width 126 height 13
click at [73, 195] on link "WebPOS" at bounding box center [92, 196] width 152 height 23
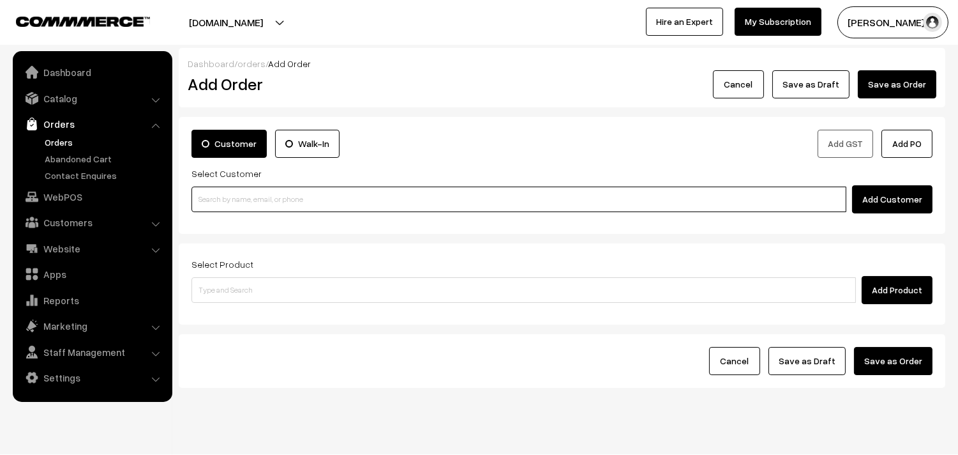
paste input "9444846339"
type input "9444846339"
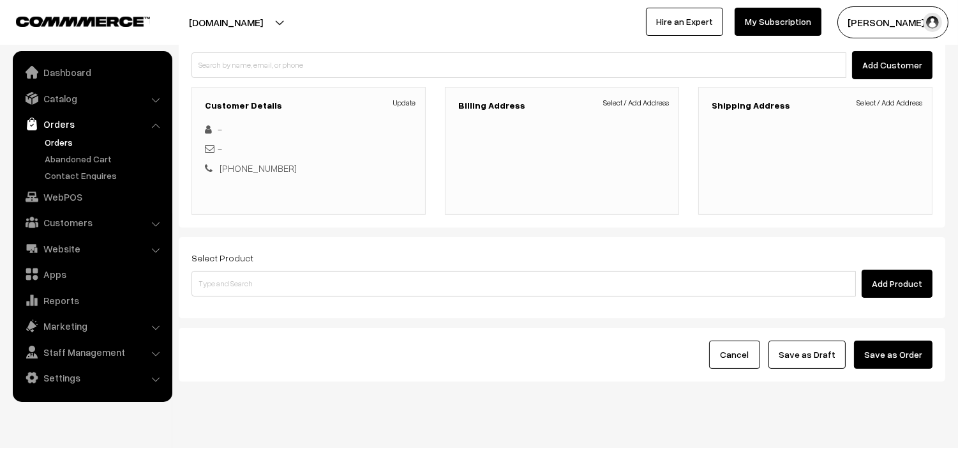
scroll to position [142, 0]
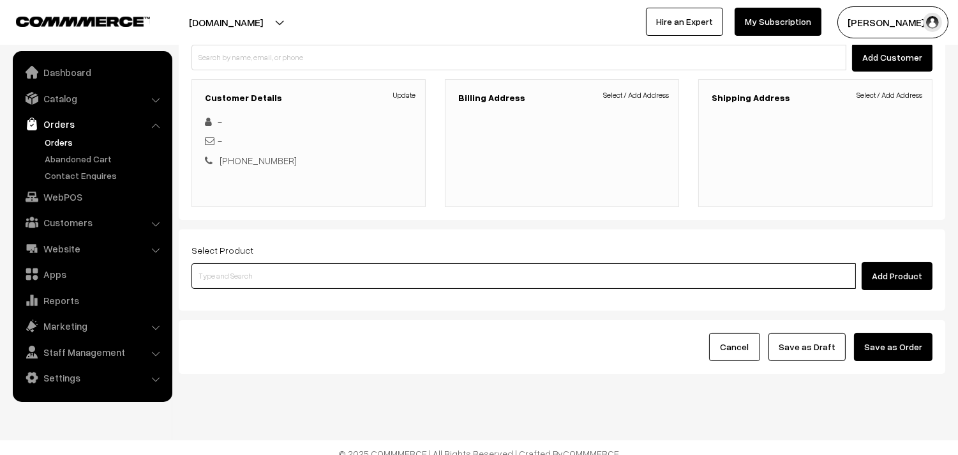
click at [428, 287] on input at bounding box center [524, 276] width 665 height 26
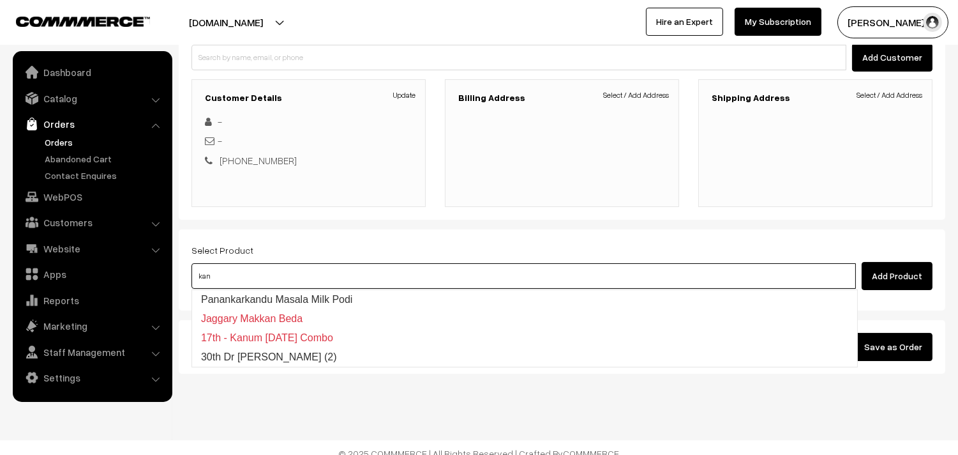
type input "30th Dr [PERSON_NAME] (2)"
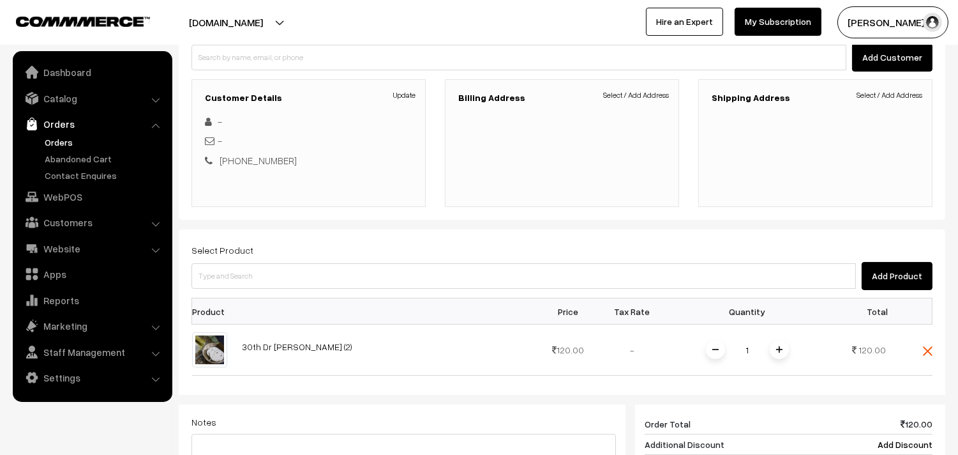
click at [649, 92] on link "Select / Add Address" at bounding box center [636, 94] width 66 height 11
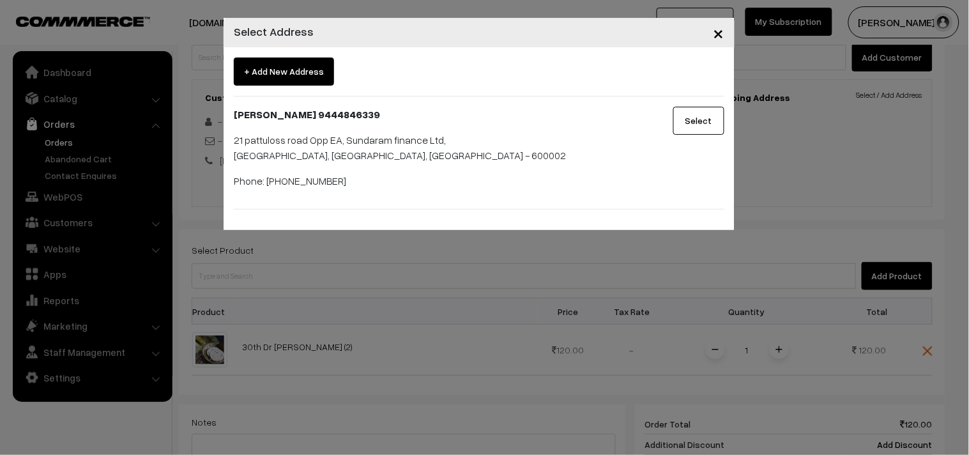
click at [704, 111] on button "Select" at bounding box center [698, 121] width 51 height 28
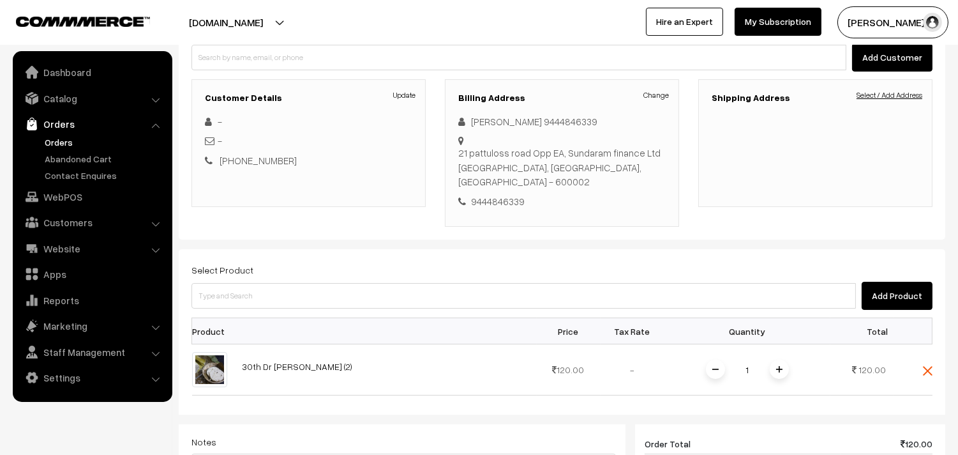
click at [884, 94] on link "Select / Add Address" at bounding box center [890, 94] width 66 height 11
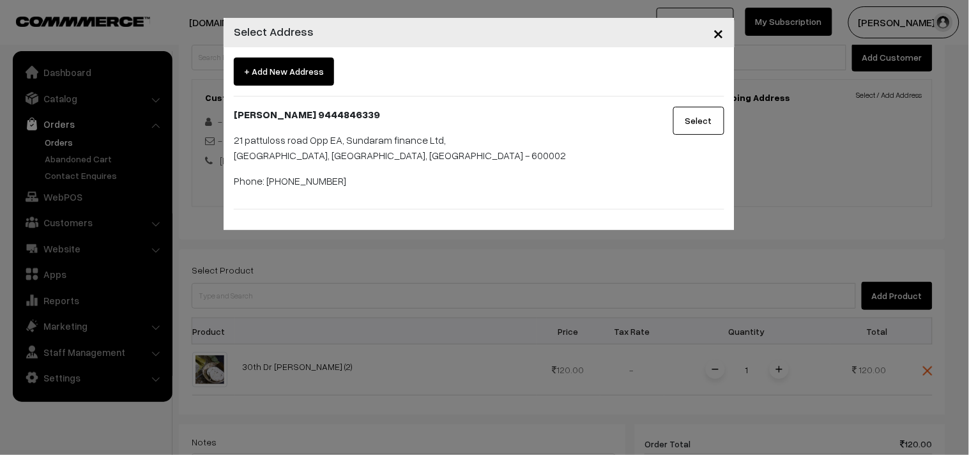
click at [722, 117] on button "Select" at bounding box center [698, 121] width 51 height 28
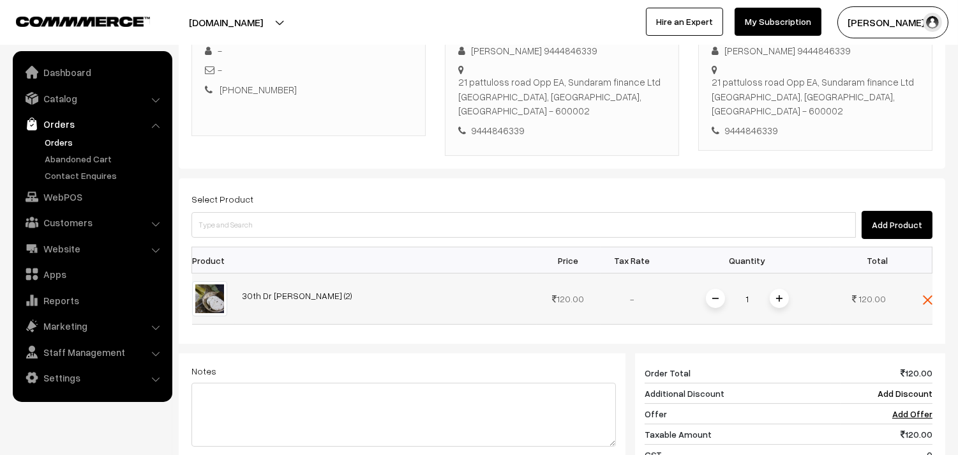
scroll to position [283, 0]
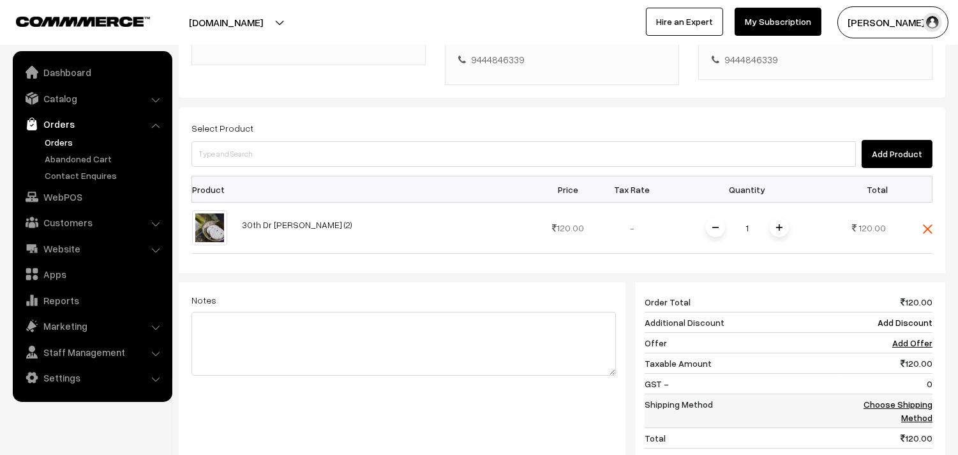
click at [920, 398] on link "Choose Shipping Method" at bounding box center [898, 410] width 69 height 24
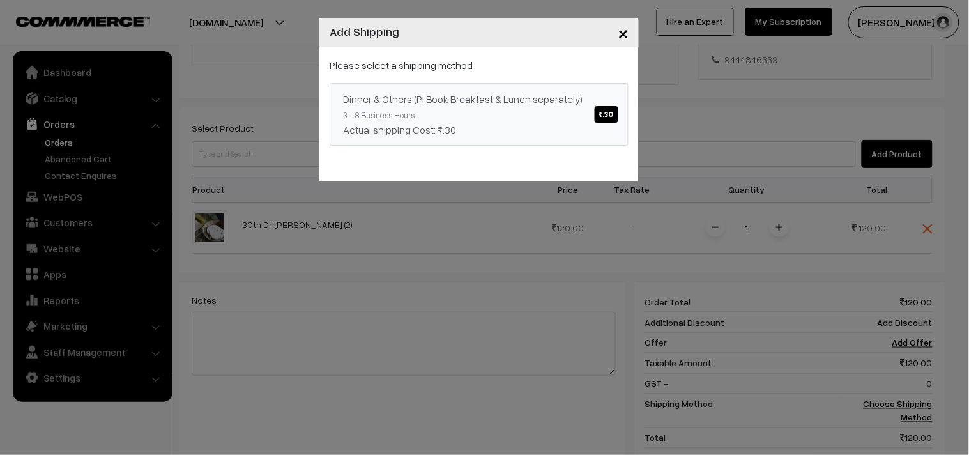
click at [563, 106] on div "Dinner & Others (Pl Book Breakfast & Lunch separately) ₹.30" at bounding box center [479, 98] width 272 height 15
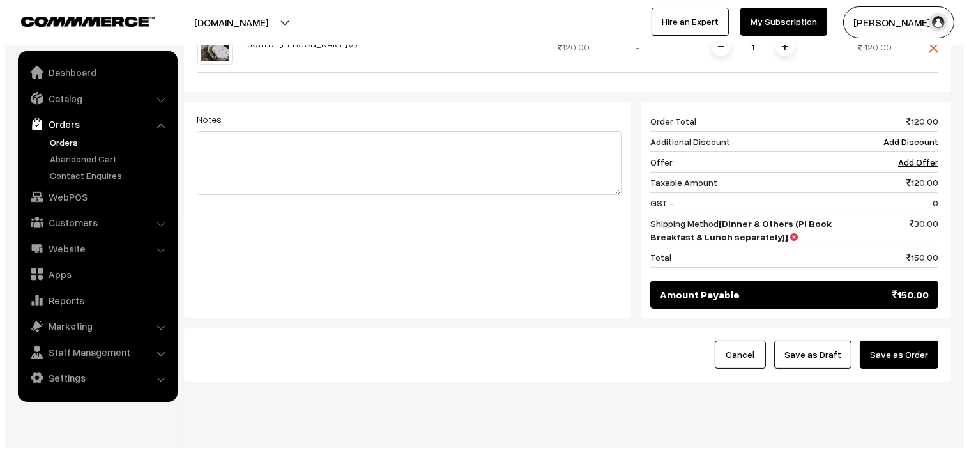
scroll to position [465, 0]
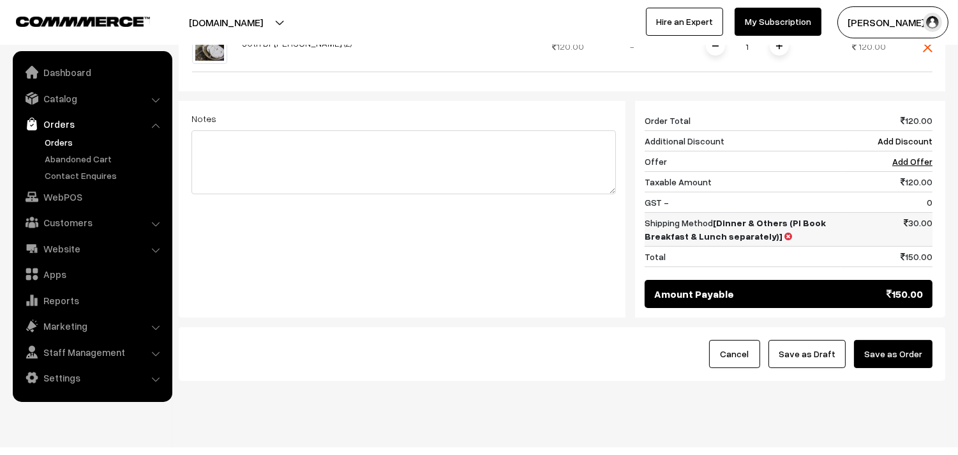
click at [780, 217] on td "Shipping Method [Dinner & Others (Pl Book Breakfast & Lunch separately)]" at bounding box center [743, 230] width 196 height 34
click at [785, 232] on icon at bounding box center [789, 236] width 8 height 9
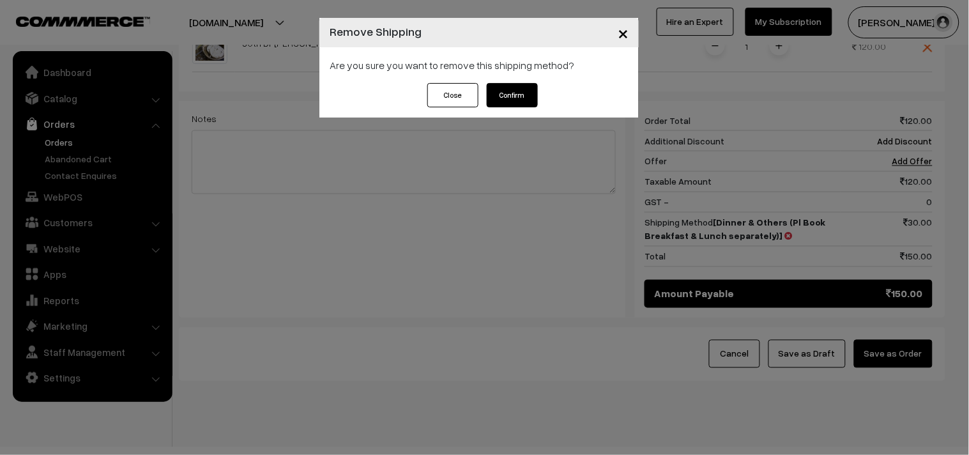
click at [521, 96] on button "Confirm" at bounding box center [512, 95] width 51 height 24
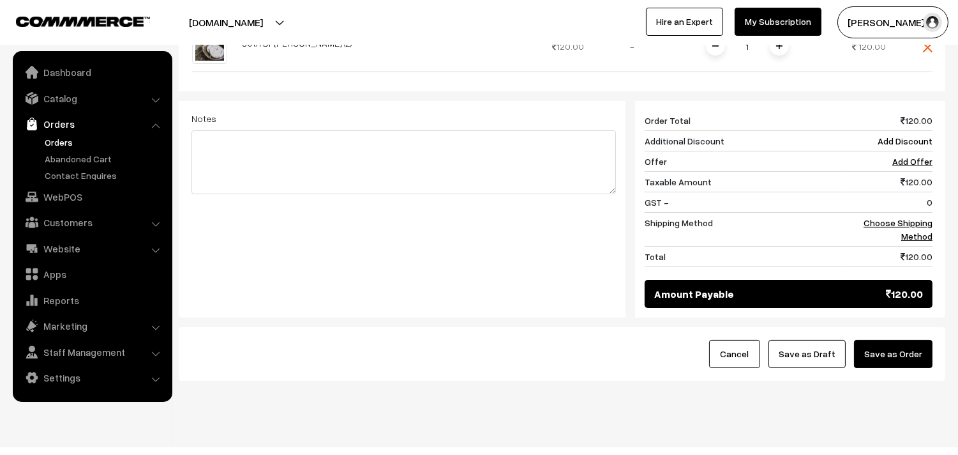
click at [927, 340] on button "Save as Order" at bounding box center [893, 354] width 79 height 28
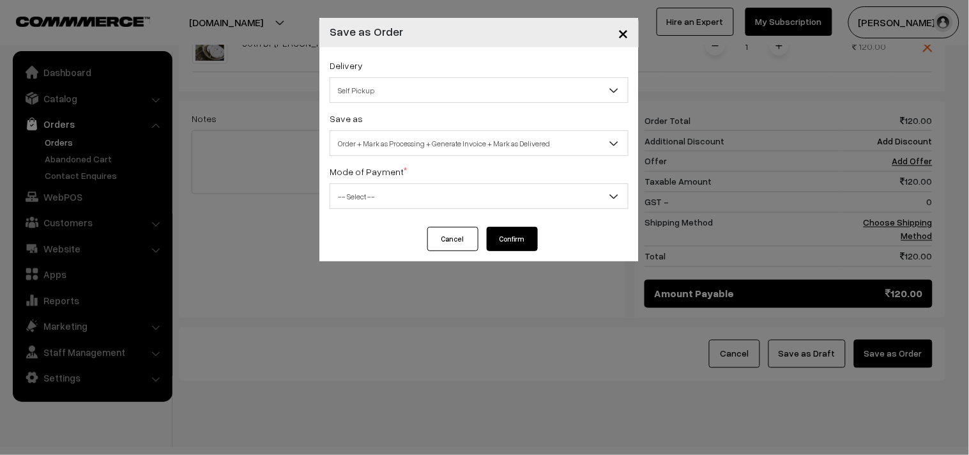
click at [448, 138] on span "Order + Mark as Processing + Generate Invoice + Mark as Delivered" at bounding box center [479, 143] width 298 height 22
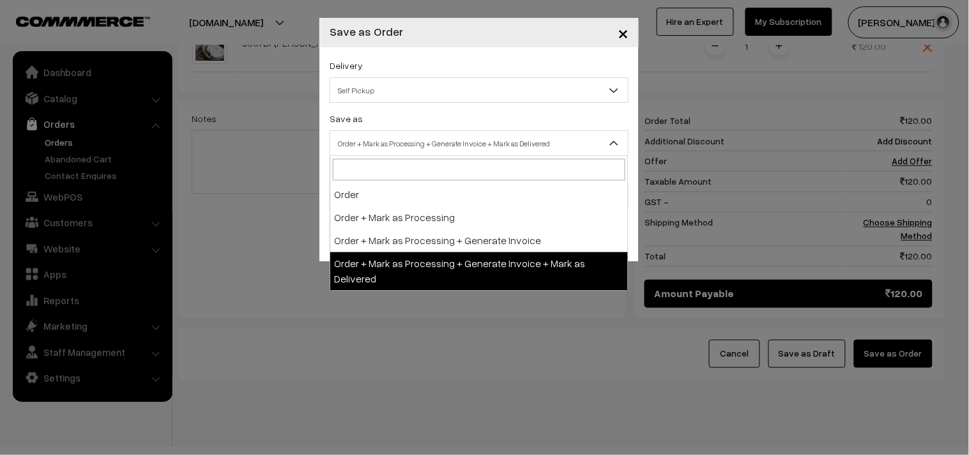
select select "3"
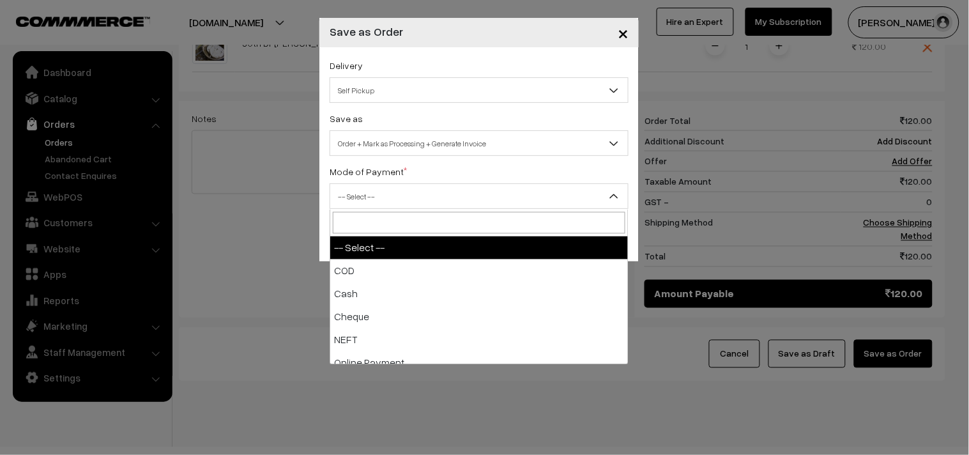
click at [398, 206] on span "-- Select --" at bounding box center [479, 196] width 298 height 22
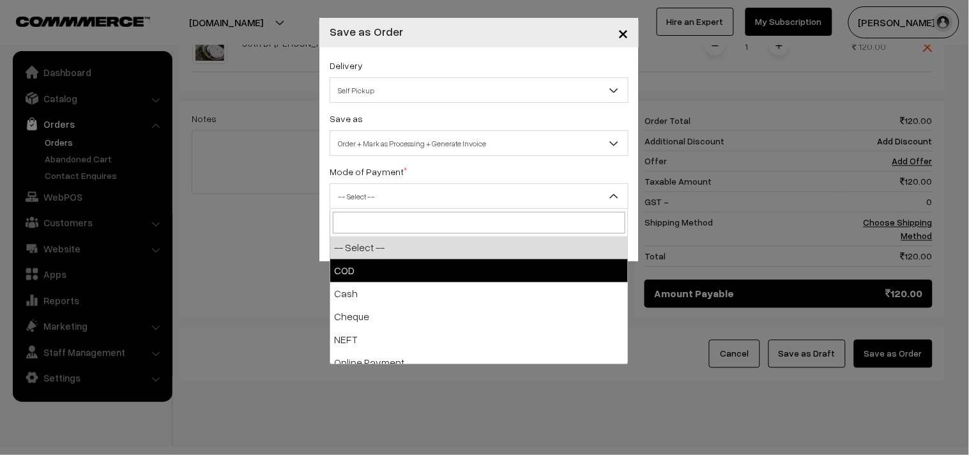
select select "2"
checkbox input "true"
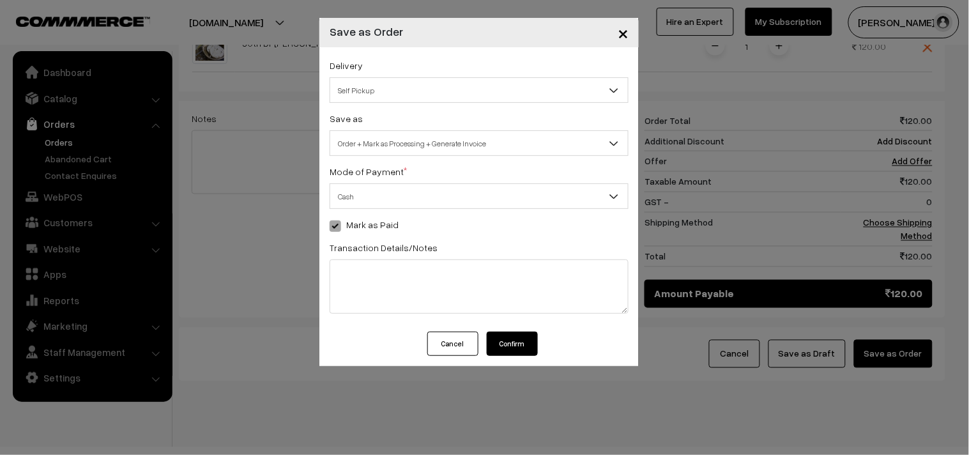
click at [518, 354] on button "Confirm" at bounding box center [512, 343] width 51 height 24
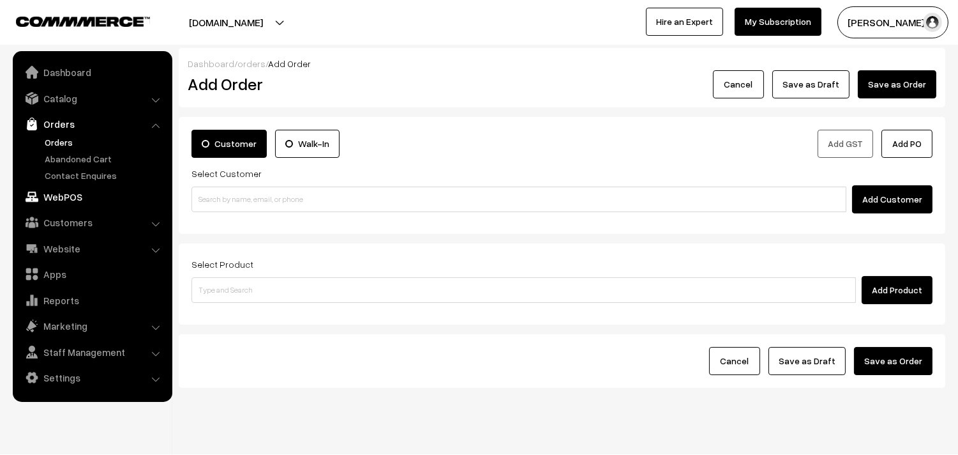
click at [66, 193] on link "WebPOS" at bounding box center [92, 196] width 152 height 23
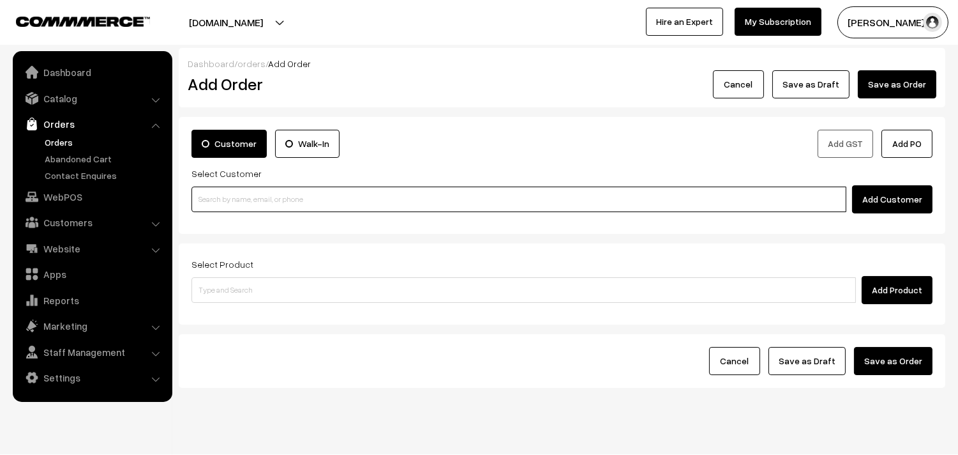
click at [248, 193] on input at bounding box center [519, 199] width 655 height 26
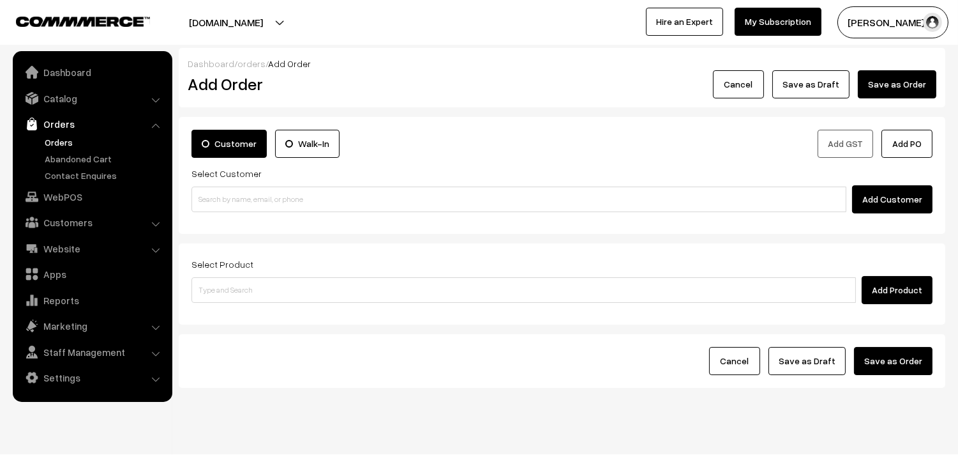
click at [79, 138] on link "Orders" at bounding box center [105, 141] width 126 height 13
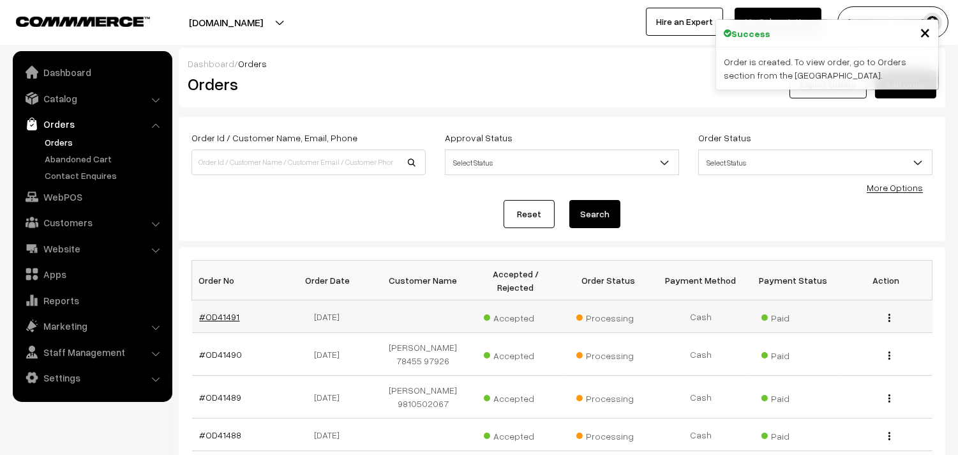
click at [213, 318] on link "#OD41491" at bounding box center [220, 316] width 40 height 11
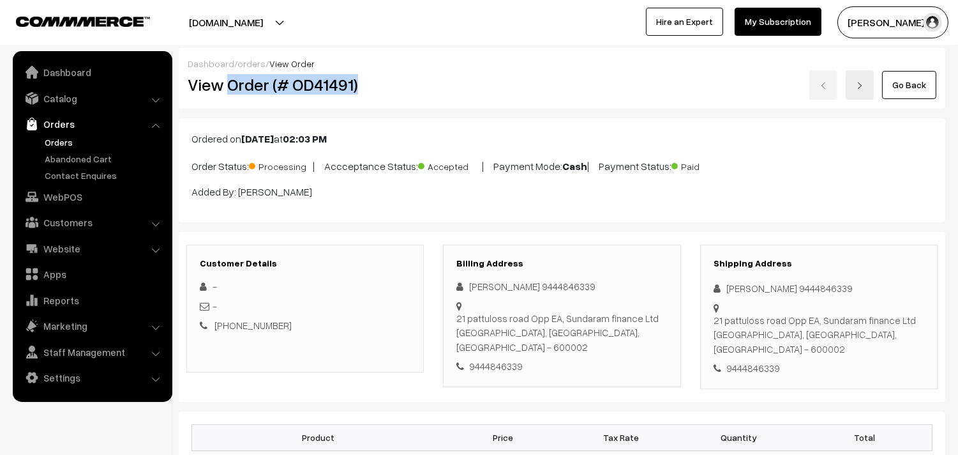
click at [373, 83] on h2 "View Order (# OD41491)" at bounding box center [306, 85] width 237 height 20
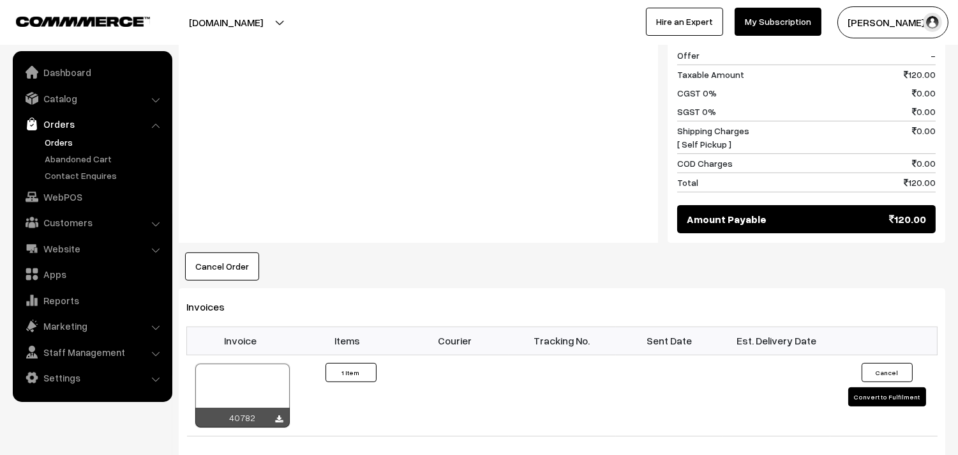
scroll to position [639, 0]
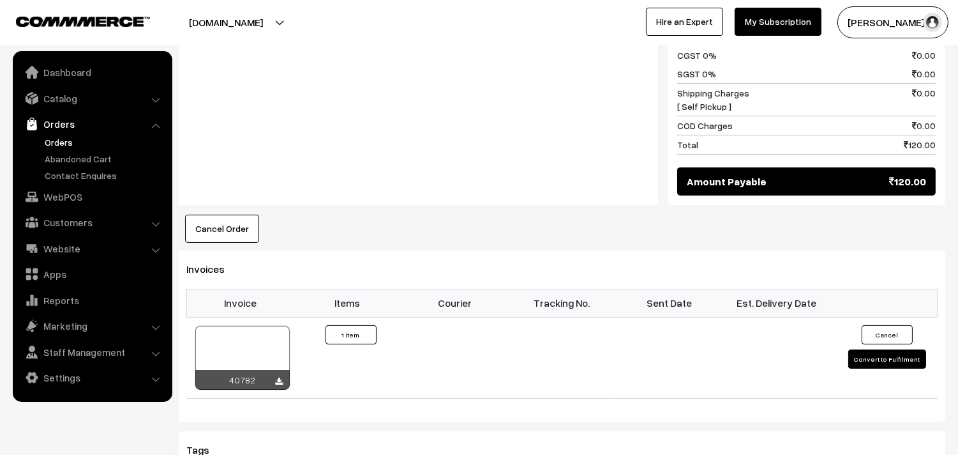
click at [74, 130] on link "Orders" at bounding box center [92, 123] width 152 height 23
click at [63, 141] on link "Orders" at bounding box center [105, 141] width 126 height 13
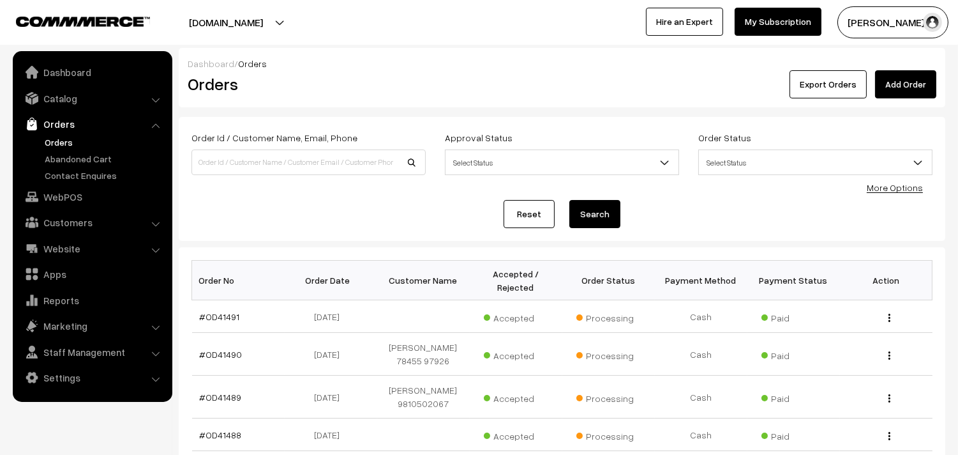
click at [61, 149] on ul "Orders" at bounding box center [92, 158] width 153 height 47
click at [64, 130] on link "Orders" at bounding box center [92, 123] width 152 height 23
click at [59, 143] on link "Orders" at bounding box center [105, 141] width 126 height 13
click at [72, 144] on link "Orders" at bounding box center [105, 141] width 126 height 13
click at [58, 148] on link "Orders" at bounding box center [105, 141] width 126 height 13
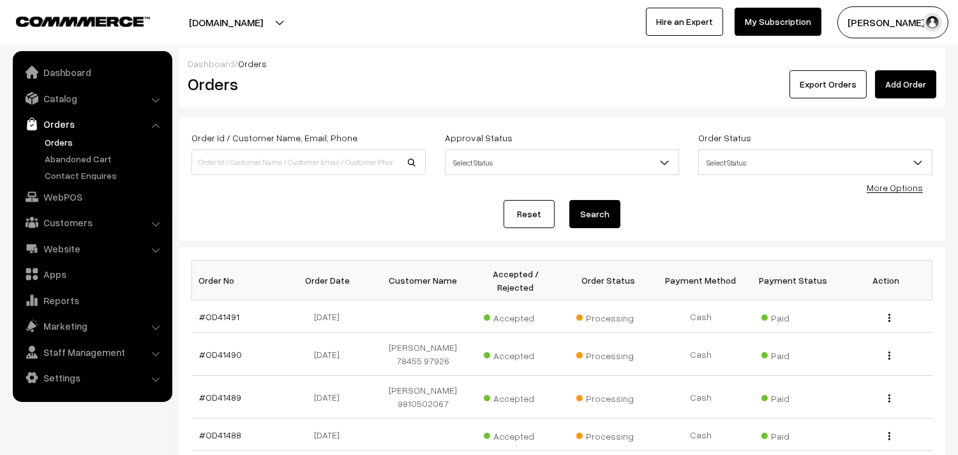
click at [54, 142] on link "Orders" at bounding box center [105, 141] width 126 height 13
click at [54, 135] on link "Orders" at bounding box center [105, 141] width 126 height 13
click at [67, 137] on link "Orders" at bounding box center [105, 141] width 126 height 13
click at [53, 139] on link "Orders" at bounding box center [105, 141] width 126 height 13
click at [69, 144] on link "Orders" at bounding box center [105, 141] width 126 height 13
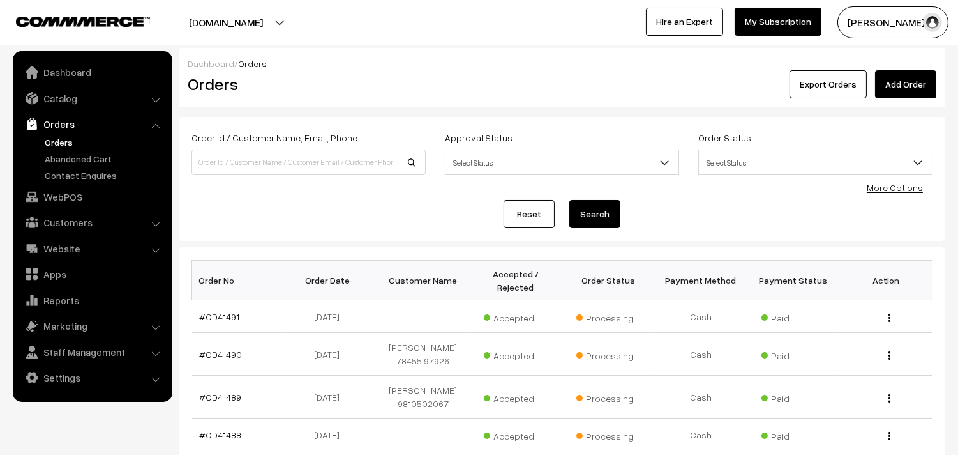
click at [55, 147] on link "Orders" at bounding box center [105, 141] width 126 height 13
click at [396, 83] on h2 "Orders" at bounding box center [306, 84] width 237 height 20
click at [68, 150] on ul "Orders" at bounding box center [92, 158] width 153 height 47
click at [60, 144] on link "Orders" at bounding box center [105, 141] width 126 height 13
click at [71, 198] on link "WebPOS" at bounding box center [92, 196] width 152 height 23
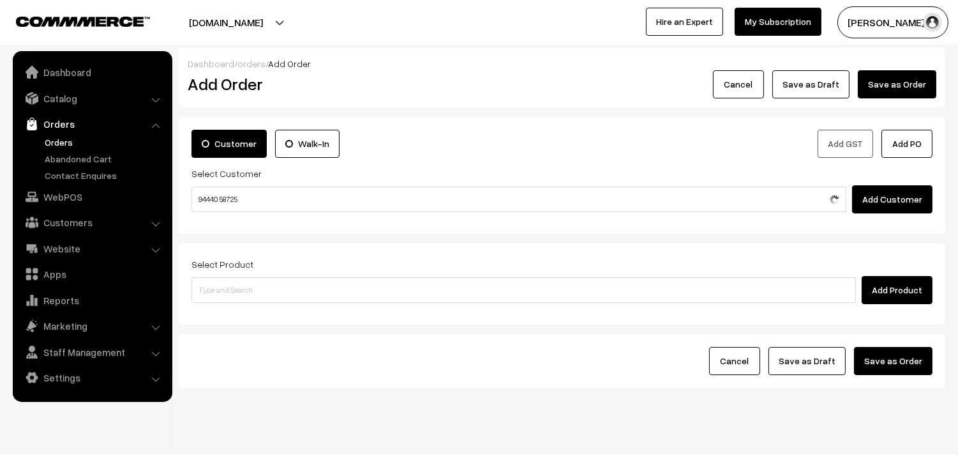
click at [228, 195] on input "94440 58725" at bounding box center [519, 199] width 655 height 26
type input "94440 58725"
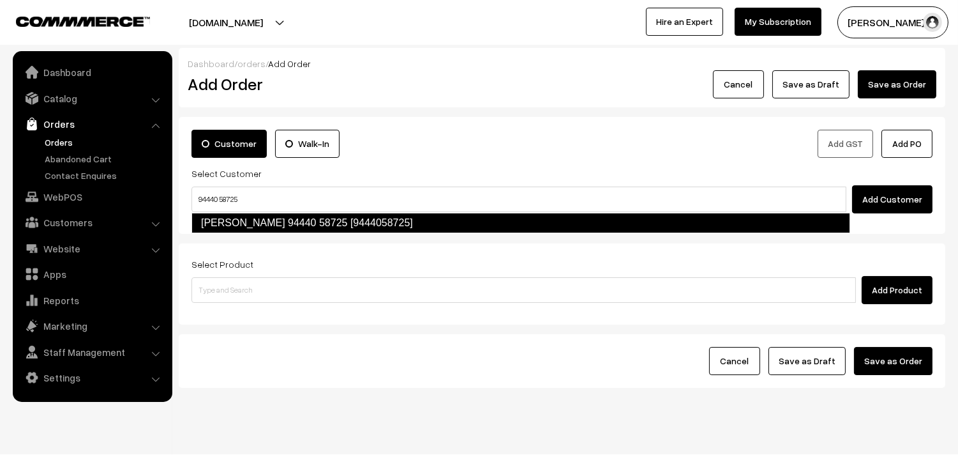
click at [252, 222] on link "Balasubramanian 94440 58725 [9444058725]" at bounding box center [521, 223] width 659 height 20
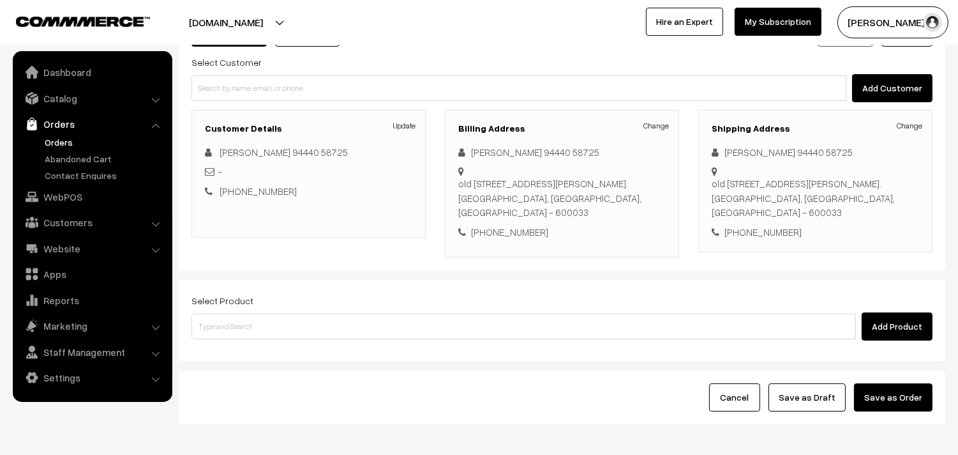
scroll to position [174, 0]
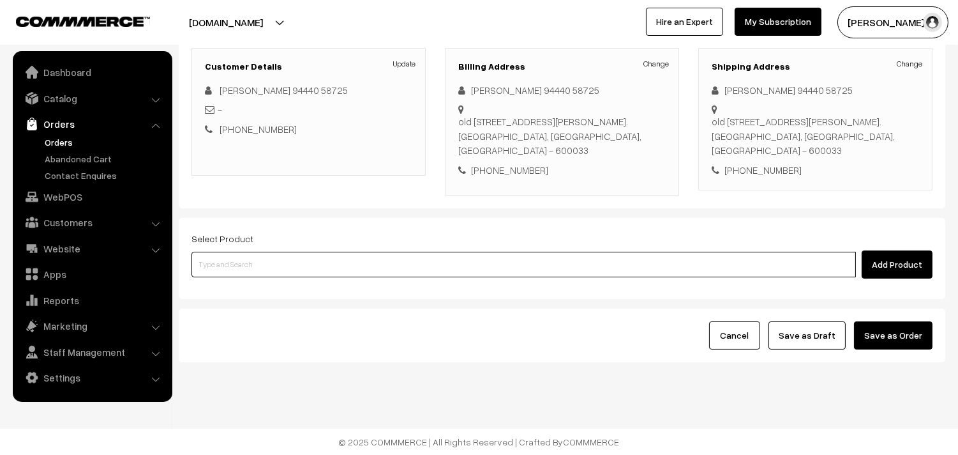
click at [359, 257] on input at bounding box center [524, 265] width 665 height 26
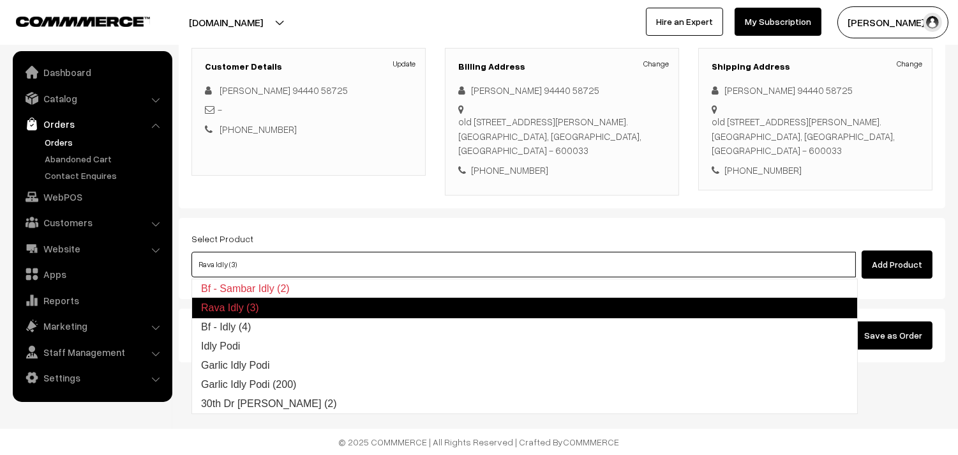
type input "Bf - Idly (4)"
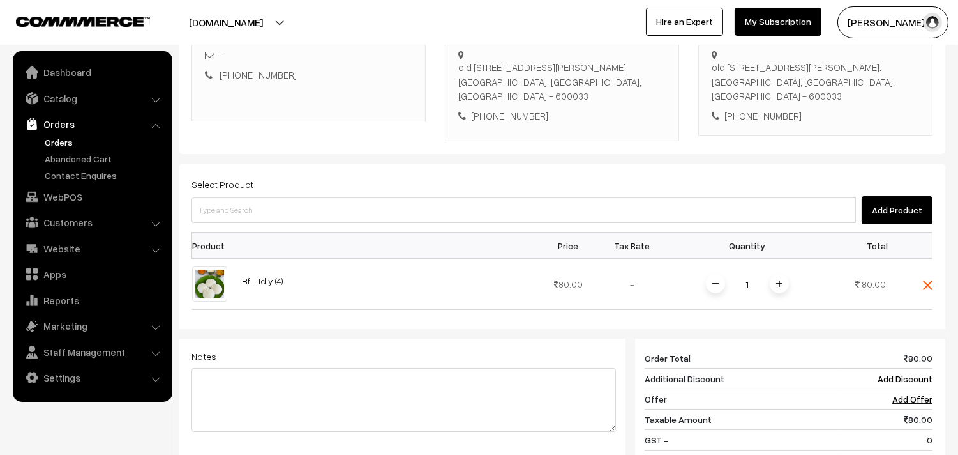
scroll to position [315, 0]
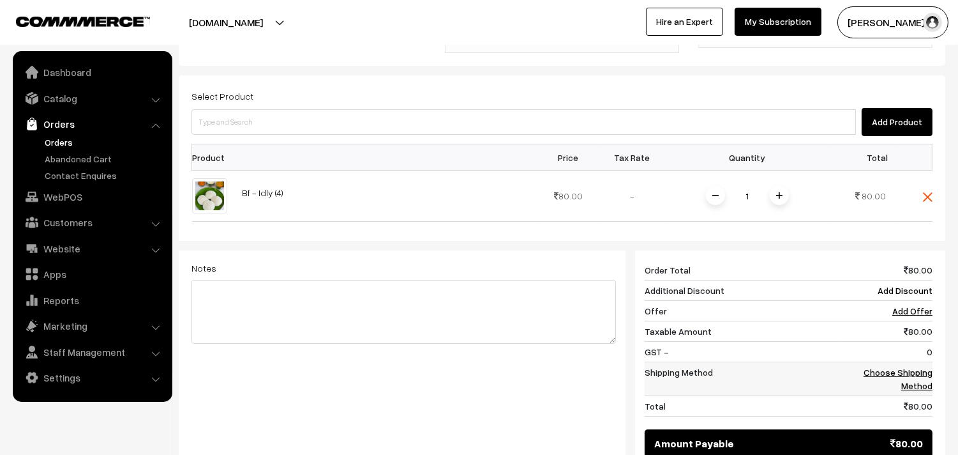
click at [914, 374] on link "Choose Shipping Method" at bounding box center [898, 379] width 69 height 24
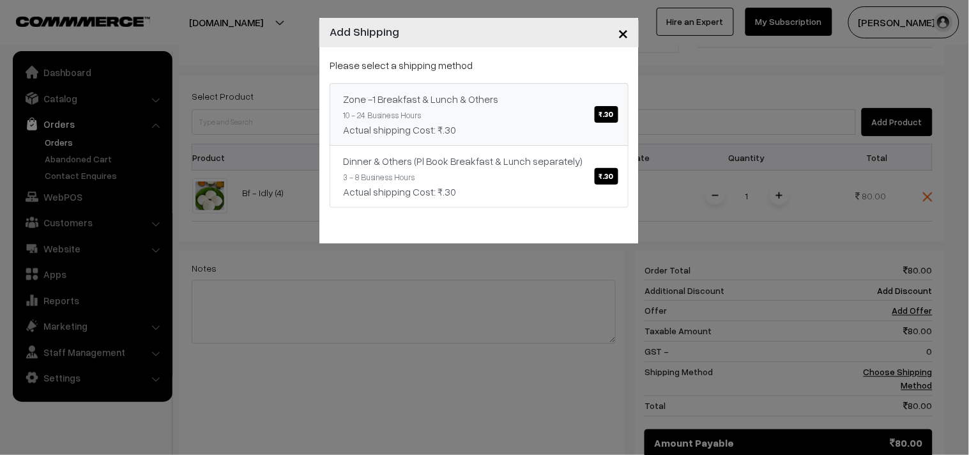
click at [527, 102] on div "Zone -1 Breakfast & Lunch & Others ₹.30" at bounding box center [479, 98] width 272 height 15
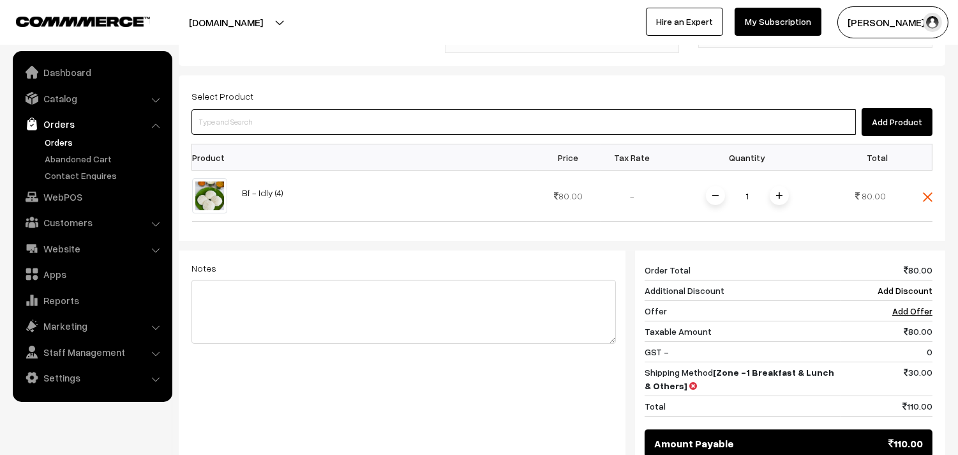
click at [328, 123] on input at bounding box center [524, 122] width 665 height 26
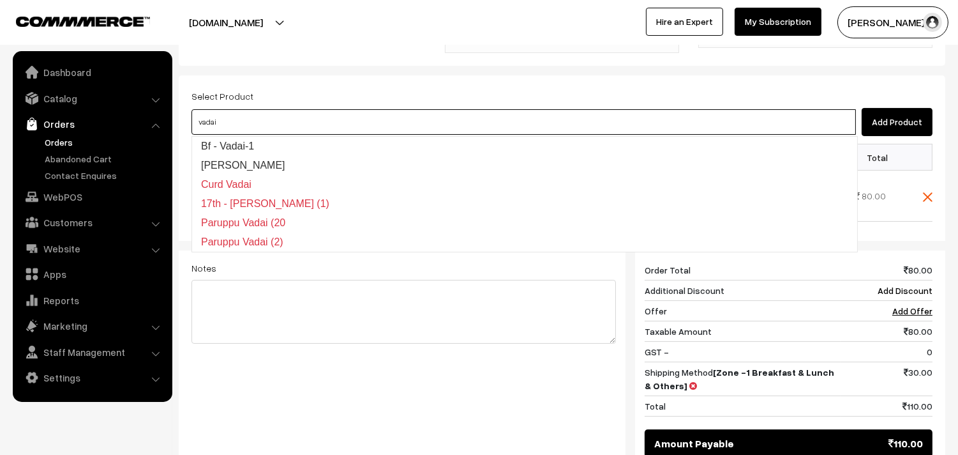
type input "Bf - Vadai-1"
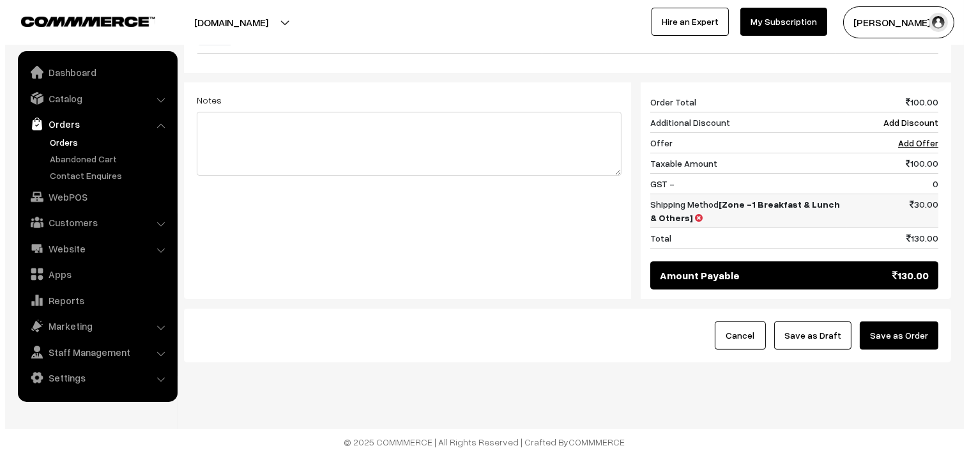
scroll to position [536, 0]
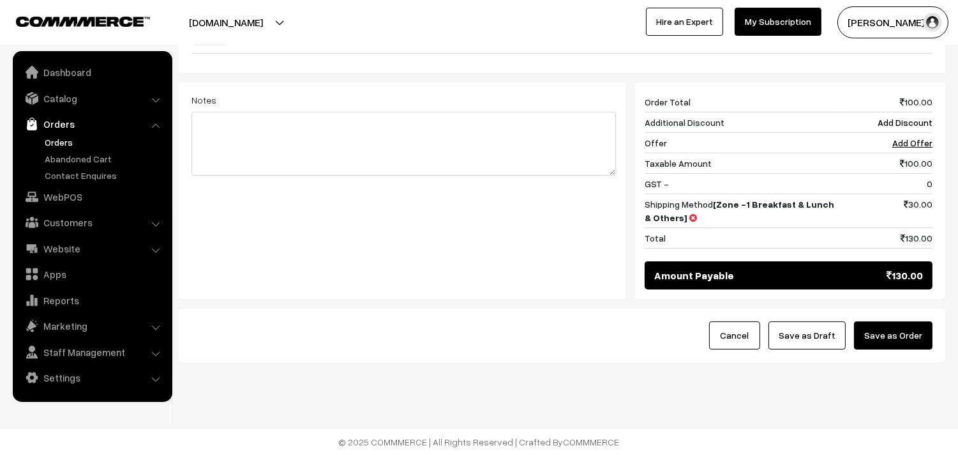
click at [897, 315] on div "Cancel Save as Draft Save as Order" at bounding box center [562, 335] width 767 height 54
click at [891, 336] on button "Save as Order" at bounding box center [893, 335] width 79 height 28
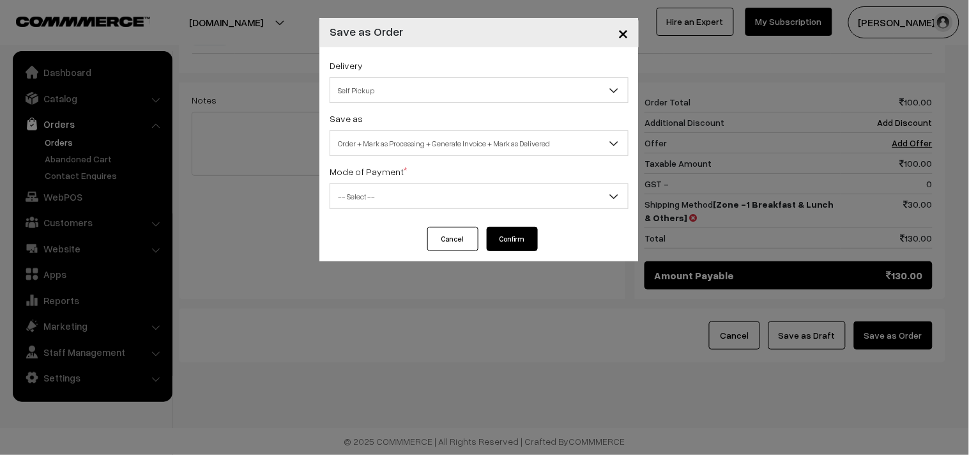
click at [439, 243] on button "Cancel" at bounding box center [452, 239] width 51 height 24
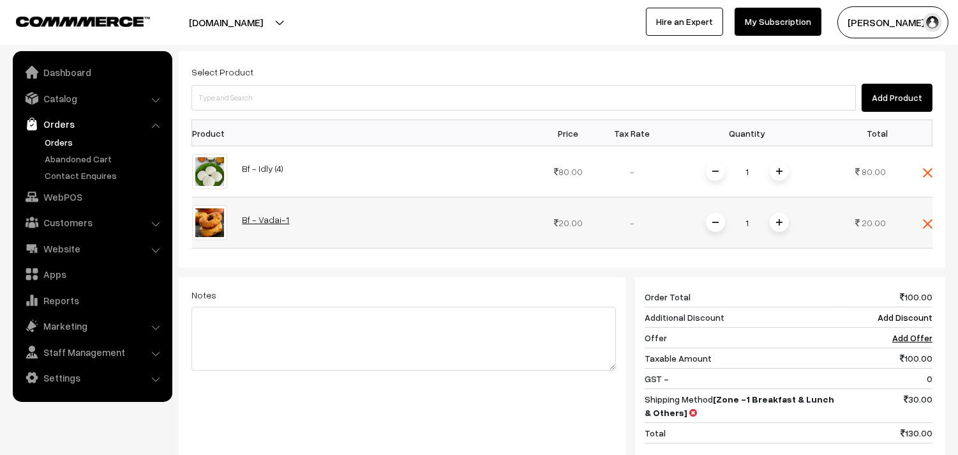
scroll to position [252, 0]
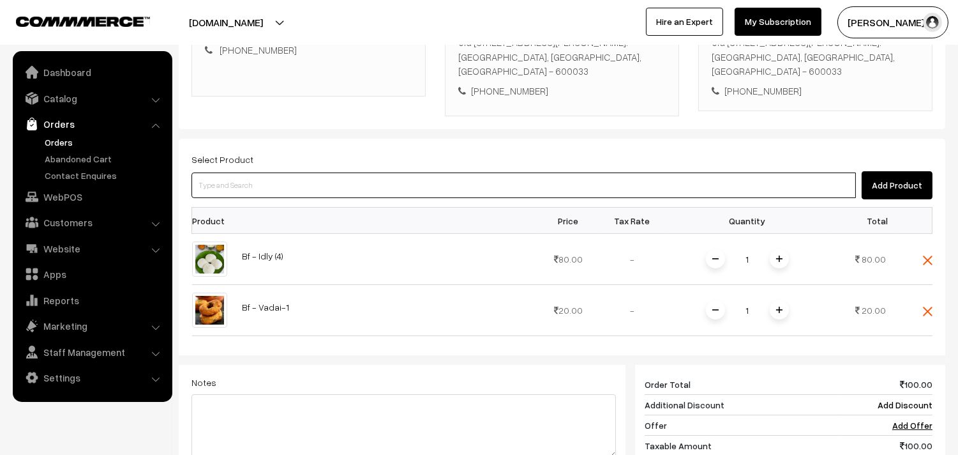
click at [294, 192] on input at bounding box center [524, 185] width 665 height 26
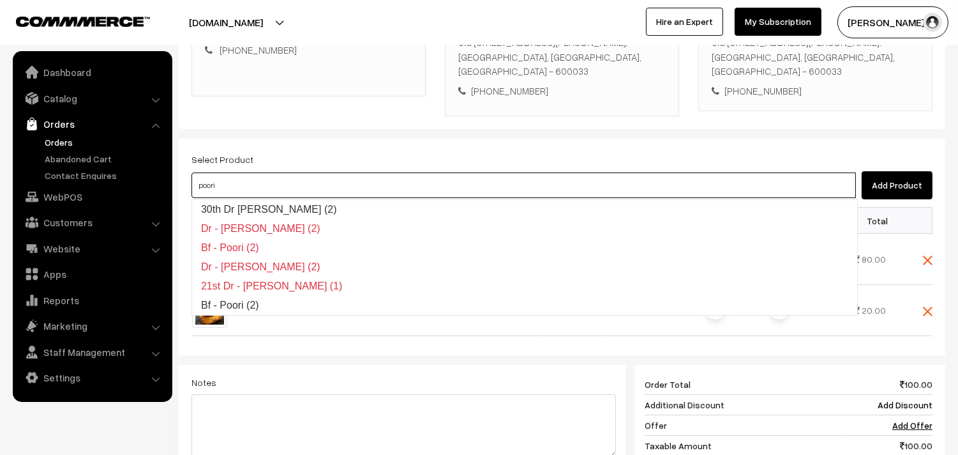
type input "Bf - Poori (2)"
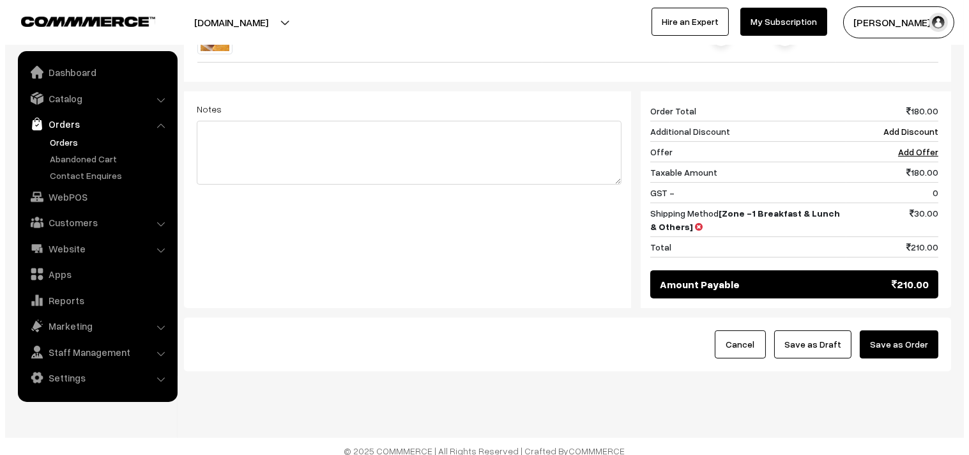
scroll to position [587, 0]
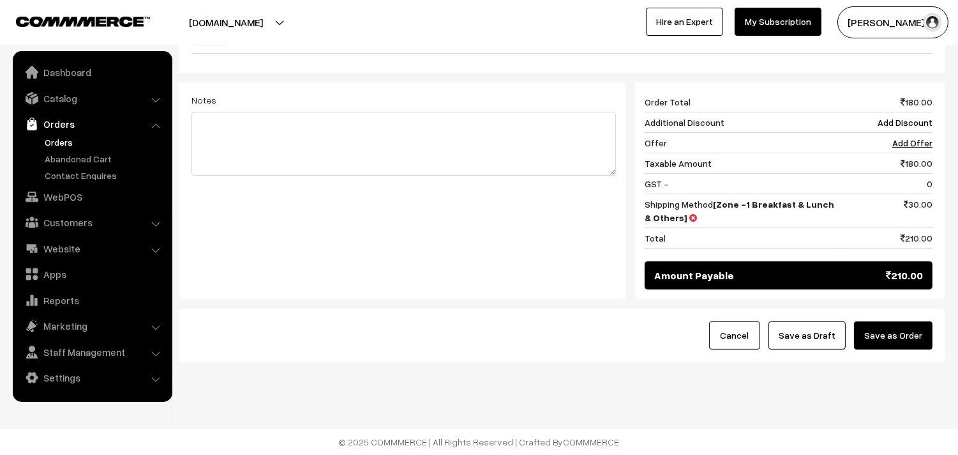
click at [912, 324] on button "Save as Order" at bounding box center [893, 335] width 79 height 28
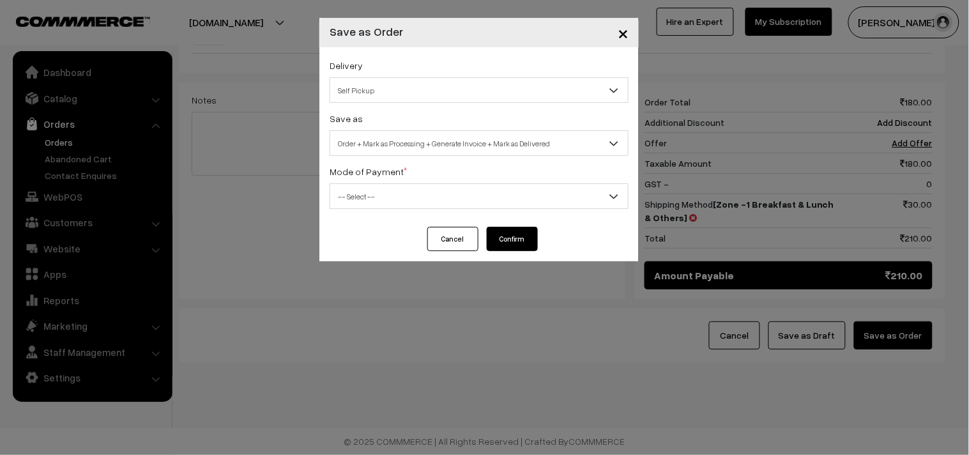
click at [428, 137] on span "Order + Mark as Processing + Generate Invoice + Mark as Delivered" at bounding box center [479, 143] width 298 height 22
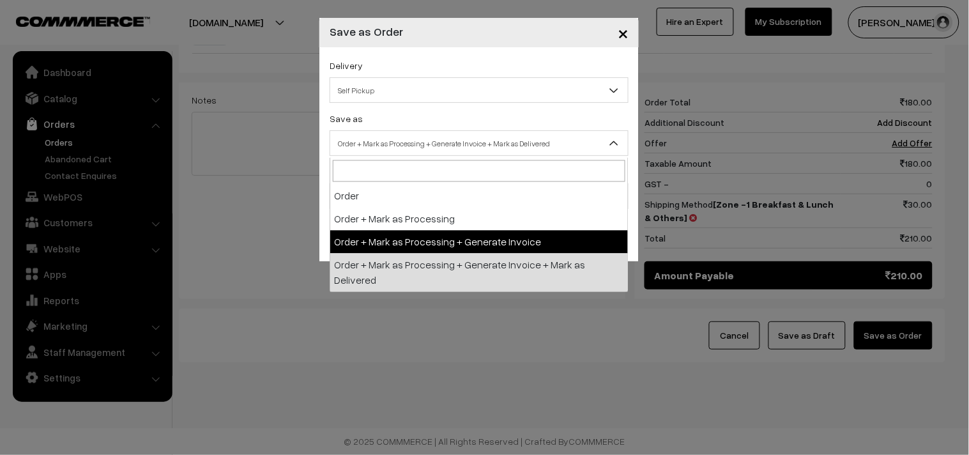
select select "3"
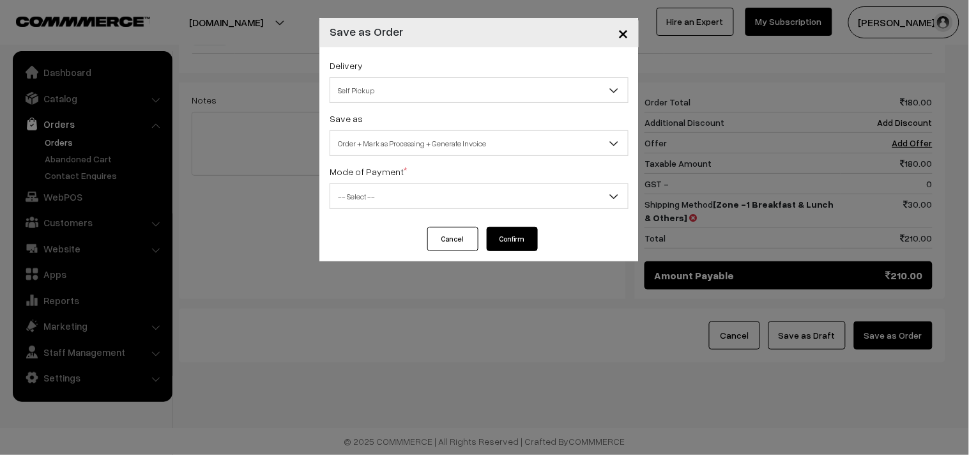
click at [367, 179] on div "Mode of Payment * -- Select -- COD Cash Cheque NEFT Online Payment DD Others --…" at bounding box center [478, 185] width 299 height 45
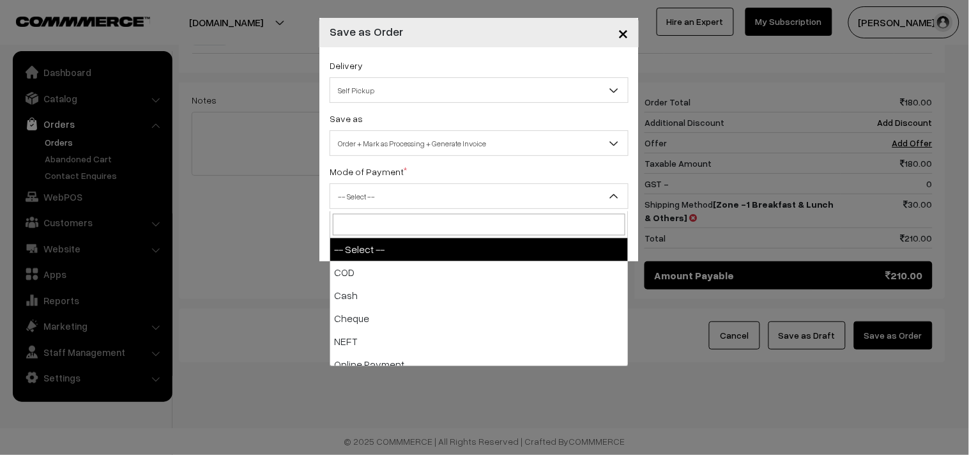
click at [361, 199] on span "-- Select --" at bounding box center [479, 196] width 298 height 22
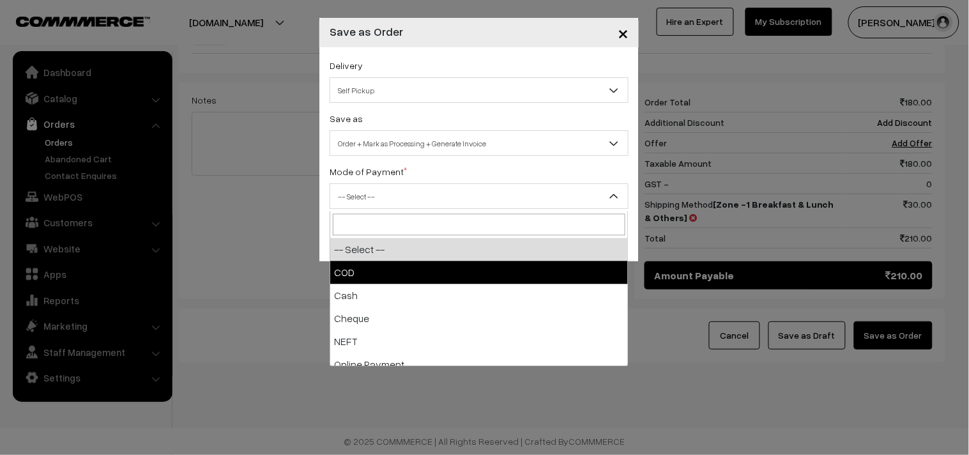
select select "1"
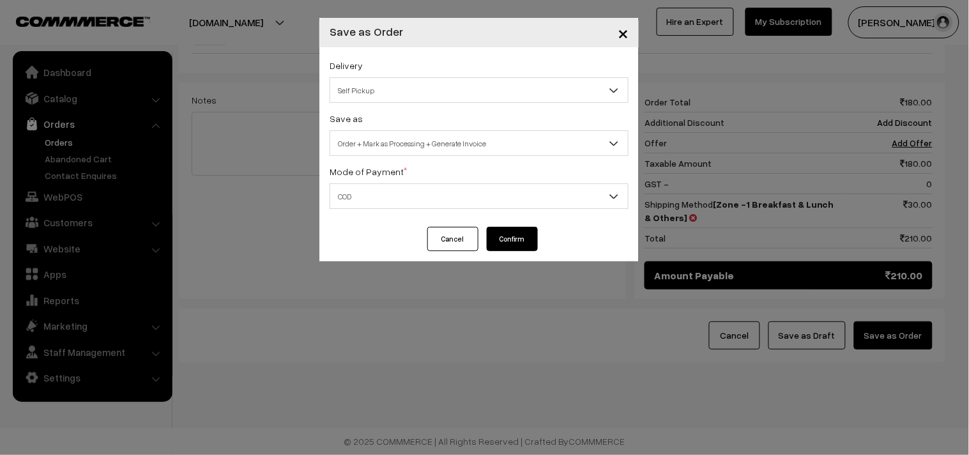
click at [499, 231] on button "Confirm" at bounding box center [512, 239] width 51 height 24
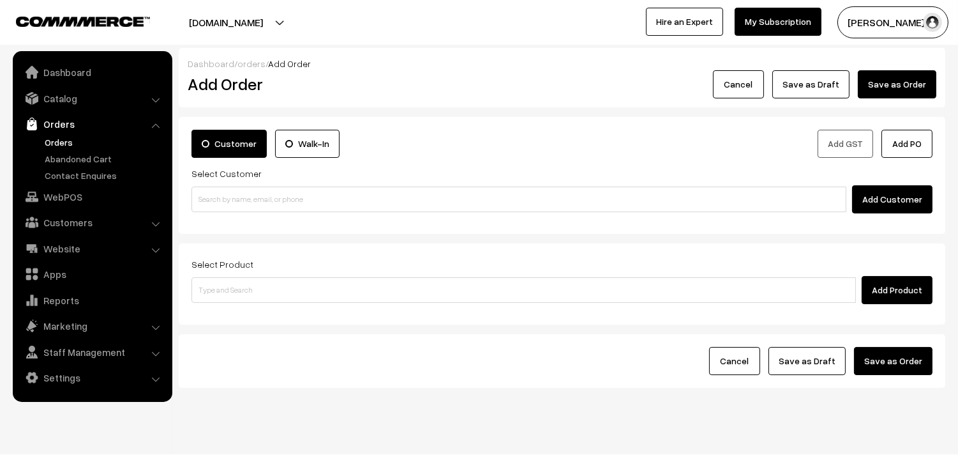
click at [66, 142] on link "Orders" at bounding box center [105, 141] width 126 height 13
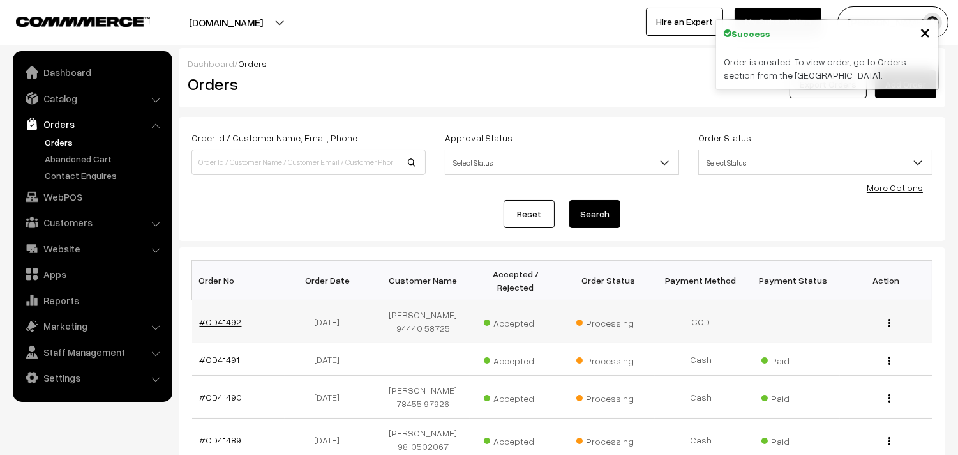
click at [231, 321] on link "#OD41492" at bounding box center [221, 321] width 42 height 11
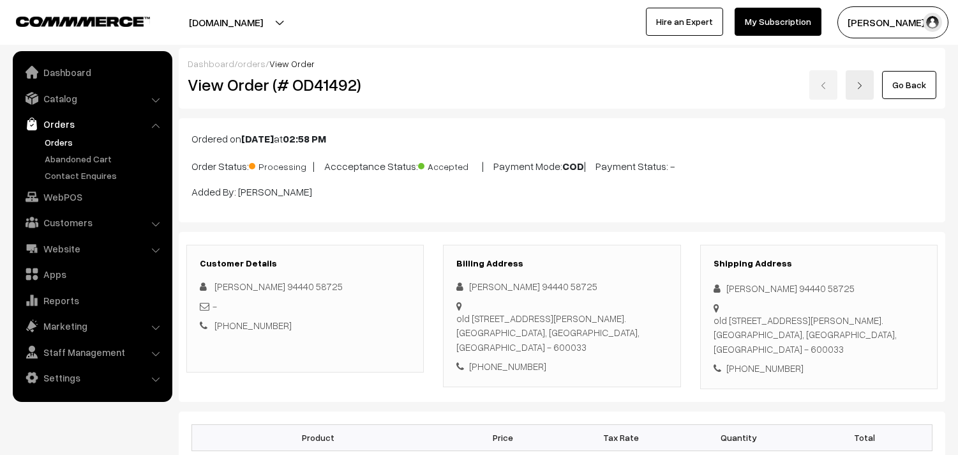
click at [236, 82] on h2 "View Order (# OD41492)" at bounding box center [306, 85] width 237 height 20
drag, startPoint x: 232, startPoint y: 84, endPoint x: 238, endPoint y: 94, distance: 12.3
click at [336, 89] on h2 "View Order (# OD41492)" at bounding box center [306, 85] width 237 height 20
click at [232, 93] on h2 "View Order (# OD41492)" at bounding box center [306, 85] width 237 height 20
drag, startPoint x: 228, startPoint y: 87, endPoint x: 391, endPoint y: 93, distance: 162.9
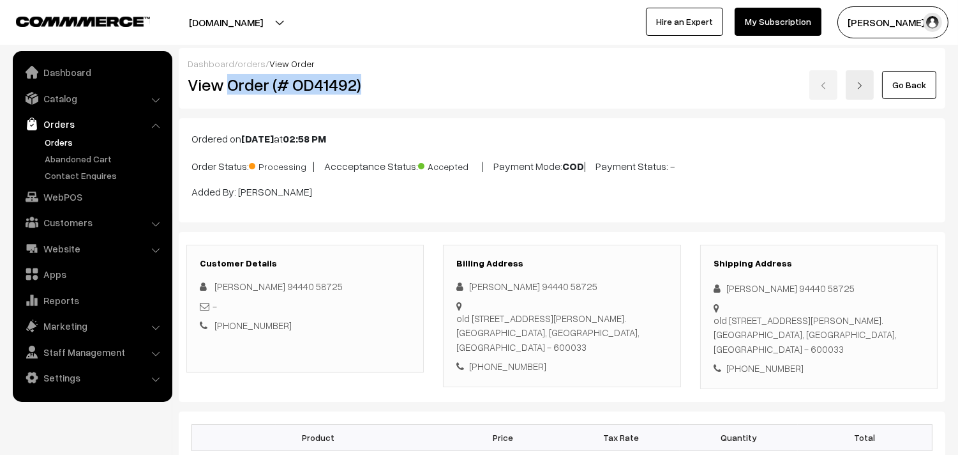
click at [391, 93] on h2 "View Order (# OD41492)" at bounding box center [306, 85] width 237 height 20
copy h2 "Order (# OD41492)"
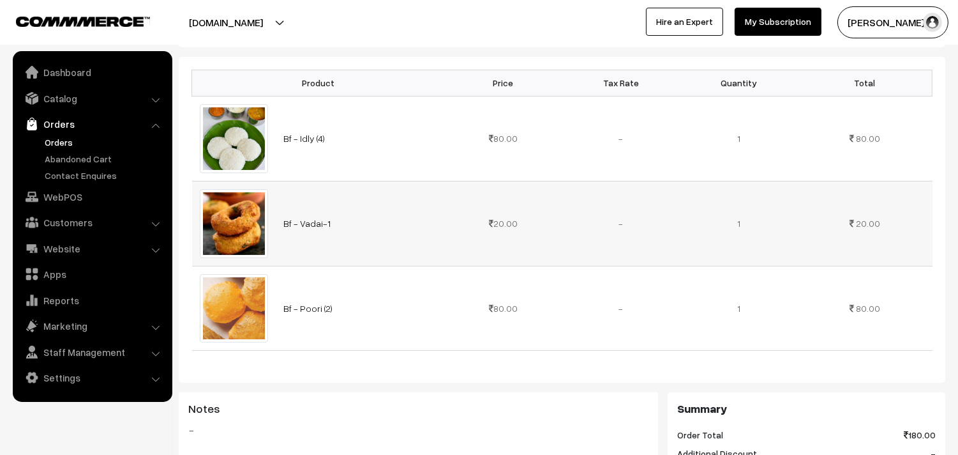
scroll to position [780, 0]
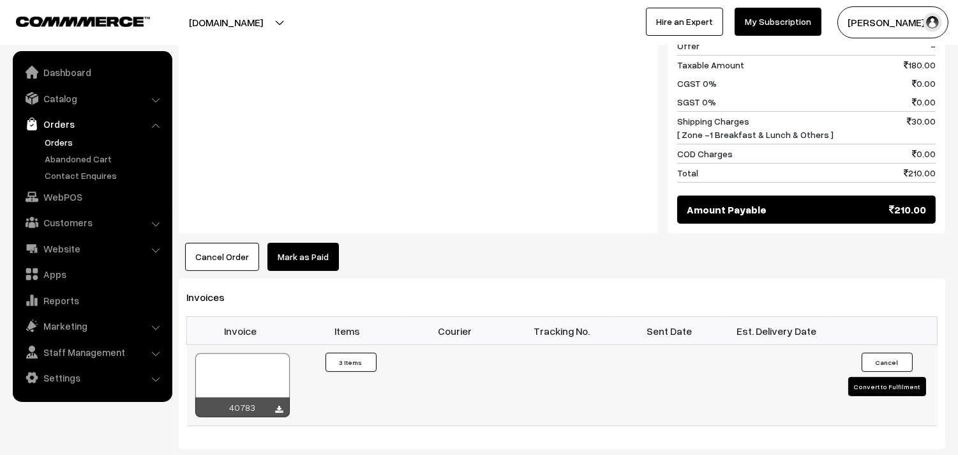
click at [227, 368] on div at bounding box center [242, 385] width 94 height 64
click at [58, 200] on link "WebPOS" at bounding box center [92, 196] width 152 height 23
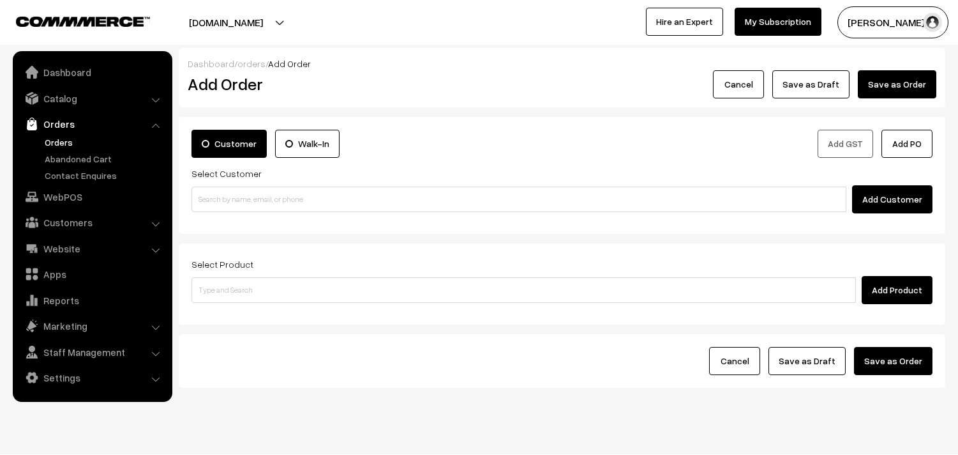
click at [67, 144] on link "Orders" at bounding box center [105, 141] width 126 height 13
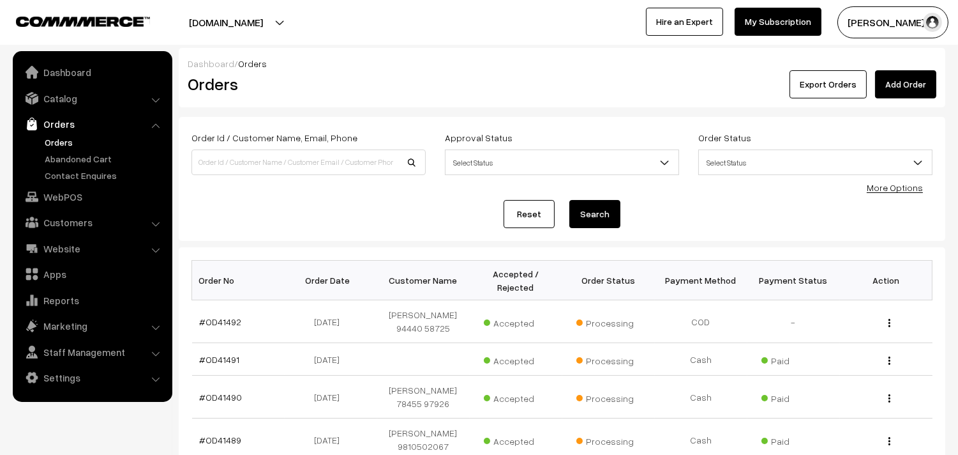
click at [55, 137] on link "Orders" at bounding box center [105, 141] width 126 height 13
click at [77, 91] on link "Catalog" at bounding box center [92, 98] width 152 height 23
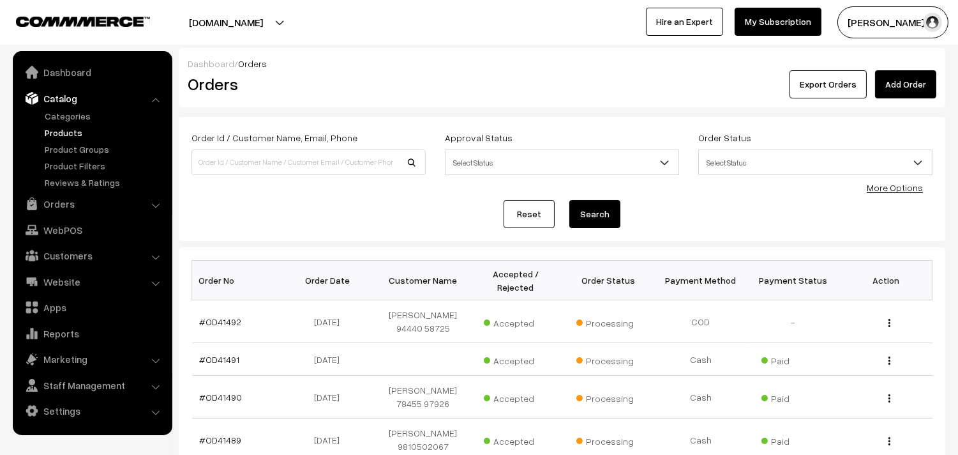
click at [68, 133] on link "Products" at bounding box center [105, 132] width 126 height 13
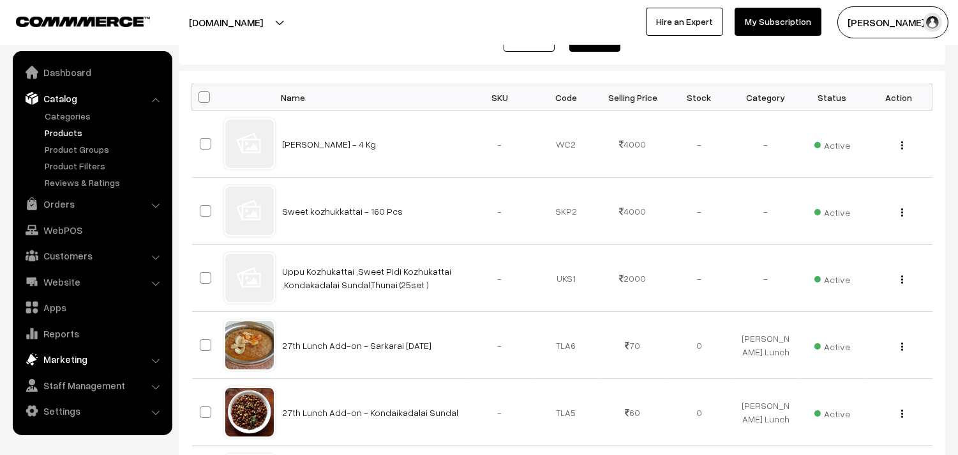
scroll to position [213, 0]
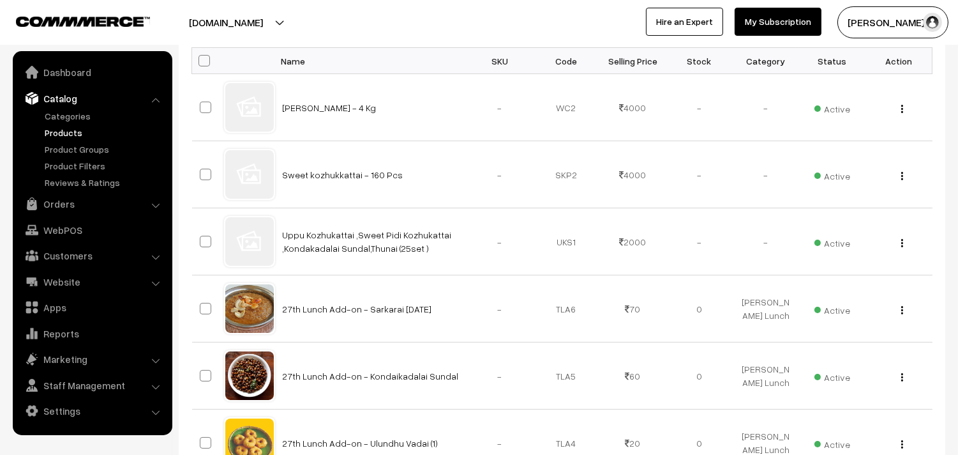
click at [67, 134] on link "Products" at bounding box center [105, 132] width 126 height 13
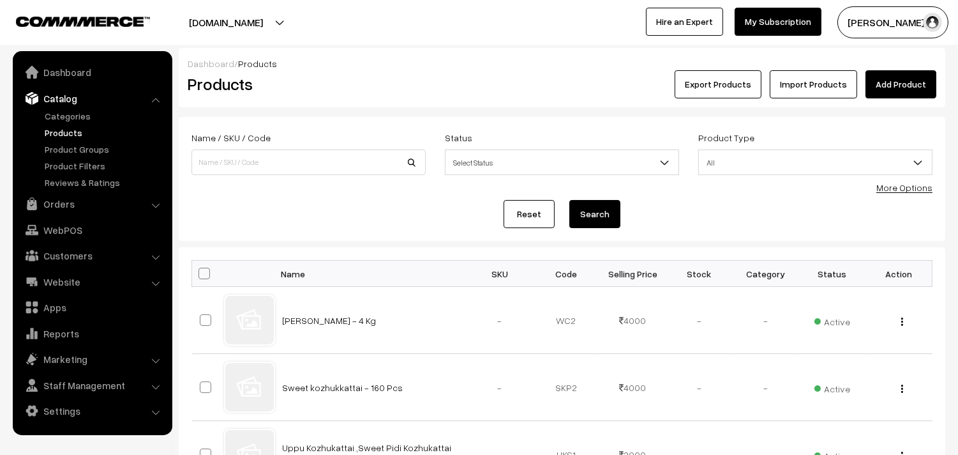
click at [914, 188] on link "More Options" at bounding box center [905, 187] width 56 height 11
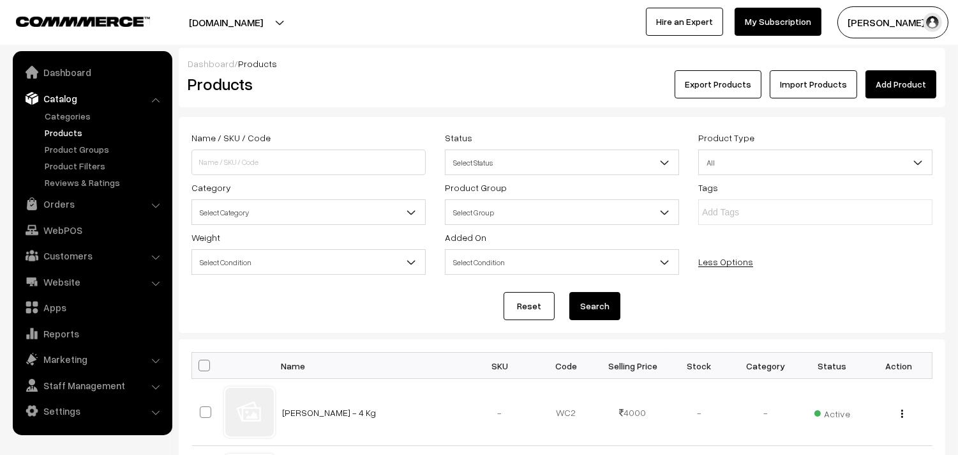
click at [281, 209] on span "Select Category" at bounding box center [308, 212] width 233 height 22
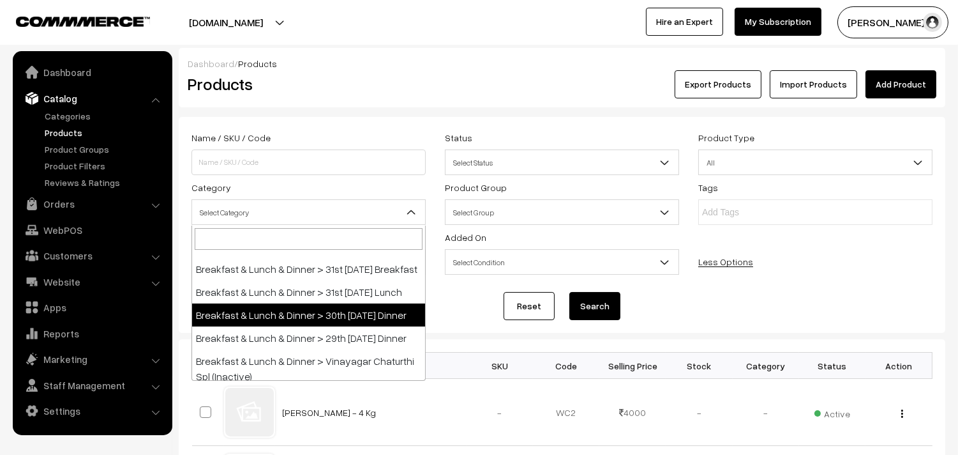
scroll to position [71, 0]
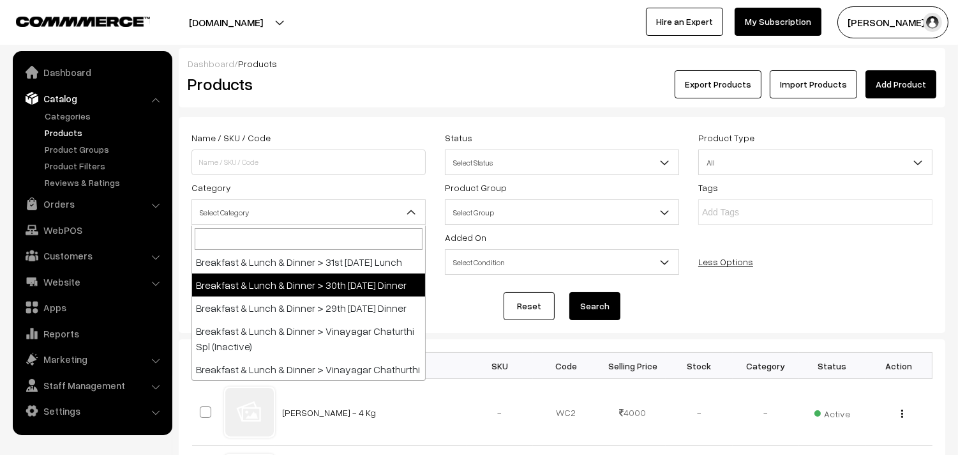
select select "68"
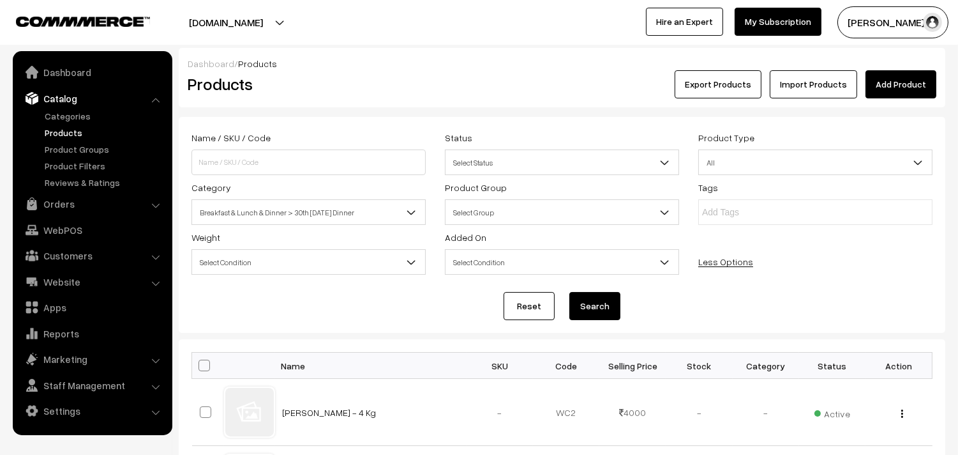
click at [580, 312] on button "Search" at bounding box center [595, 306] width 51 height 28
drag, startPoint x: 582, startPoint y: 247, endPoint x: 457, endPoint y: 301, distance: 136.7
click at [457, 301] on div "Reset Search" at bounding box center [562, 306] width 741 height 28
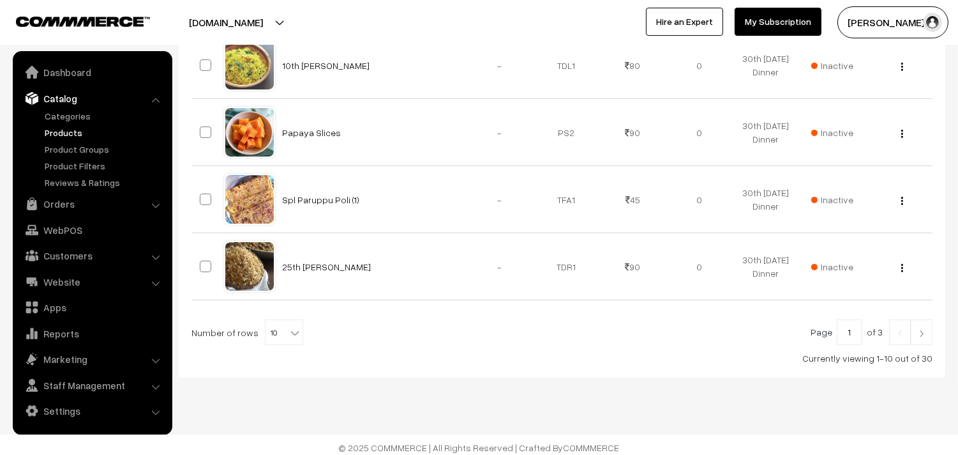
scroll to position [756, 0]
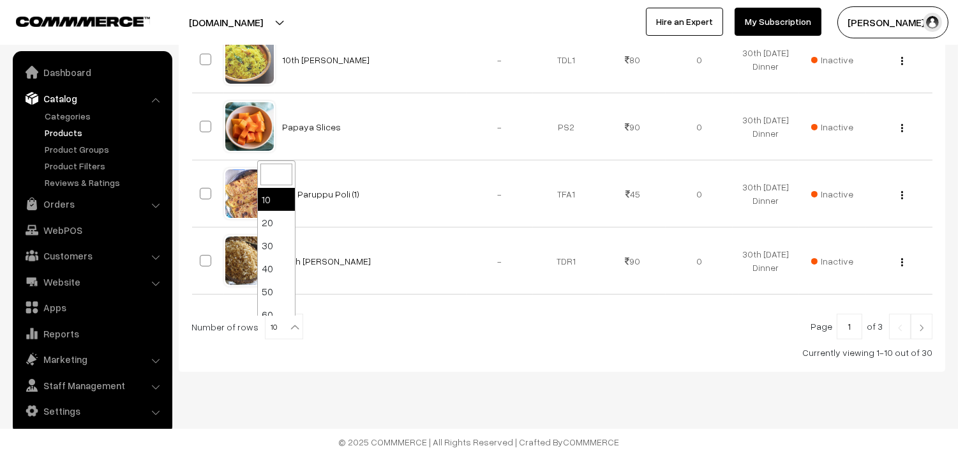
click at [279, 324] on span "10" at bounding box center [284, 327] width 37 height 26
select select "100"
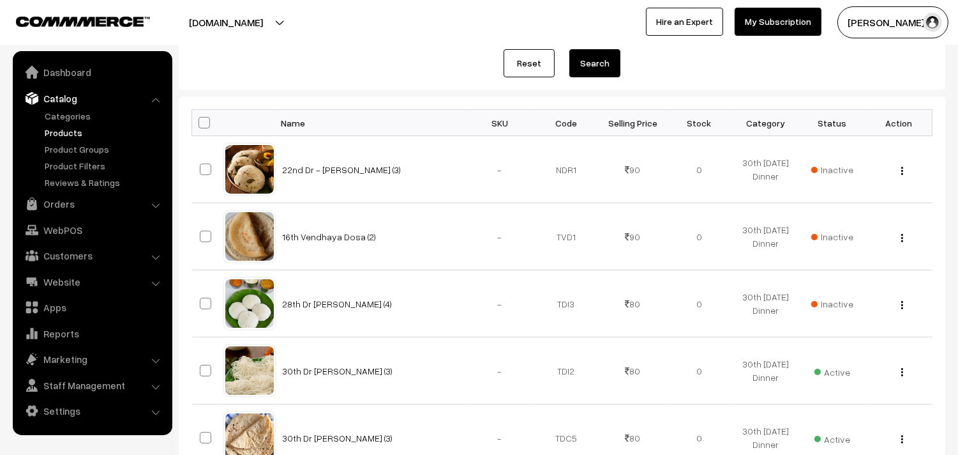
scroll to position [71, 0]
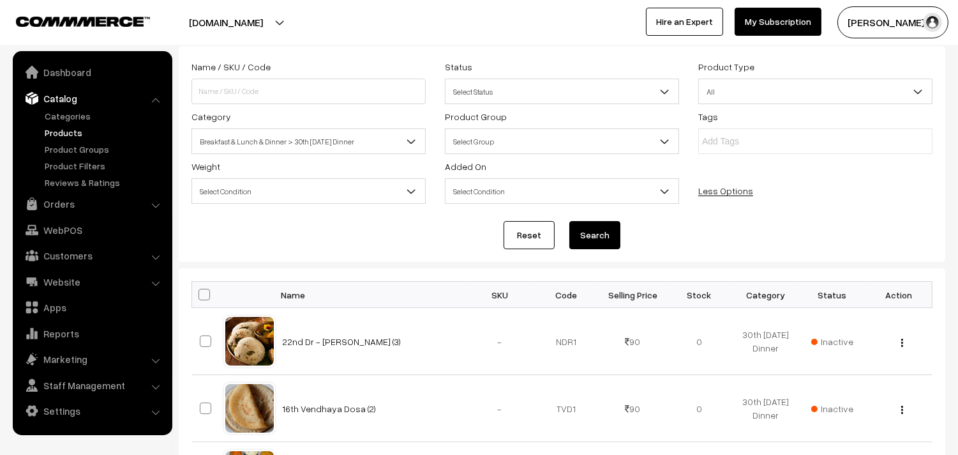
click at [209, 285] on th at bounding box center [208, 295] width 32 height 26
click at [209, 294] on span at bounding box center [204, 294] width 11 height 11
click at [200, 294] on input "checkbox" at bounding box center [196, 294] width 8 height 8
checkbox input "true"
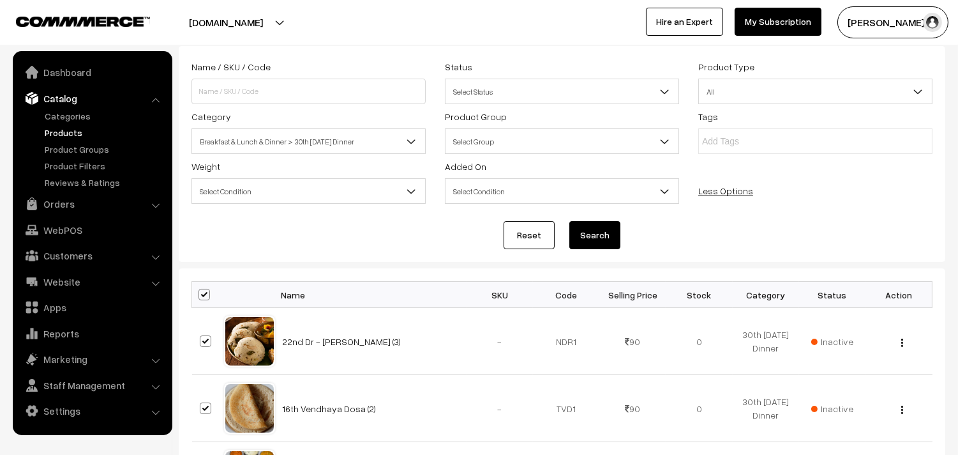
checkbox input "true"
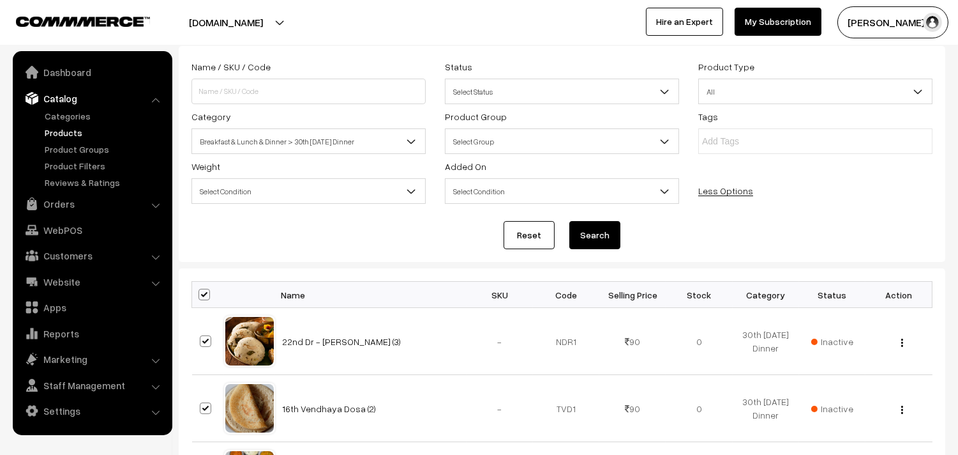
checkbox input "true"
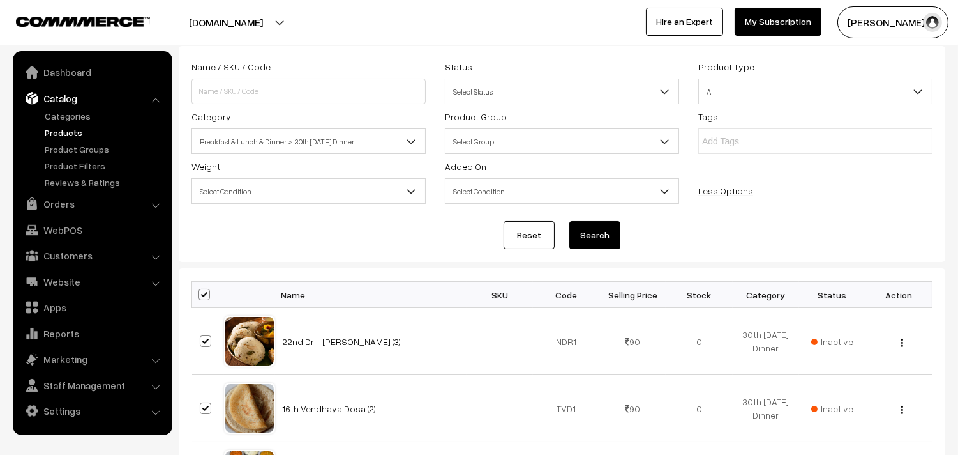
checkbox input "true"
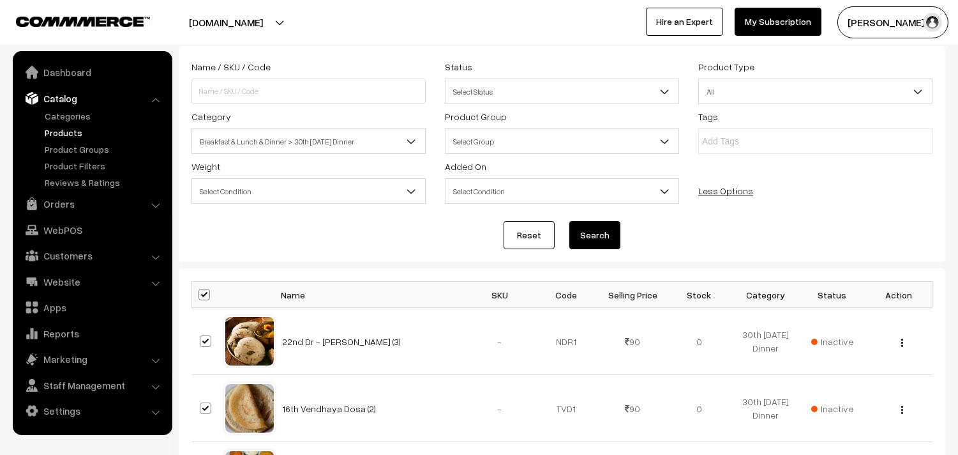
checkbox input "true"
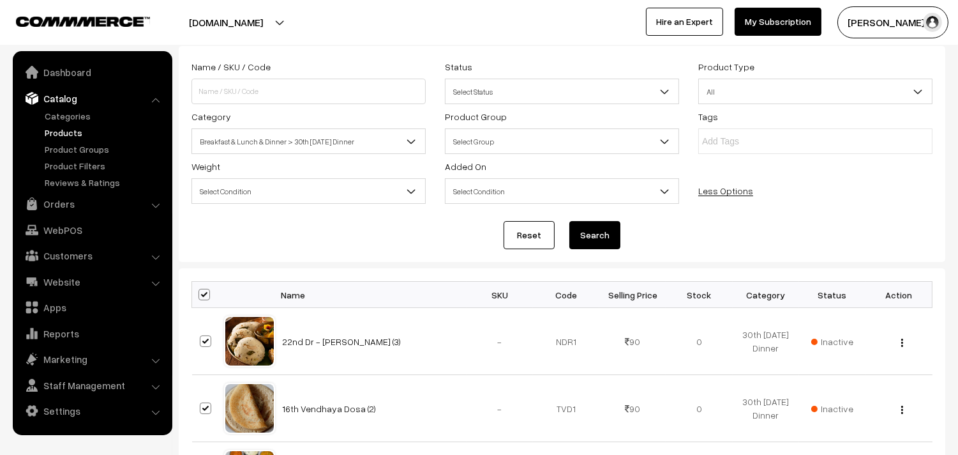
checkbox input "true"
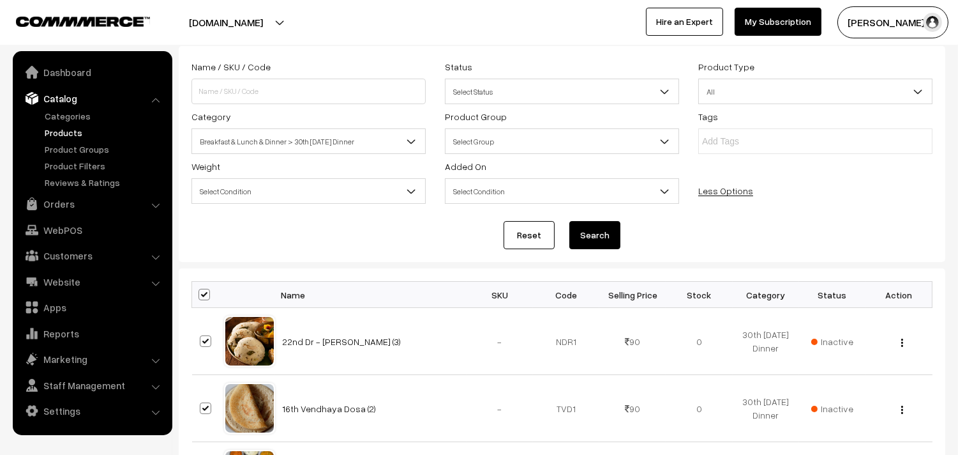
checkbox input "true"
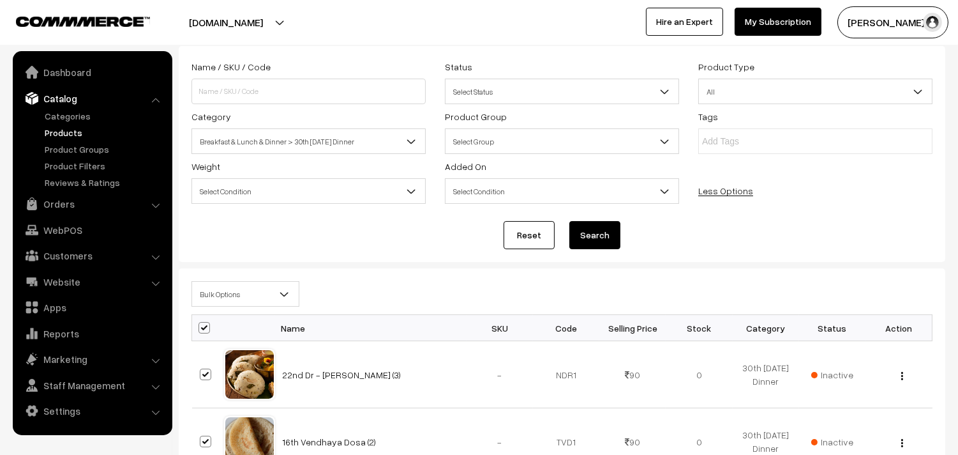
drag, startPoint x: 215, startPoint y: 297, endPoint x: 216, endPoint y: 291, distance: 6.4
click at [217, 297] on span "Bulk Options" at bounding box center [245, 294] width 107 height 22
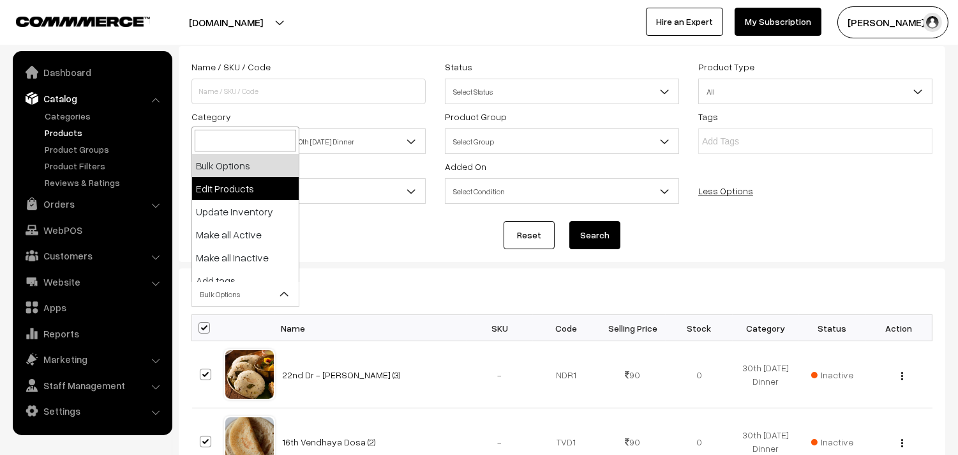
drag, startPoint x: 222, startPoint y: 180, endPoint x: 223, endPoint y: 188, distance: 7.9
select select "editProduct"
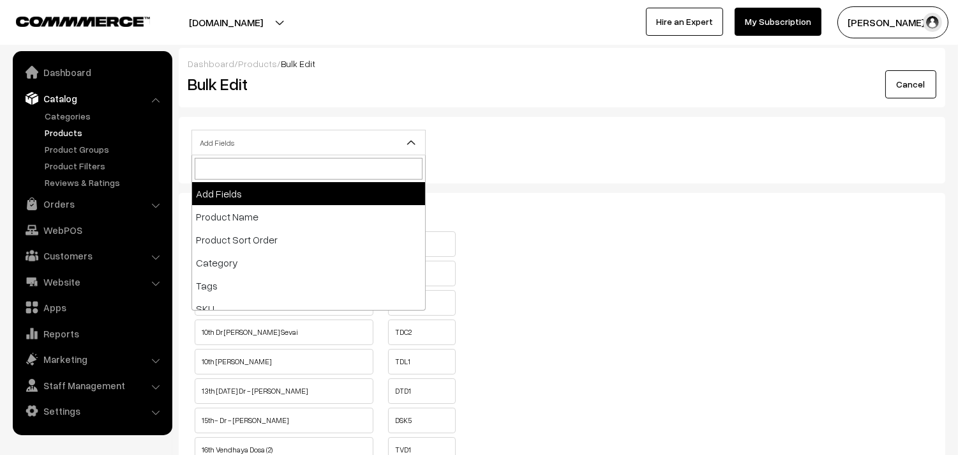
click at [245, 143] on span "Add Fields" at bounding box center [308, 143] width 233 height 22
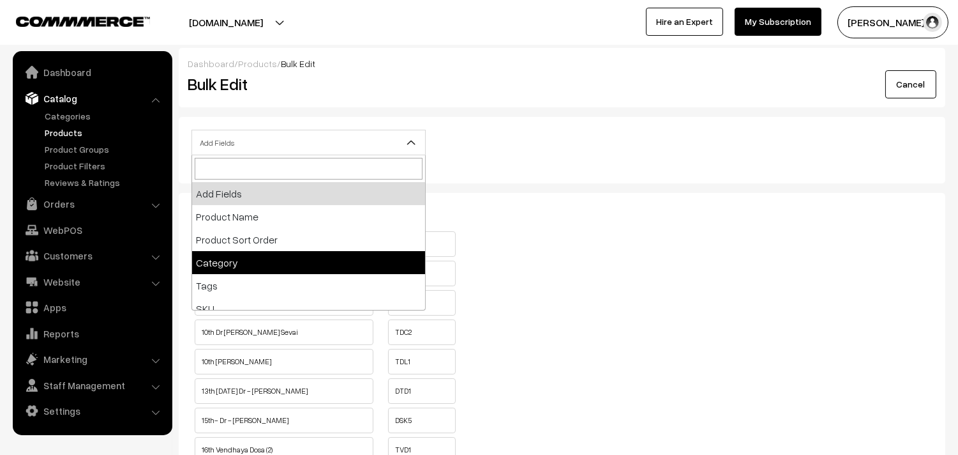
scroll to position [142, 0]
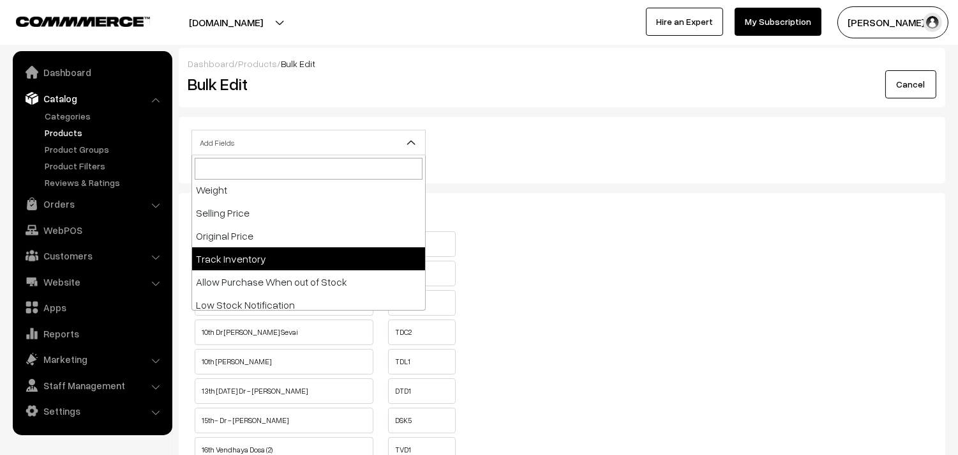
select select "allow-purchase"
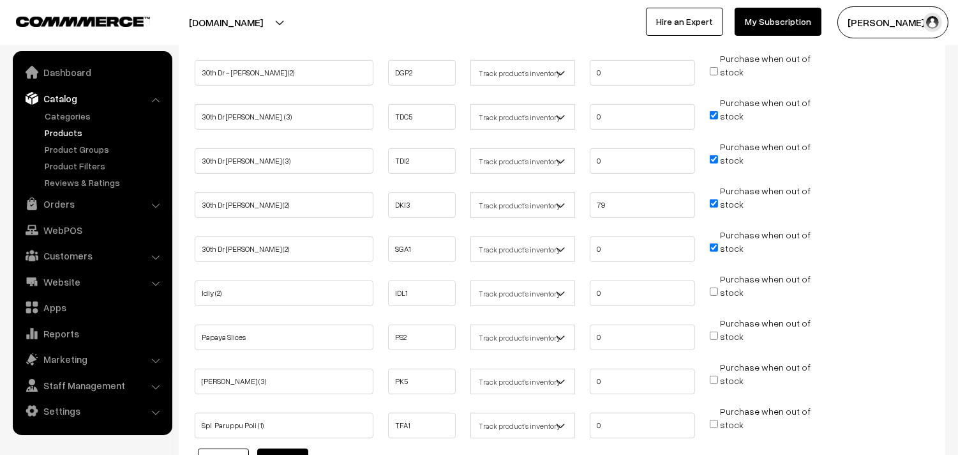
scroll to position [1135, 0]
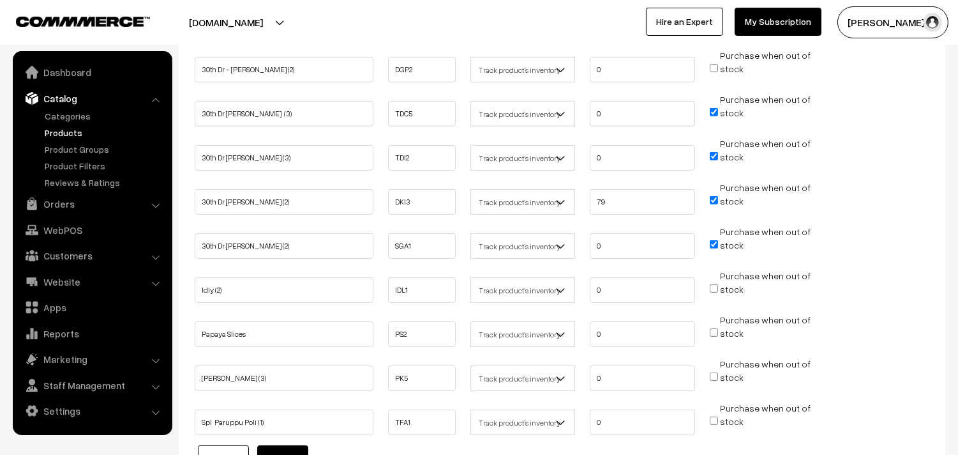
click at [715, 108] on input "Purchase when out of stock" at bounding box center [714, 112] width 8 height 8
checkbox input "false"
click at [716, 152] on input "Purchase when out of stock" at bounding box center [714, 156] width 8 height 8
checkbox input "false"
drag, startPoint x: 632, startPoint y: 195, endPoint x: 503, endPoint y: 231, distance: 134.5
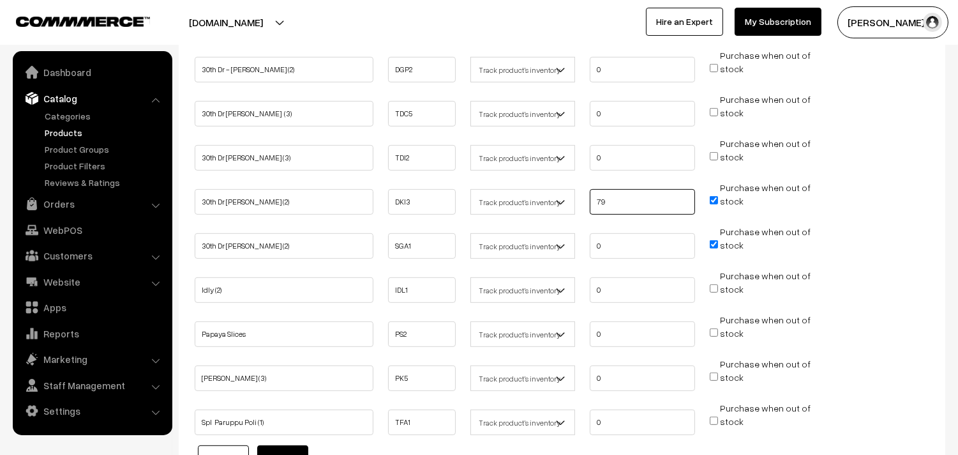
click at [515, 195] on ul "30th Dr Kancheepuram Idly (2) DKI3 Don't track inventory 79 stock" at bounding box center [562, 198] width 741 height 34
type input "0"
click at [713, 186] on li "Purchase when out of stock" at bounding box center [762, 197] width 111 height 32
click at [713, 196] on input "Purchase when out of stock" at bounding box center [714, 200] width 8 height 8
checkbox input "false"
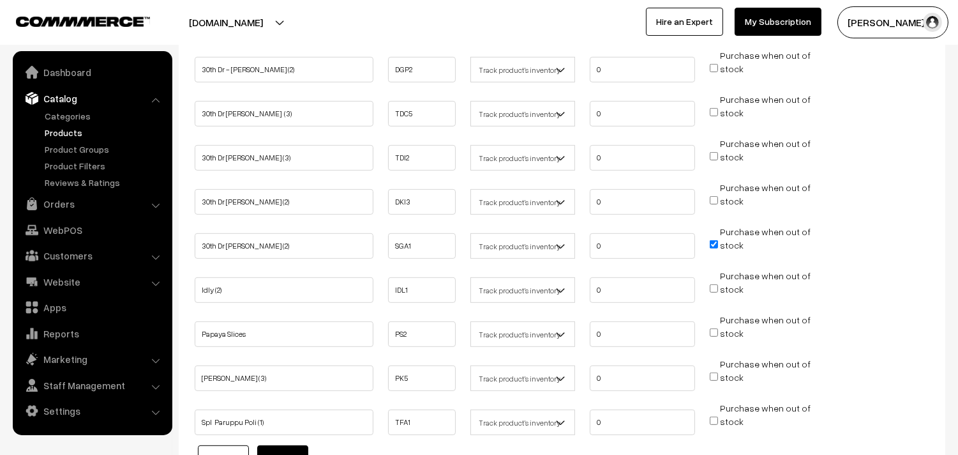
click at [713, 240] on input "Purchase when out of stock" at bounding box center [714, 244] width 8 height 8
checkbox input "false"
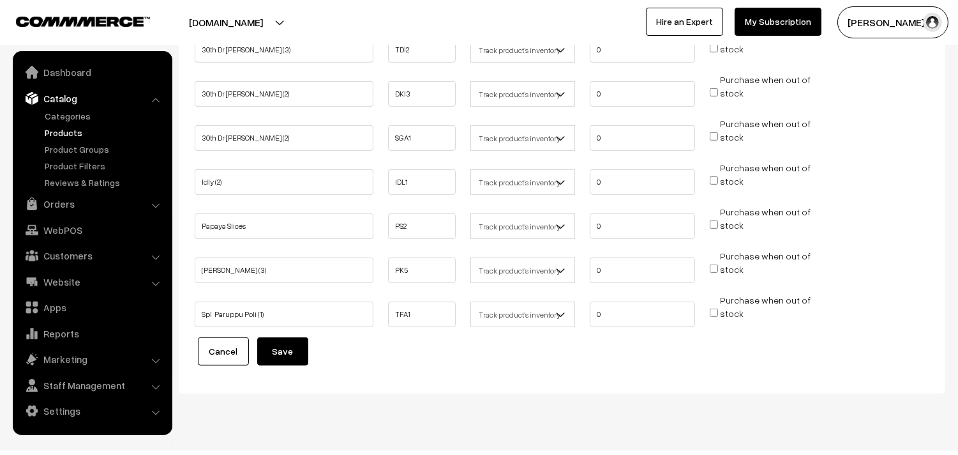
scroll to position [1255, 0]
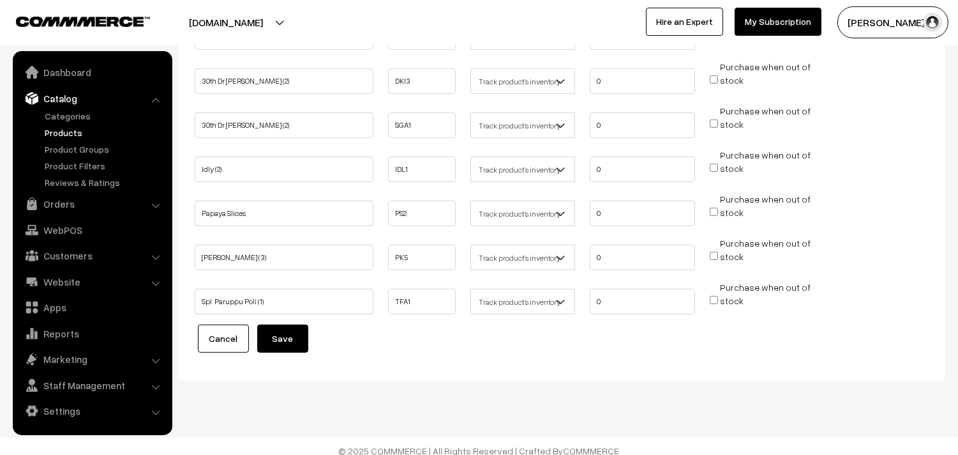
click at [282, 329] on button "Save" at bounding box center [282, 338] width 51 height 28
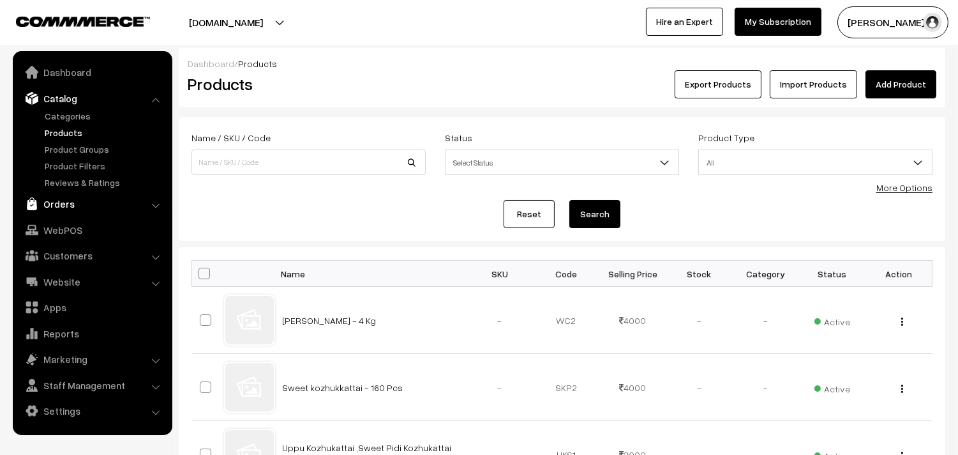
click at [73, 201] on link "Orders" at bounding box center [92, 203] width 152 height 23
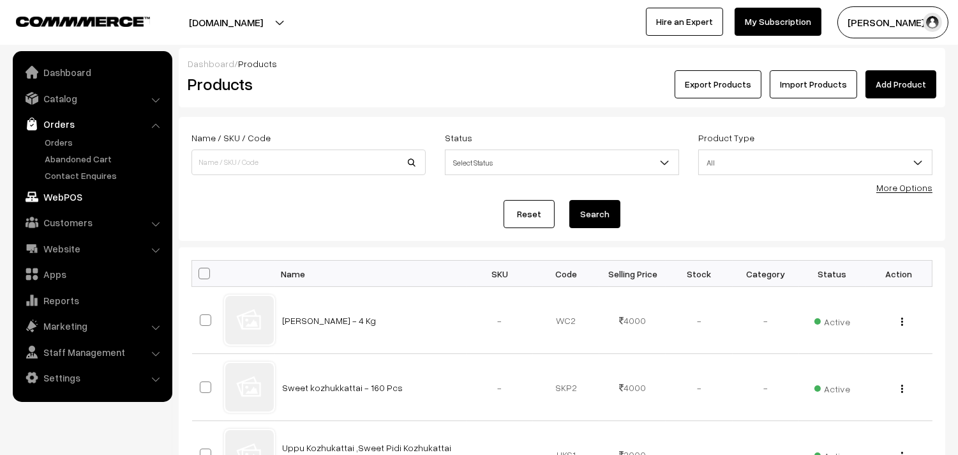
click at [59, 195] on link "WebPOS" at bounding box center [92, 196] width 152 height 23
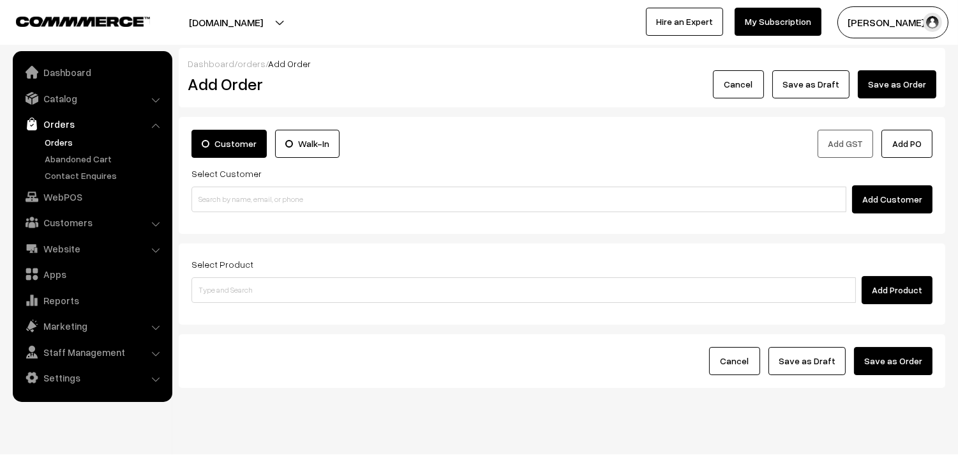
click at [59, 132] on link "Orders" at bounding box center [92, 123] width 152 height 23
click at [59, 142] on link "Orders" at bounding box center [105, 141] width 126 height 13
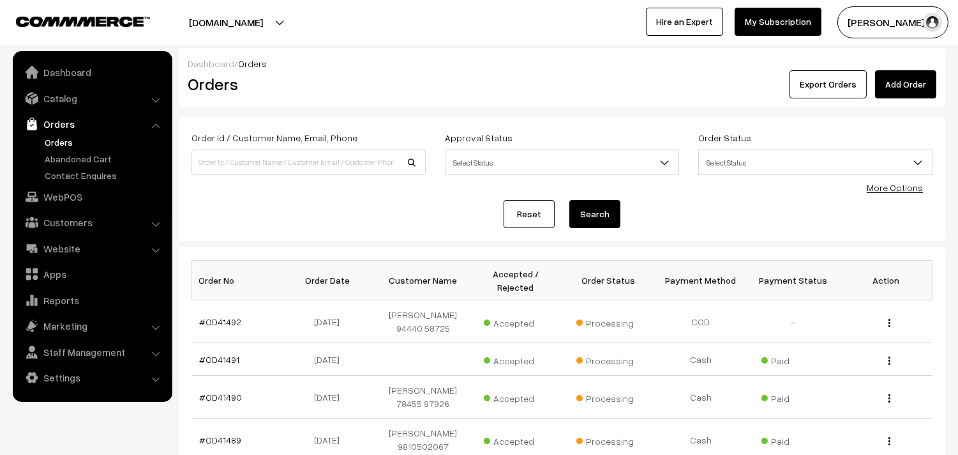
click at [65, 143] on link "Orders" at bounding box center [105, 141] width 126 height 13
click at [64, 131] on link "Orders" at bounding box center [92, 123] width 152 height 23
click at [52, 150] on ul "Orders" at bounding box center [92, 158] width 153 height 47
click at [54, 196] on link "WebPOS" at bounding box center [92, 196] width 152 height 23
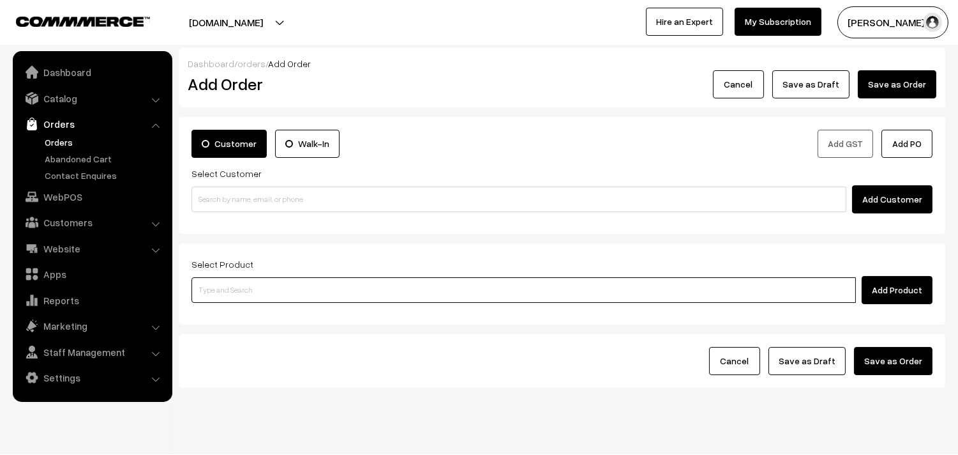
click at [292, 286] on input at bounding box center [524, 290] width 665 height 26
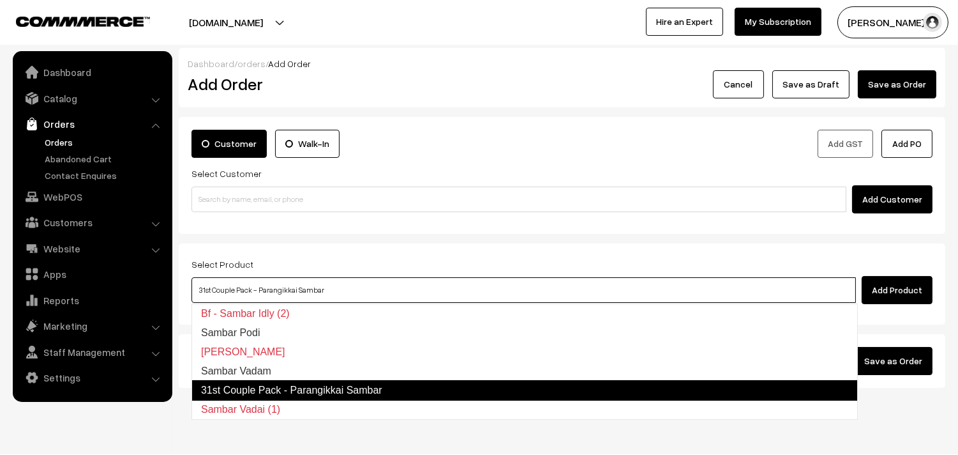
type input "Sambar Vadam"
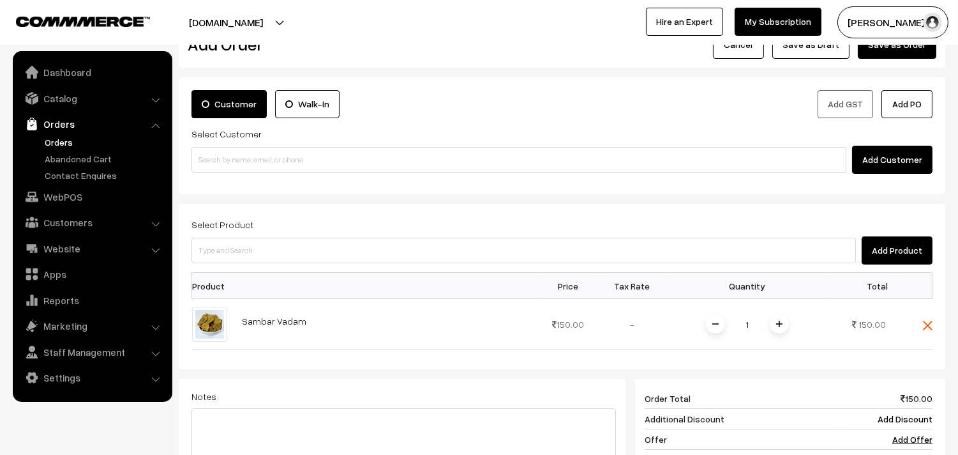
scroll to position [71, 0]
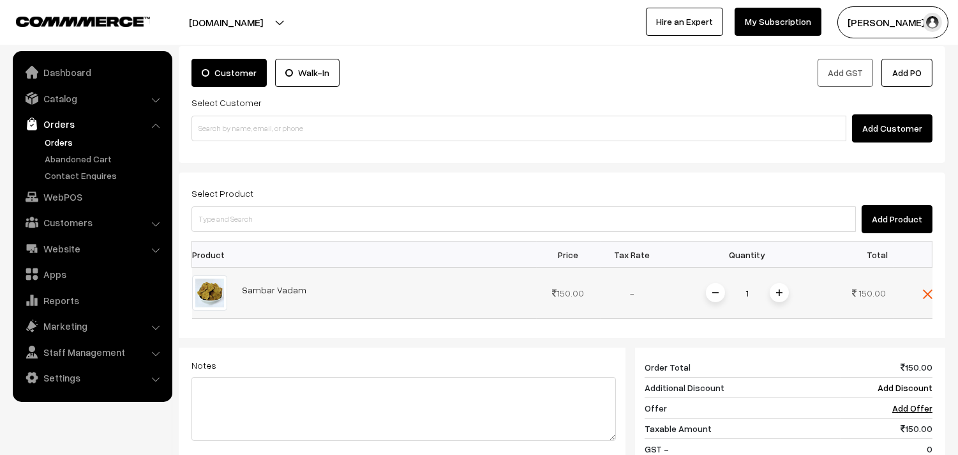
drag, startPoint x: 230, startPoint y: 298, endPoint x: 337, endPoint y: 303, distance: 107.4
click at [337, 303] on tr "Sambar Vadam 150.00 1" at bounding box center [562, 293] width 741 height 51
copy tr "Sambar Vadam"
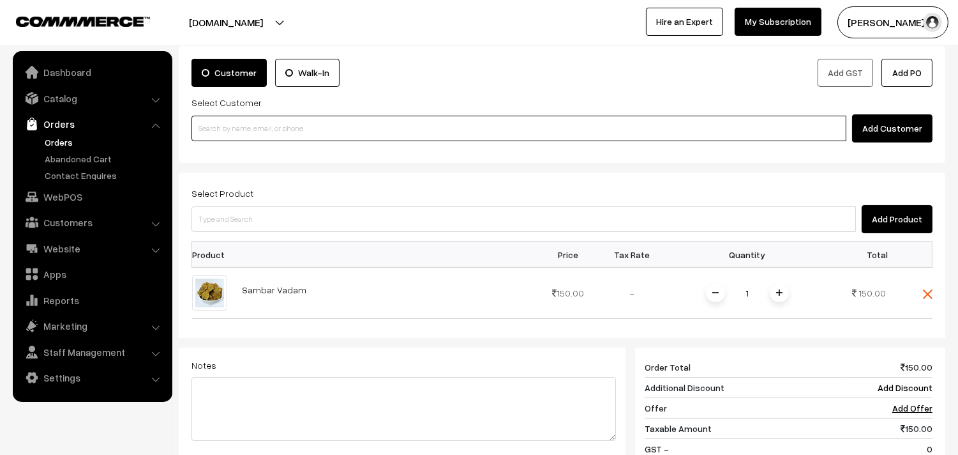
drag, startPoint x: 276, startPoint y: 120, endPoint x: 254, endPoint y: 128, distance: 23.8
click at [276, 120] on input at bounding box center [519, 129] width 655 height 26
paste input "73581 19410"
click at [222, 125] on input "73581 19410" at bounding box center [519, 129] width 655 height 26
paste input "1"
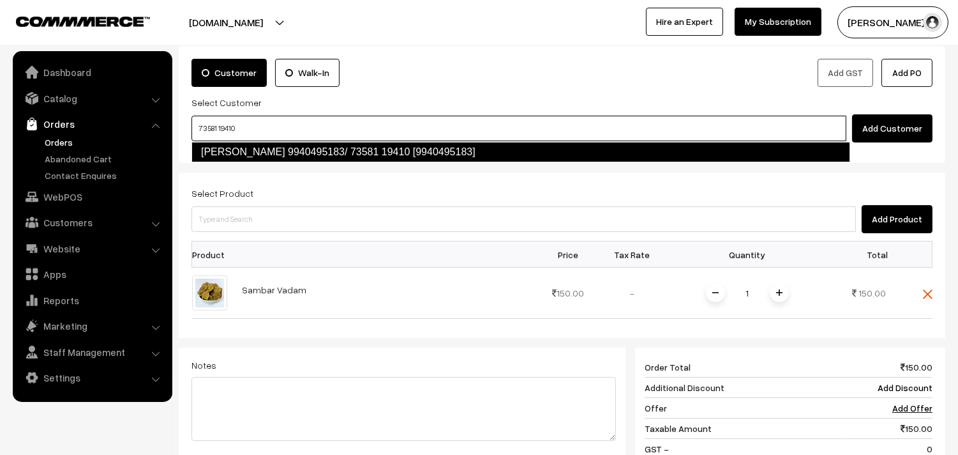
click at [228, 145] on link "Lalitha 9940495183/ 73581 19410 [9940495183]" at bounding box center [521, 152] width 659 height 20
type input "73581 19410"
